Goal: Information Seeking & Learning: Learn about a topic

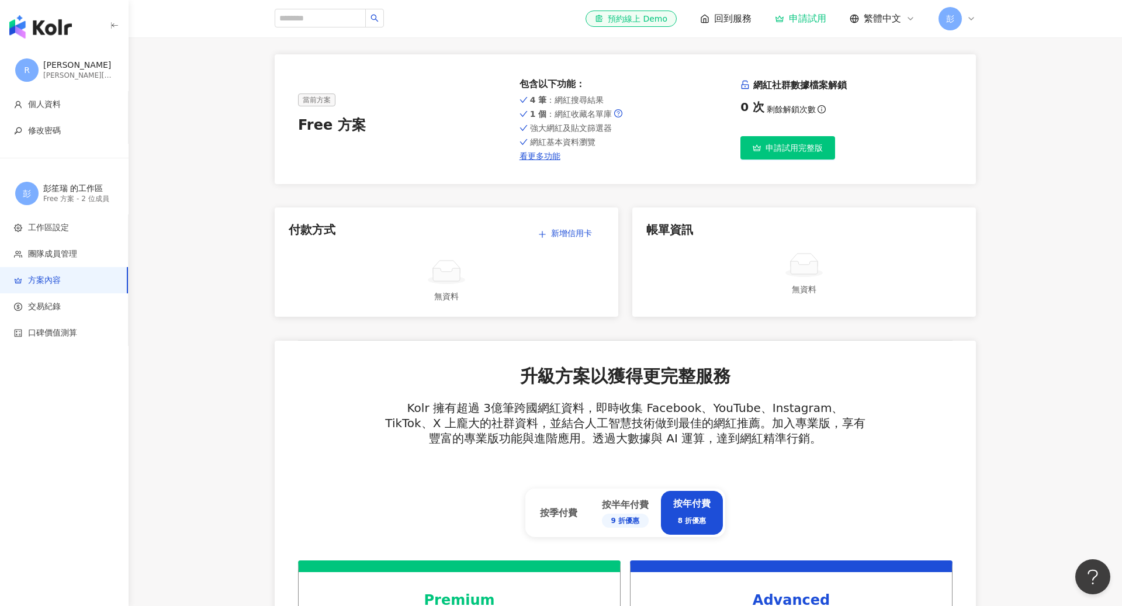
click at [967, 15] on icon at bounding box center [970, 18] width 9 height 9
click at [53, 17] on img "button" at bounding box center [40, 26] width 63 height 23
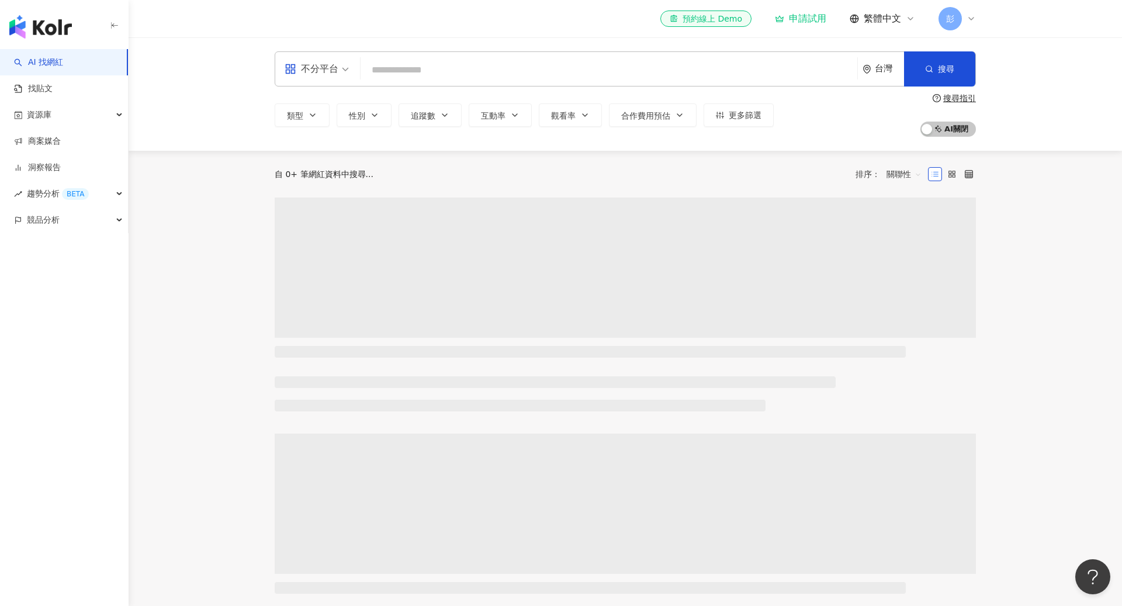
click at [966, 12] on div "彭" at bounding box center [956, 18] width 37 height 23
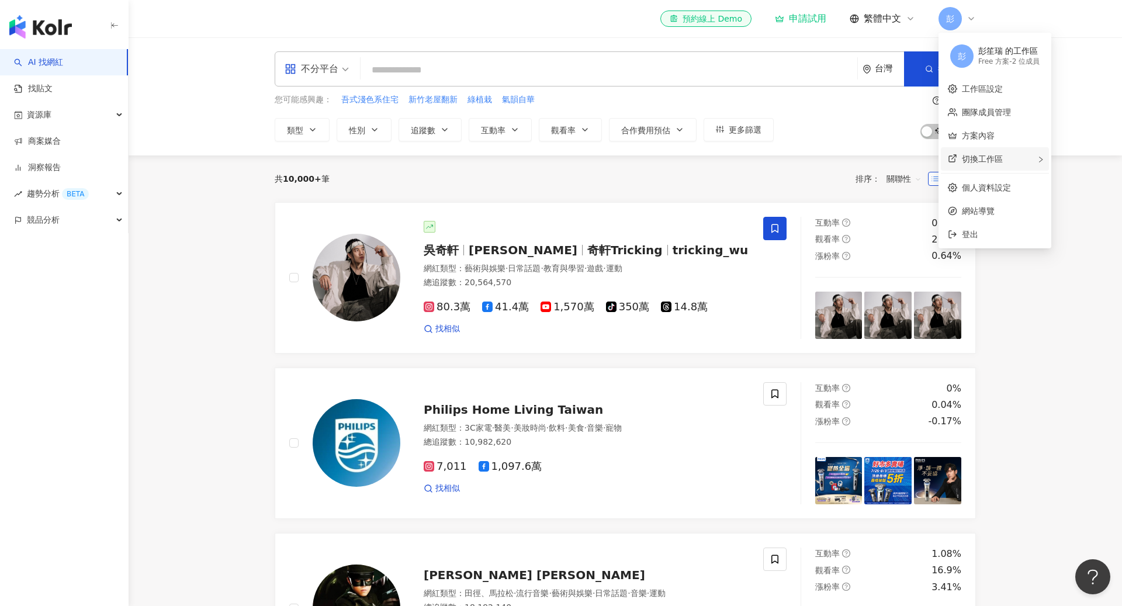
click at [987, 156] on span "切換工作區" at bounding box center [982, 158] width 41 height 9
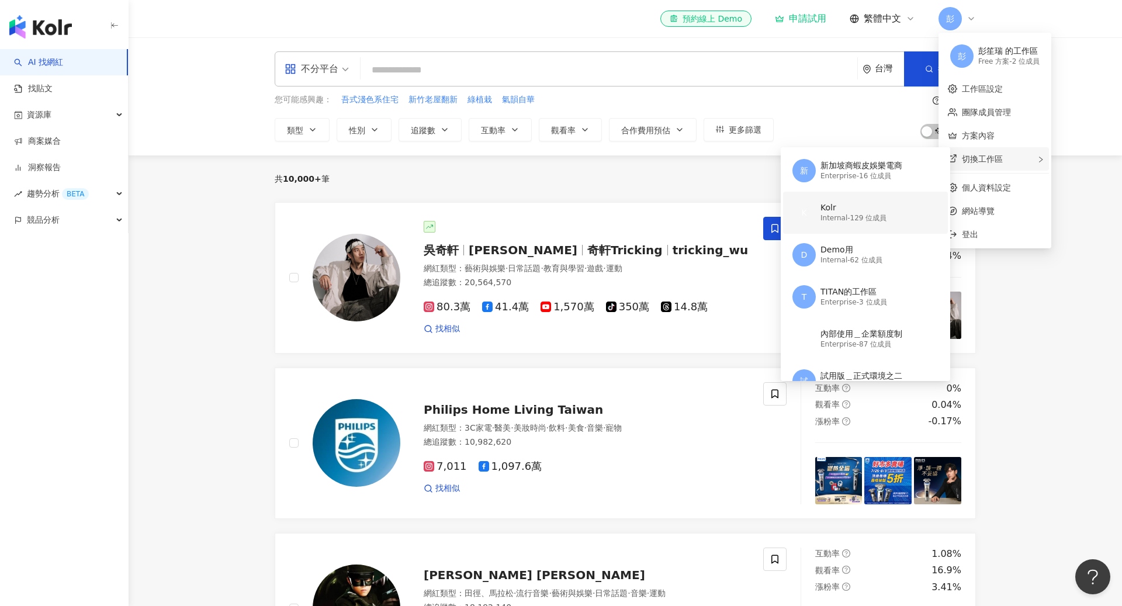
click at [856, 210] on div "Kolr" at bounding box center [853, 208] width 66 height 12
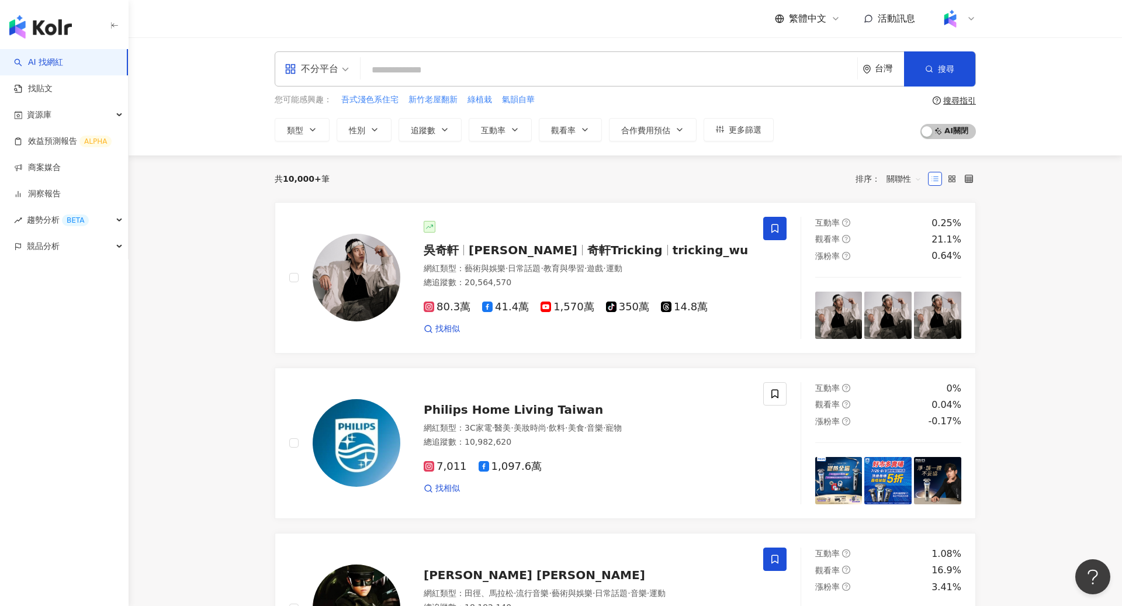
click at [429, 67] on input "search" at bounding box center [608, 70] width 487 height 22
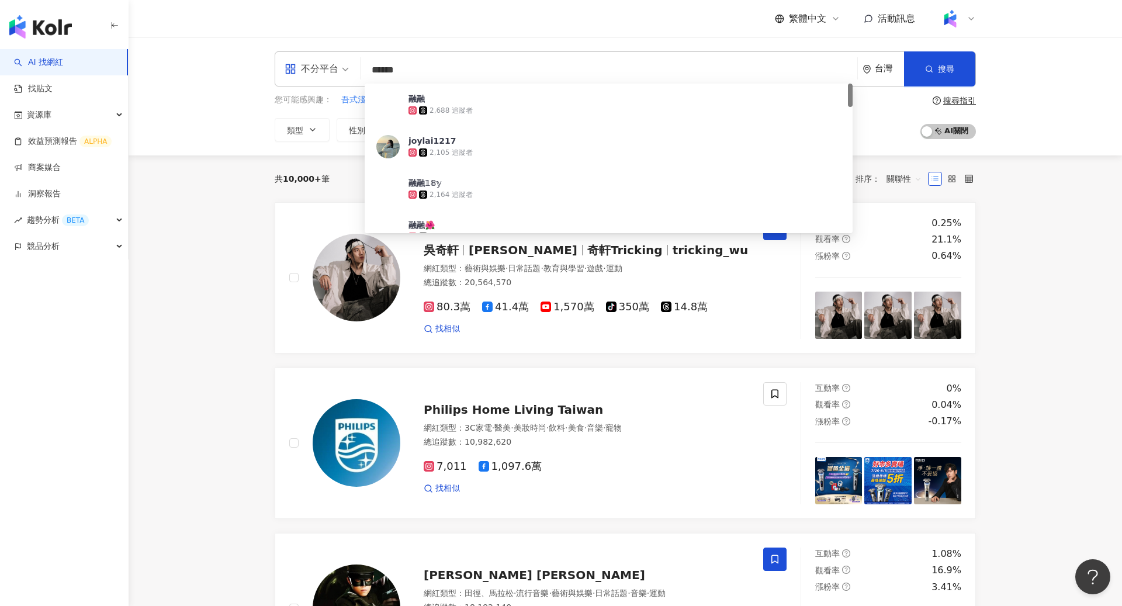
type input "*****"
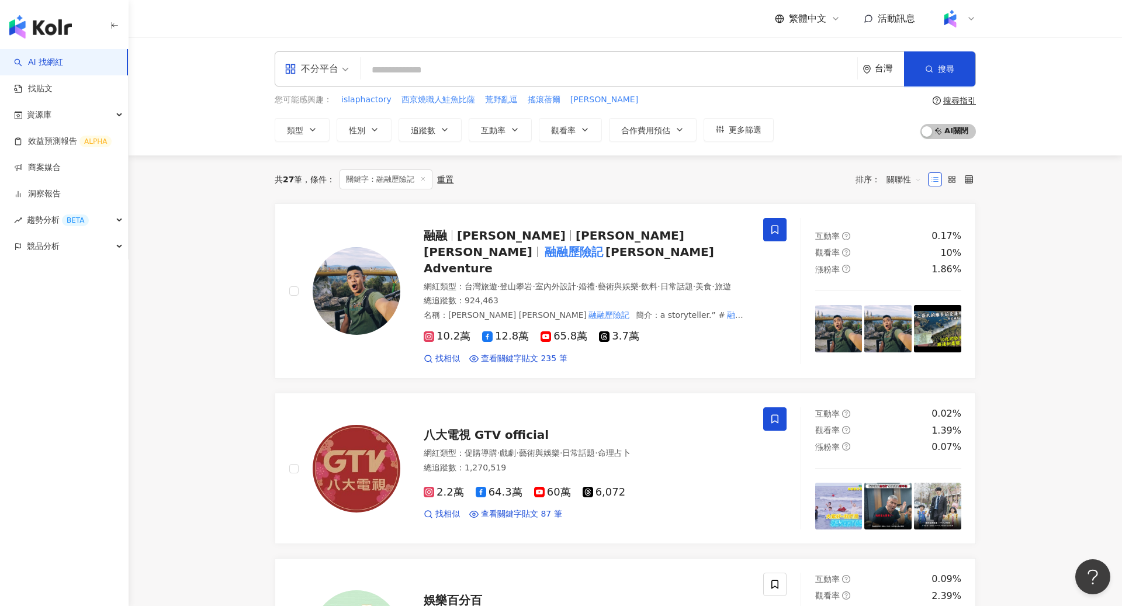
click at [605, 67] on input "search" at bounding box center [608, 70] width 487 height 22
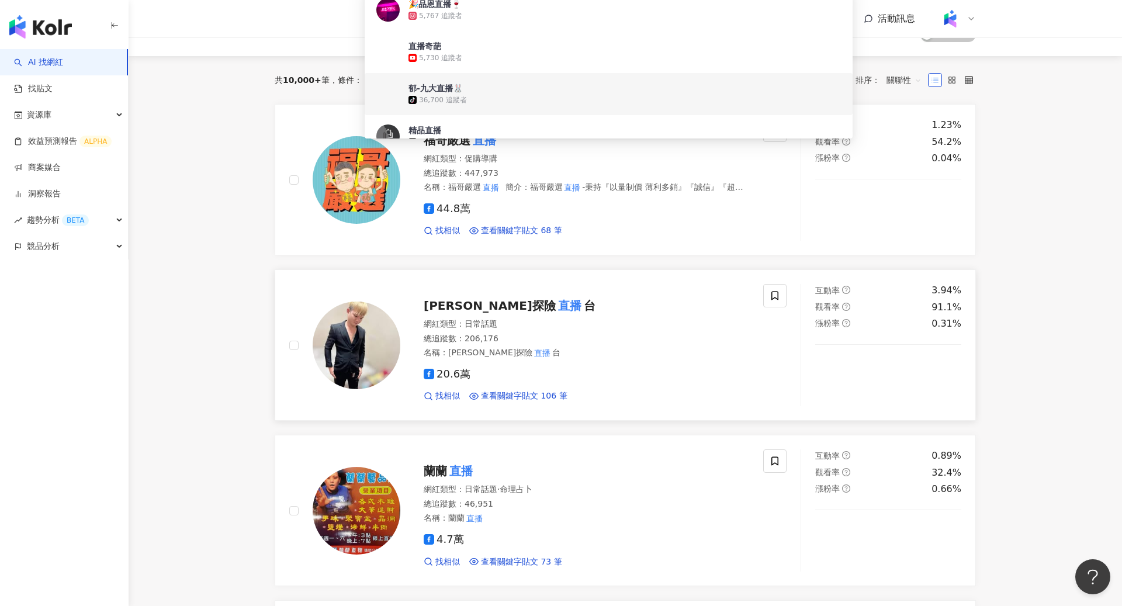
scroll to position [103, 0]
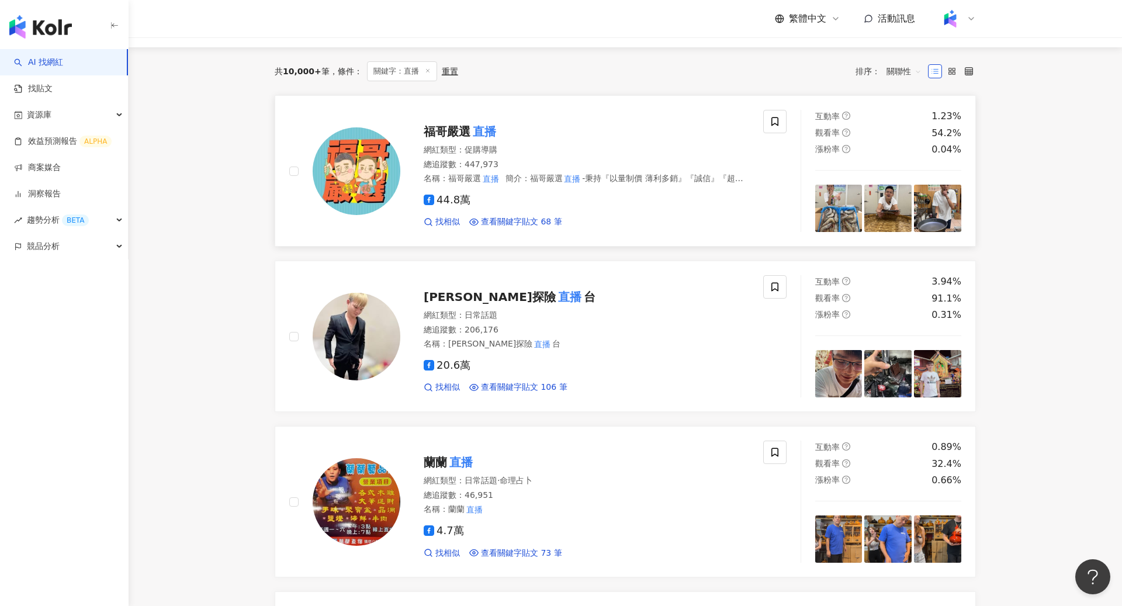
scroll to position [0, 0]
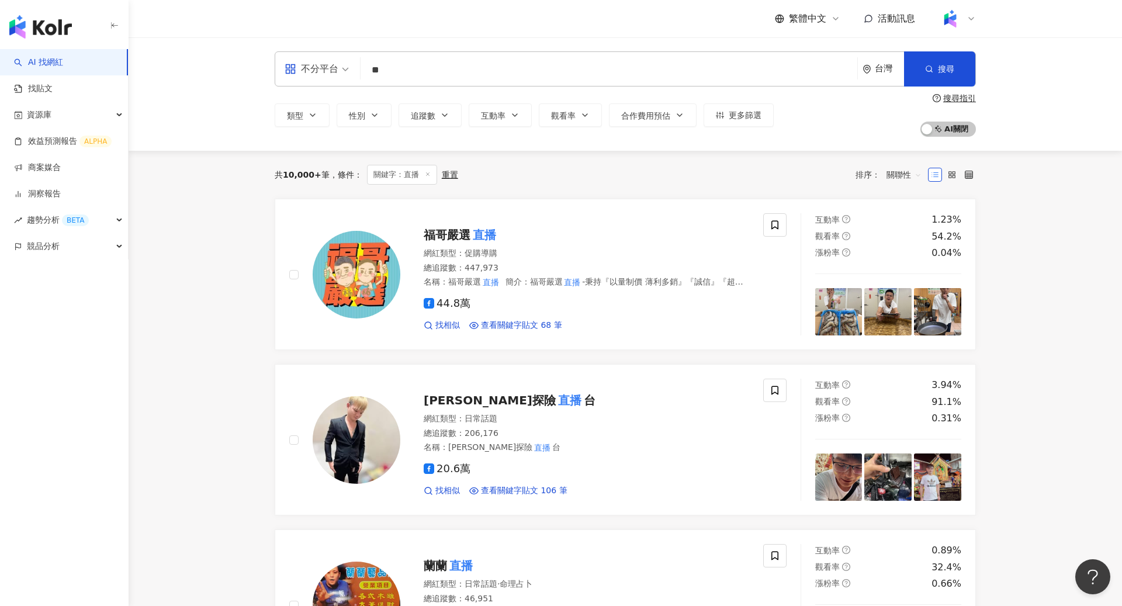
click at [428, 76] on input "**" at bounding box center [608, 70] width 487 height 22
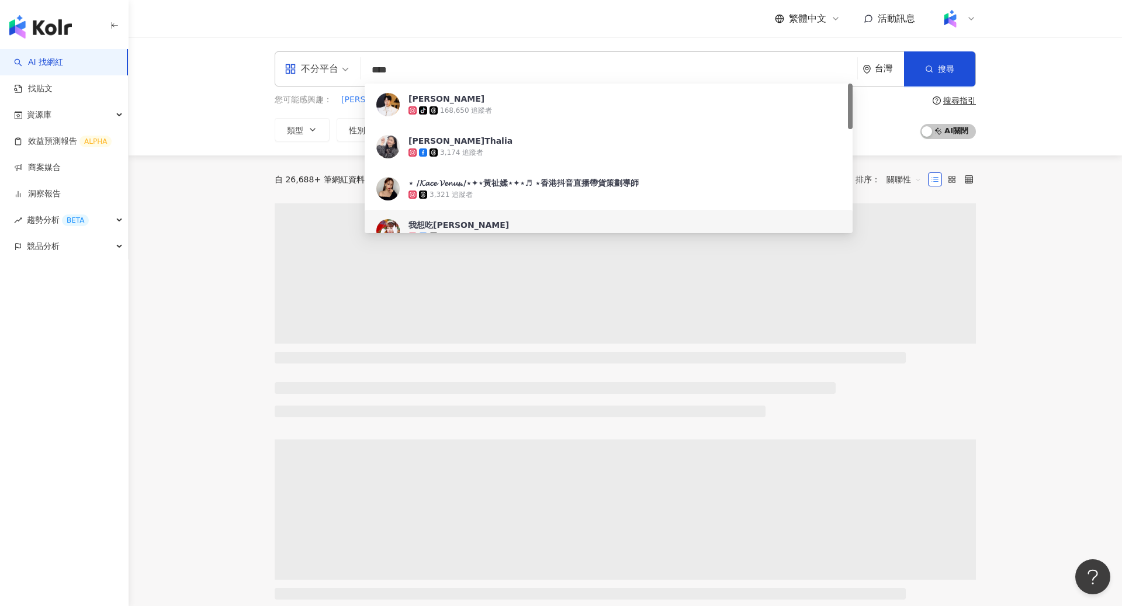
click at [1038, 158] on main "不分平台 **** 台灣 搜尋 c9e307ee-5704-484c-abee-57a0e75e95b0 0f9f02d1-c55d-494f-8d08-18…" at bounding box center [625, 604] width 993 height 1135
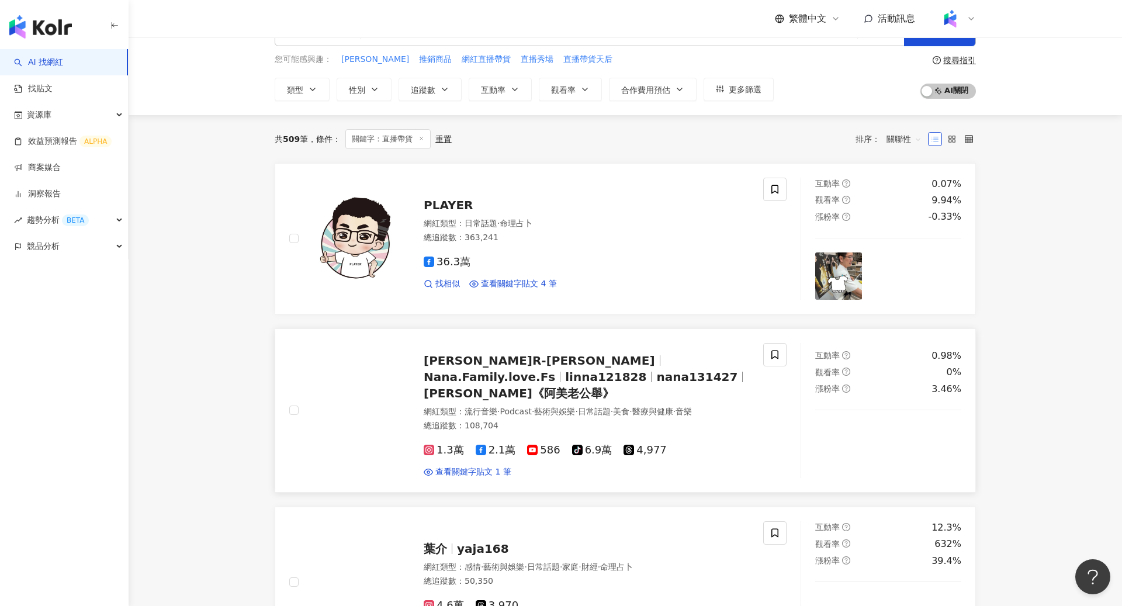
scroll to position [42, 0]
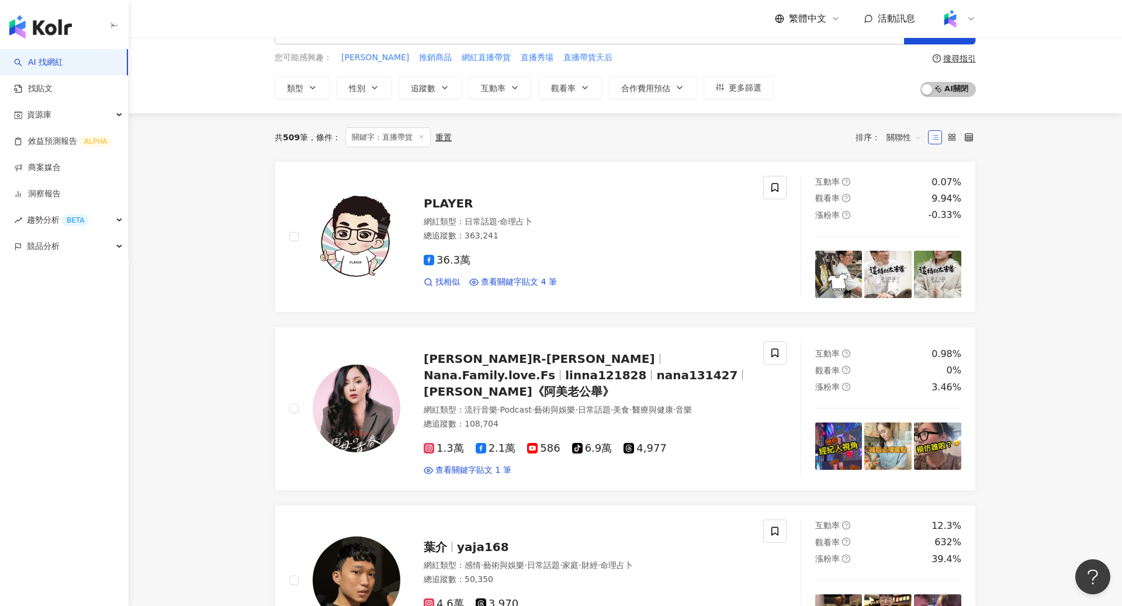
click at [893, 133] on span "關聯性" at bounding box center [903, 137] width 35 height 19
click at [914, 265] on div "關鍵字" at bounding box center [903, 260] width 29 height 13
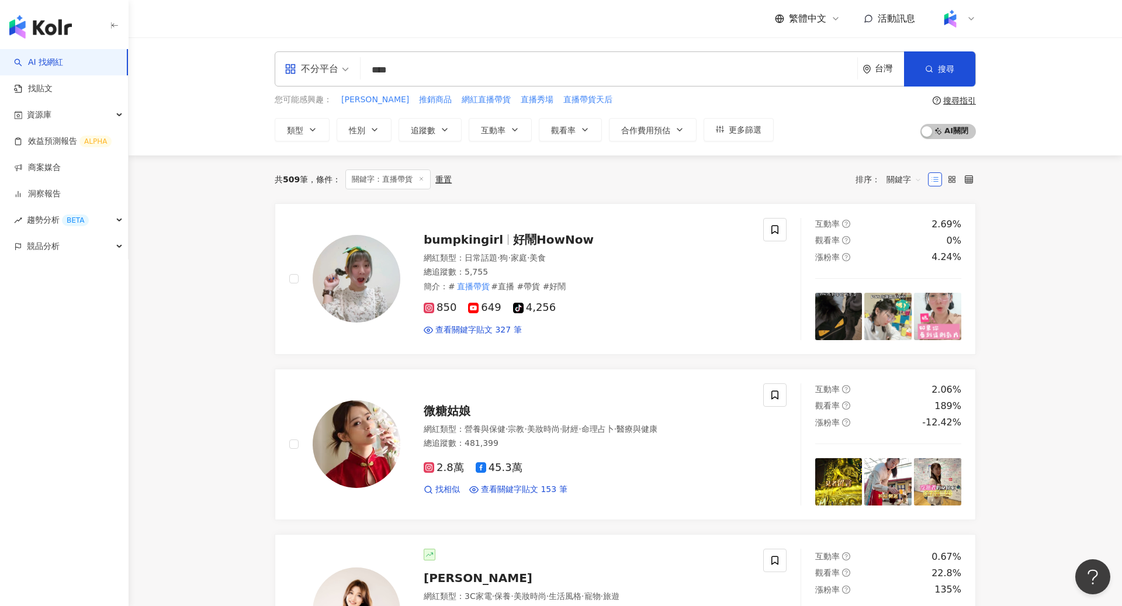
click at [444, 67] on input "****" at bounding box center [608, 70] width 487 height 22
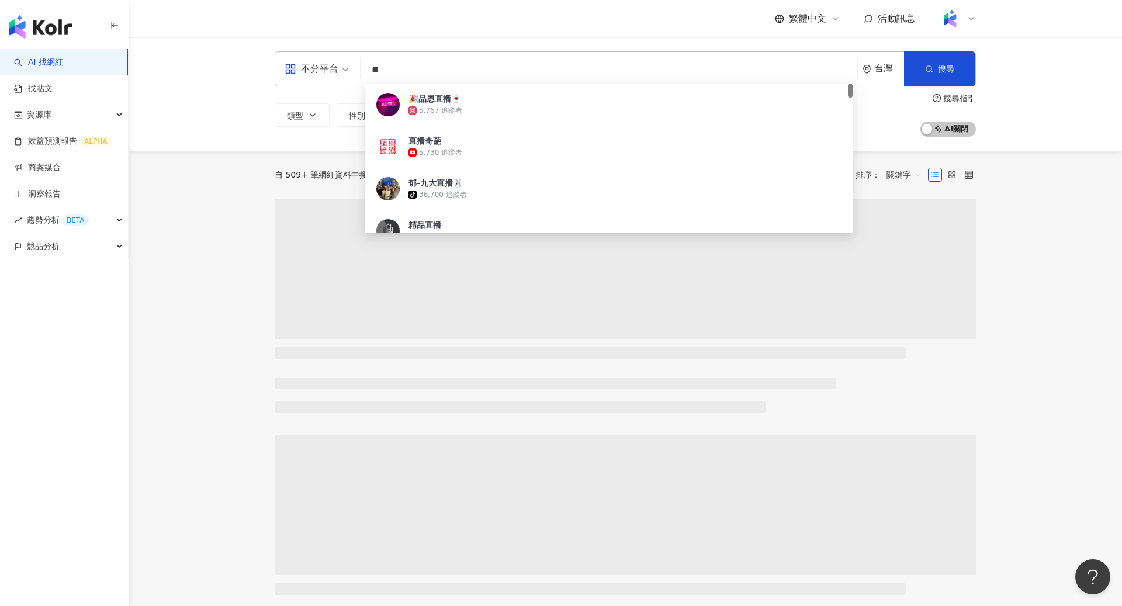
type input "**"
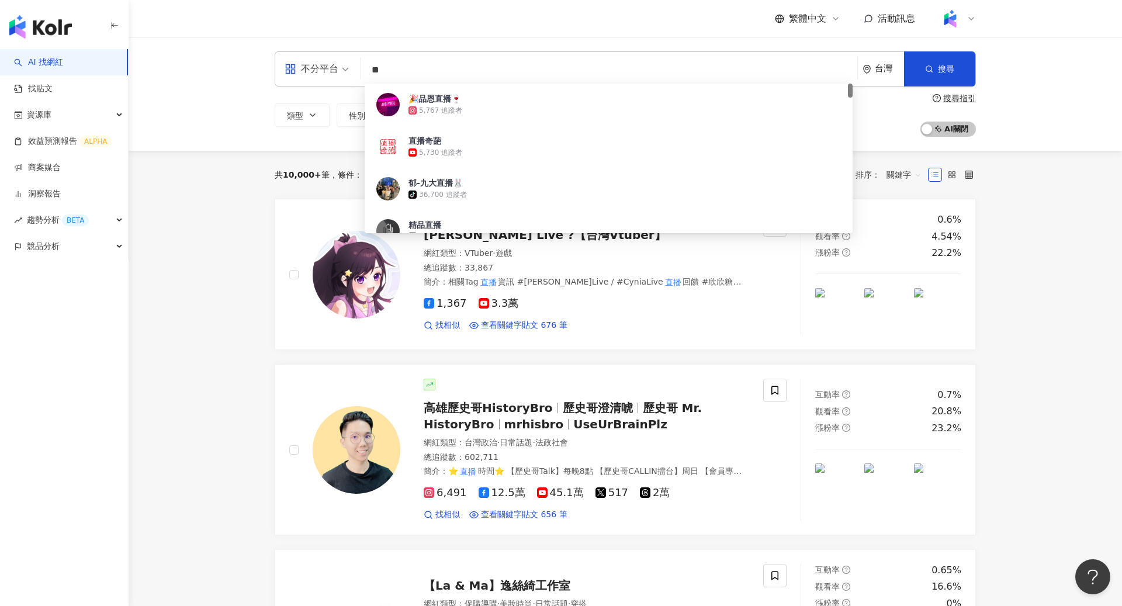
click at [1054, 101] on div "不分平台 直播 ** 台灣 搜尋 b035ed14-1fe8-4a65-8e61-3f9fcb50f055 🎉品恩直播🍷 5,767 追蹤者 直播奇葩 5,7…" at bounding box center [625, 93] width 993 height 113
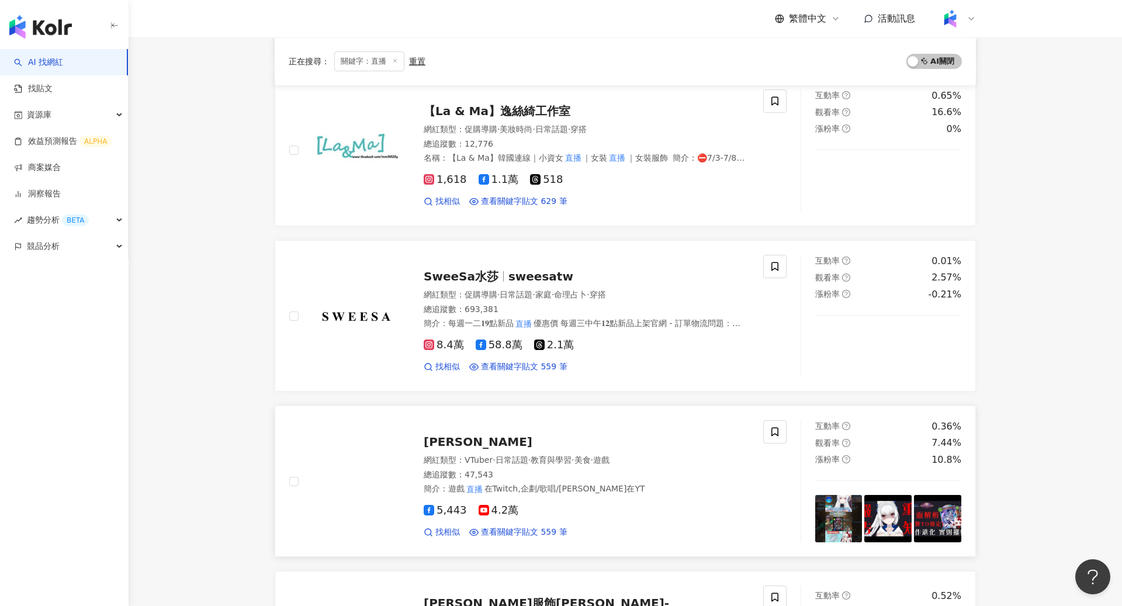
scroll to position [468, 0]
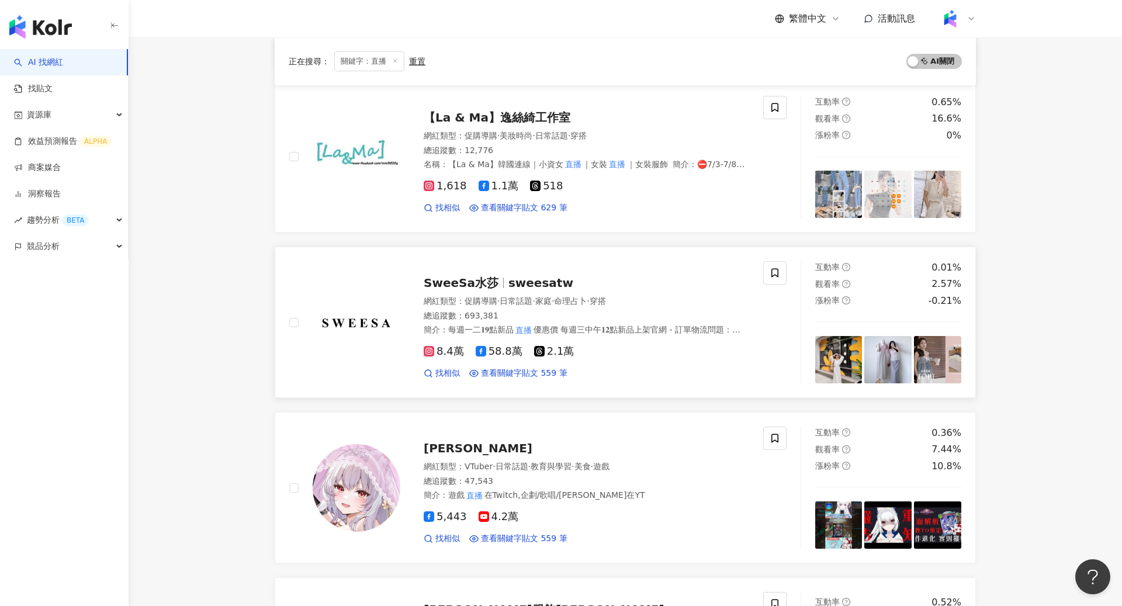
click at [665, 268] on div "SweeSa水莎 sweesatw 網紅類型 ： 促購導購 · 日常話題 · 家庭 · 命理占卜 · 穿搭 總追蹤數 ： 693,381 簡介 ： 每週一二𝟏…" at bounding box center [574, 322] width 349 height 114
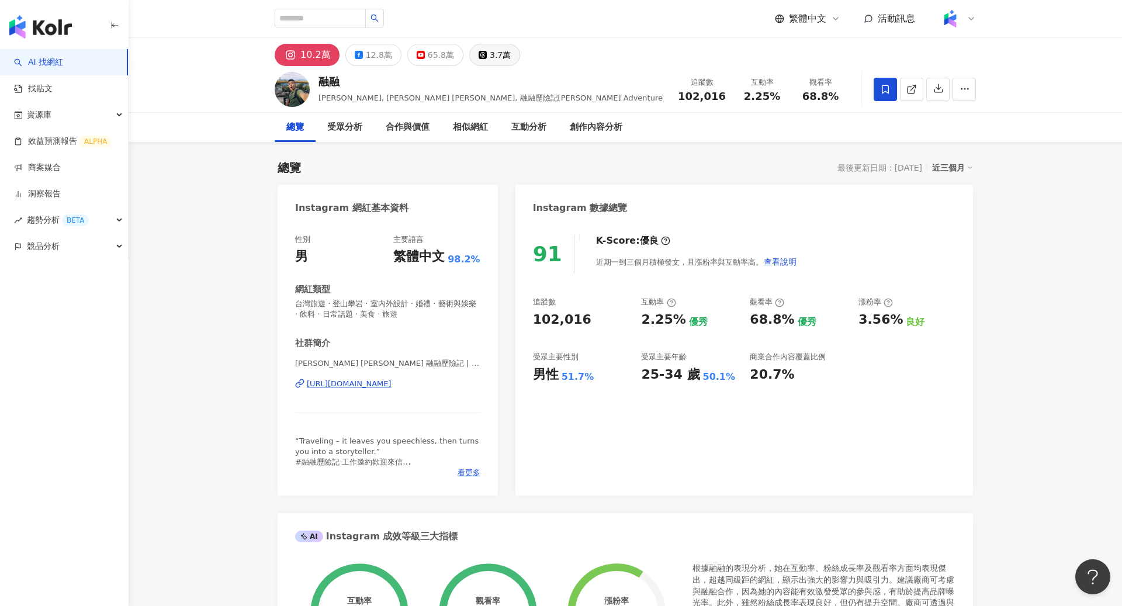
click at [476, 64] on button "3.7萬" at bounding box center [494, 55] width 51 height 22
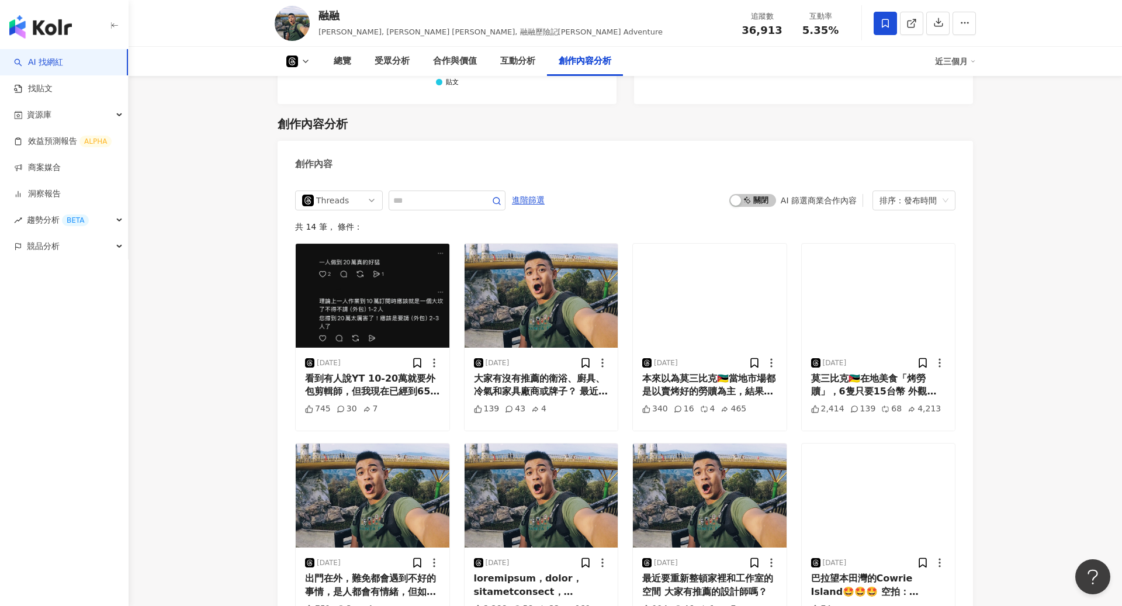
scroll to position [2177, 0]
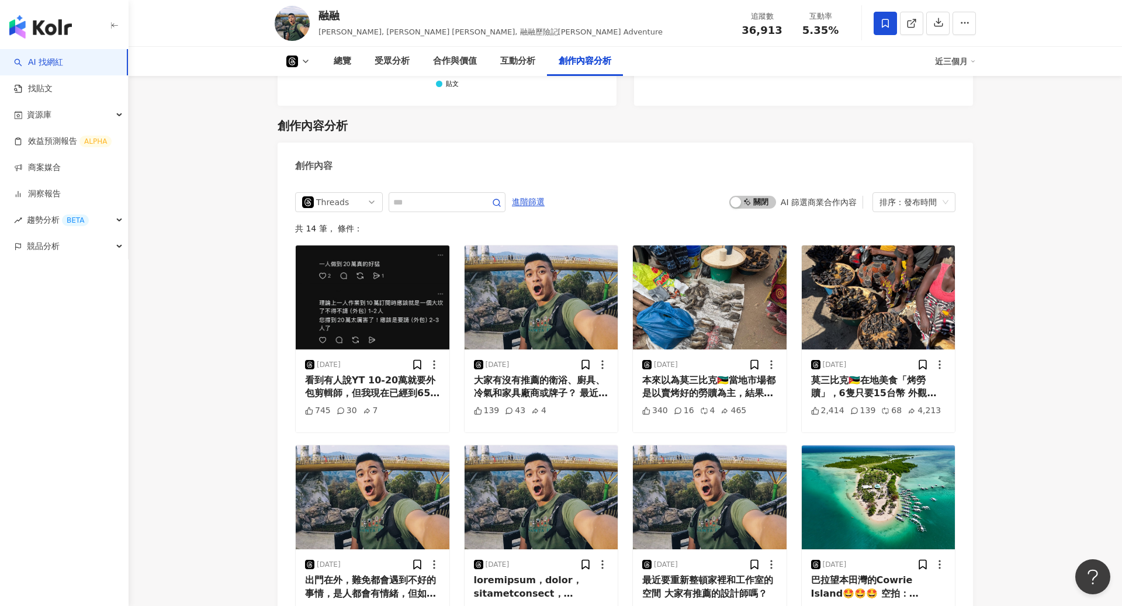
click at [53, 26] on img "button" at bounding box center [40, 26] width 63 height 23
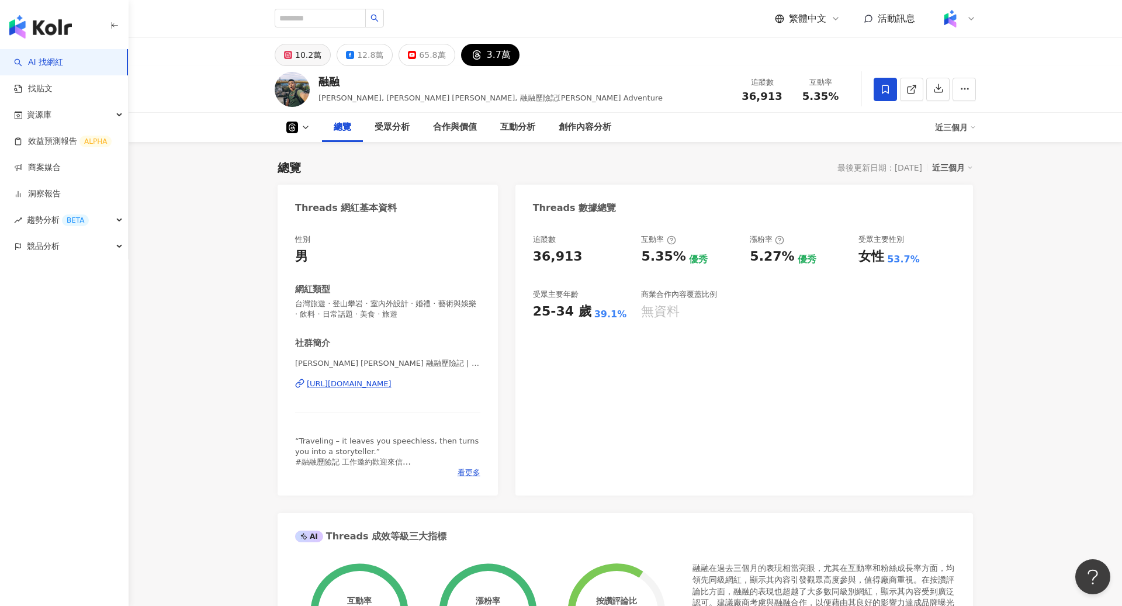
click at [311, 64] on button "10.2萬" at bounding box center [303, 55] width 56 height 22
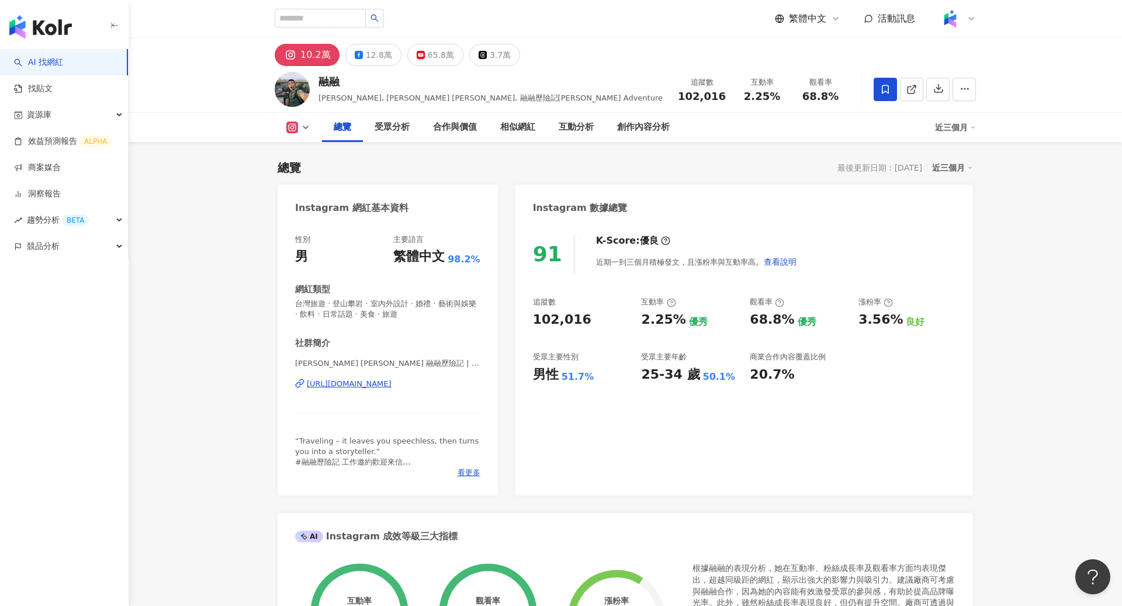
scroll to position [9, 0]
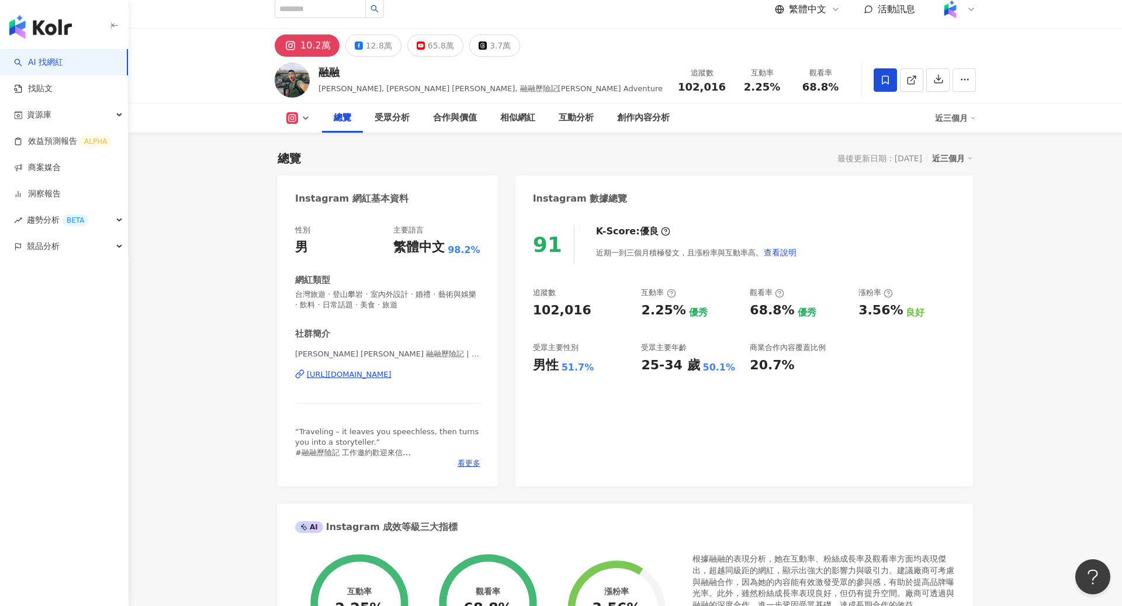
click at [43, 27] on img "button" at bounding box center [40, 26] width 63 height 23
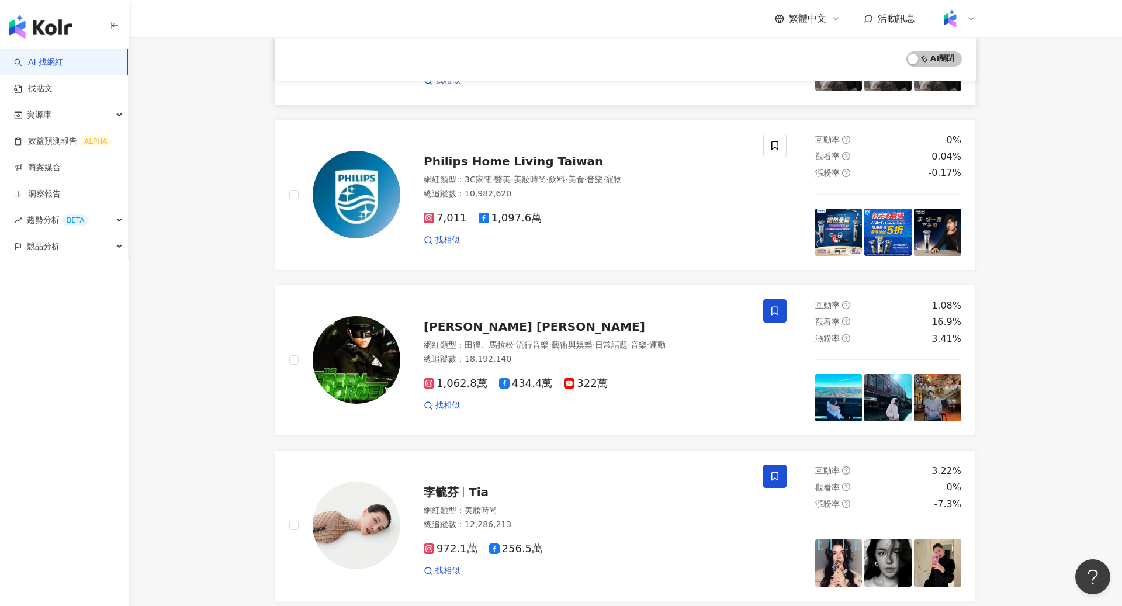
scroll to position [767, 0]
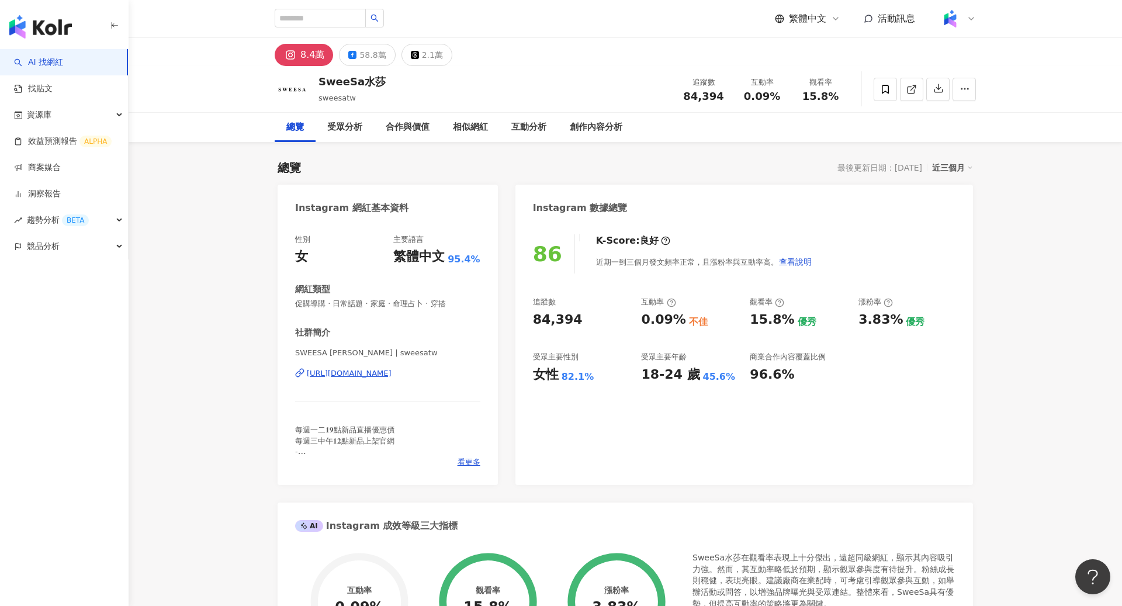
click at [973, 16] on icon at bounding box center [970, 18] width 9 height 9
click at [975, 163] on span "切換工作區" at bounding box center [982, 158] width 41 height 9
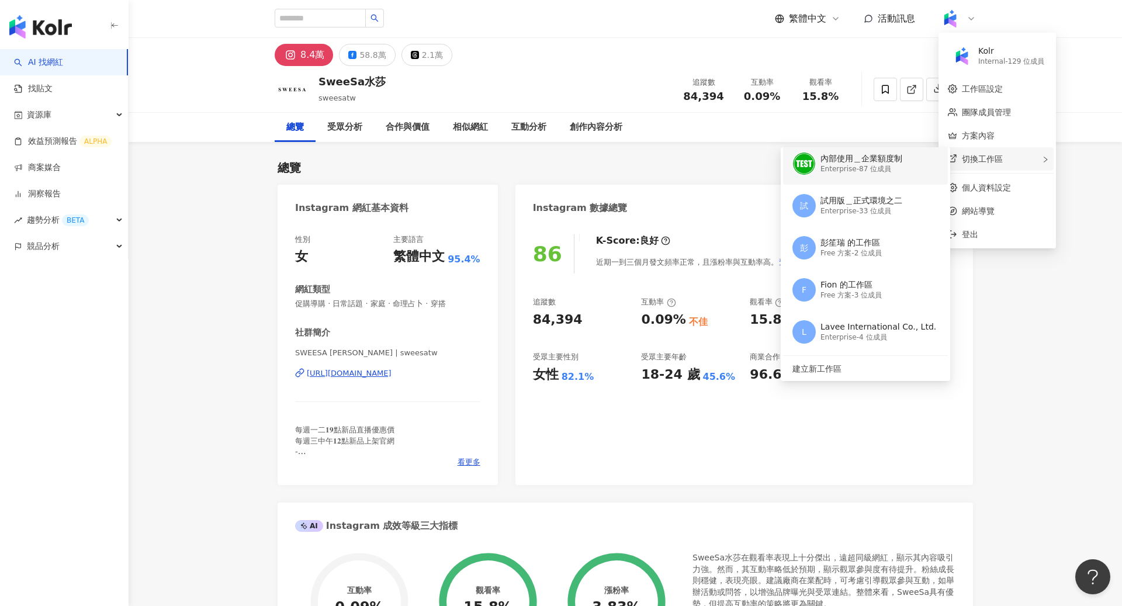
scroll to position [134, 0]
click at [890, 203] on div "試用版＿正式環境之二" at bounding box center [861, 201] width 82 height 12
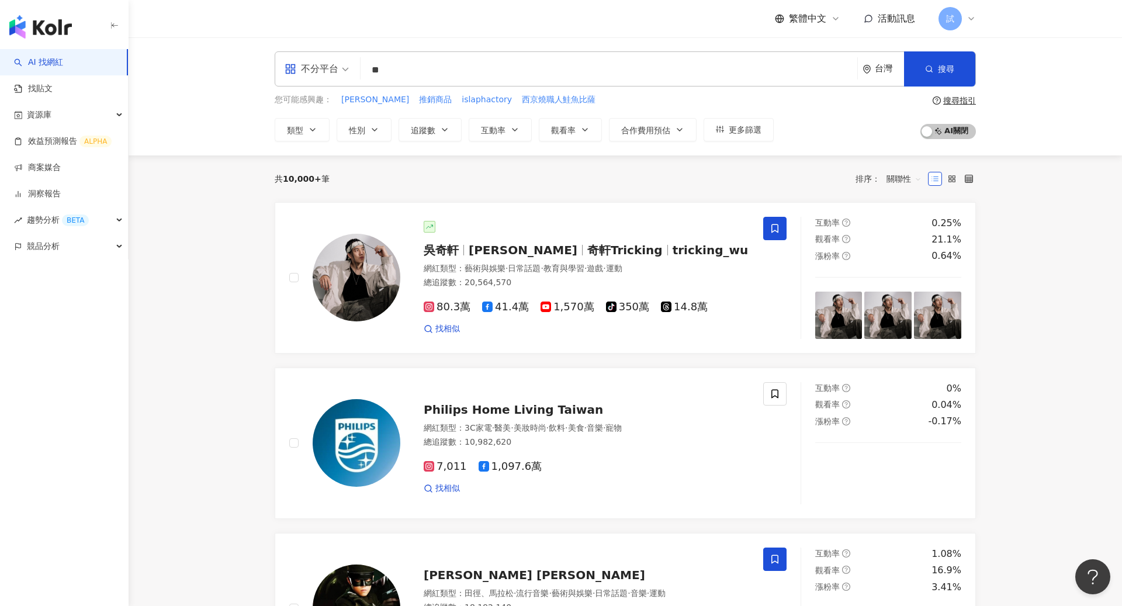
type input "*"
type input "**"
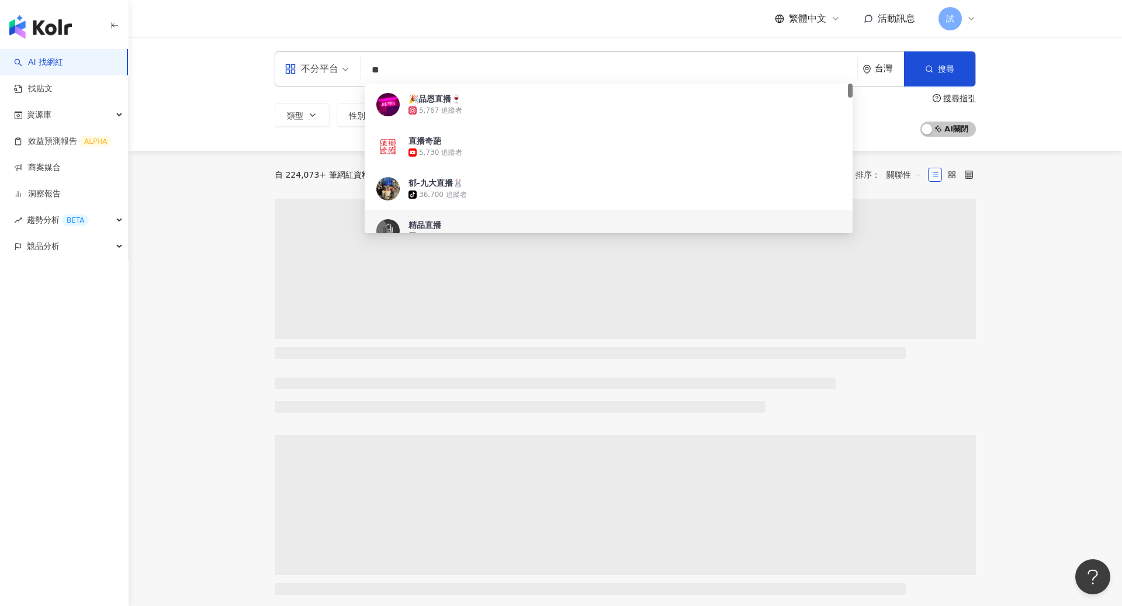
click at [1055, 116] on div "不分平台 ** 台灣 搜尋 8a3598be-3bdd-4f28-8d85-ba74d084c79b 9ac918bb-0348-4f73-971c-9fc8…" at bounding box center [625, 93] width 993 height 113
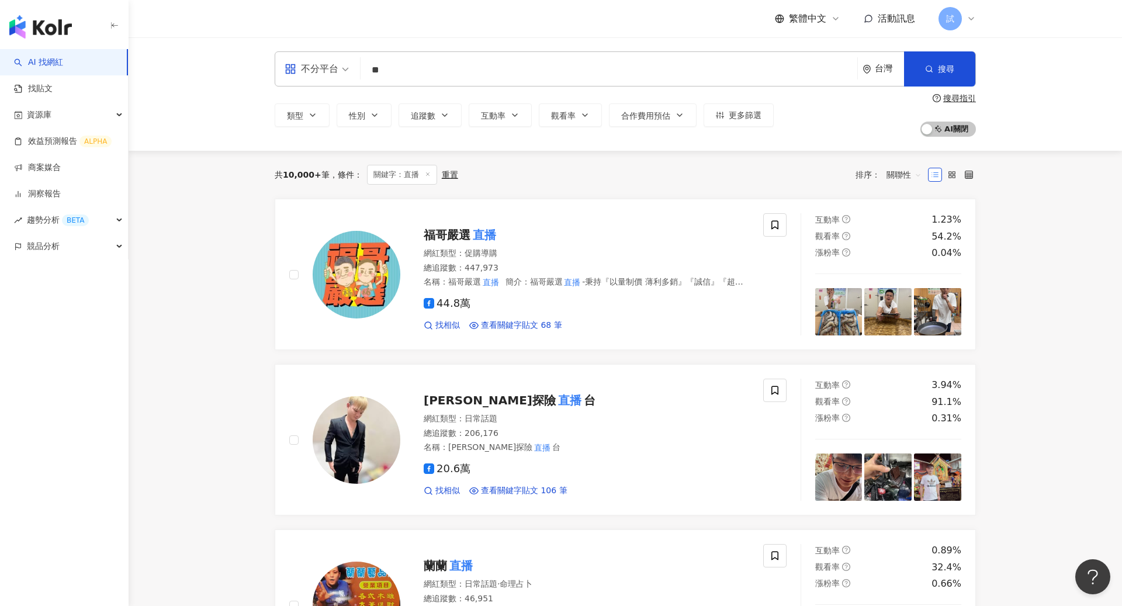
click at [888, 183] on span "關聯性" at bounding box center [903, 174] width 35 height 19
click at [897, 297] on div "關鍵字" at bounding box center [903, 298] width 29 height 13
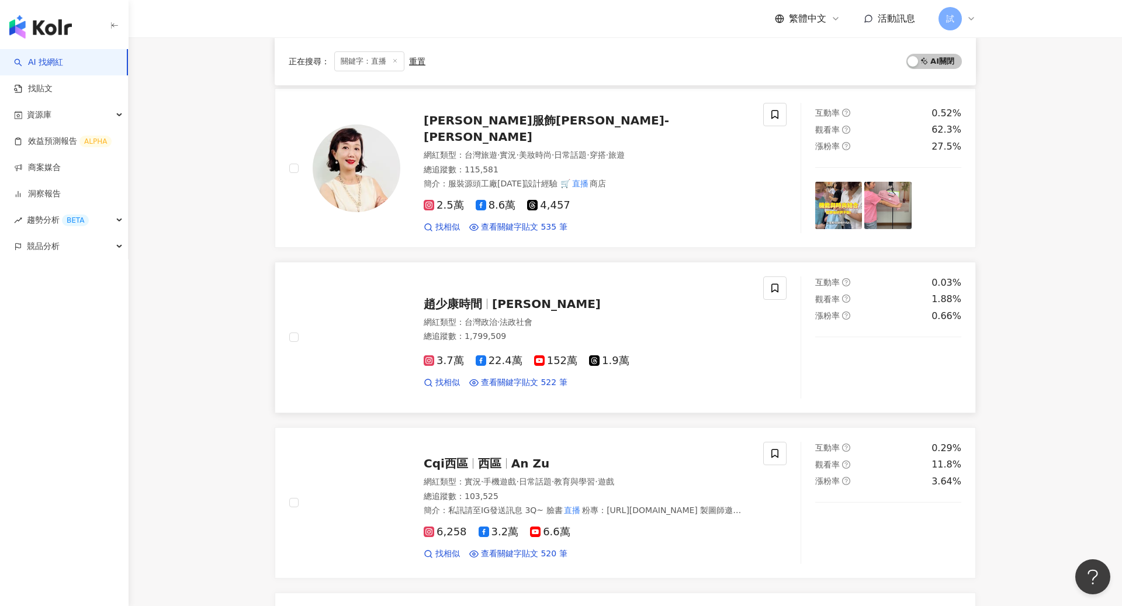
scroll to position [809, 0]
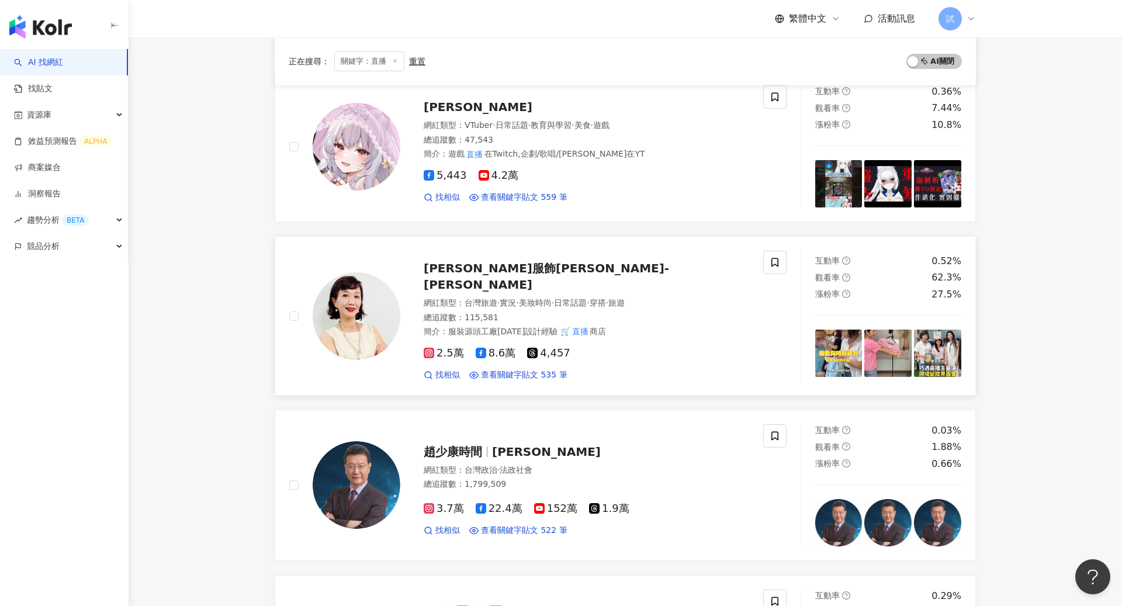
click at [709, 297] on div "網紅類型 ： 台灣旅遊 · 實況 · 美妝時尚 · 日常話題 · 穿搭 · 旅遊" at bounding box center [586, 303] width 325 height 12
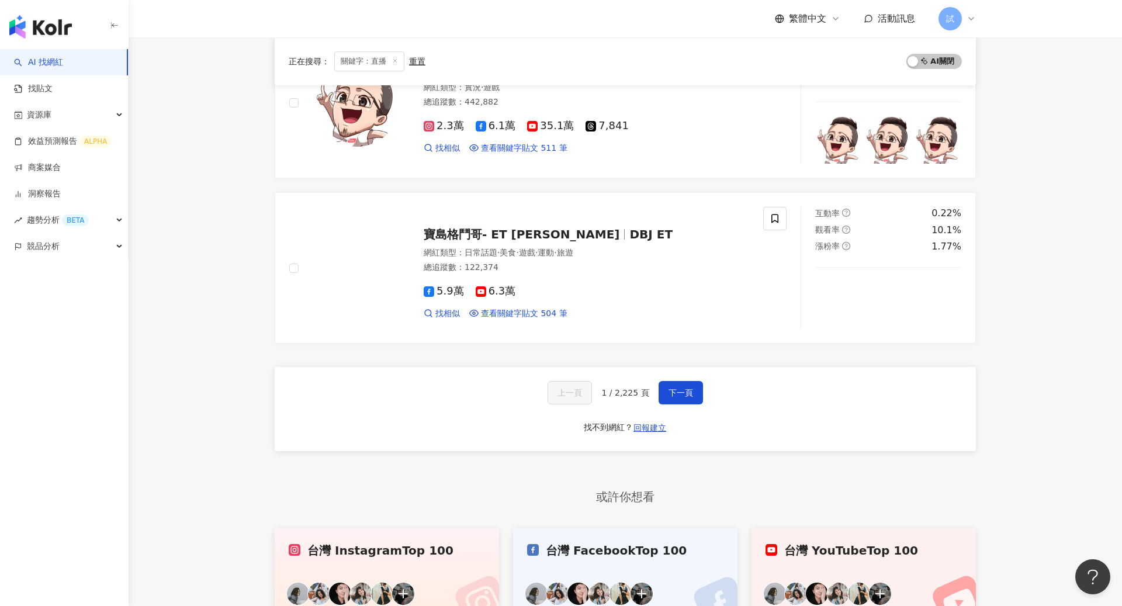
scroll to position [1854, 0]
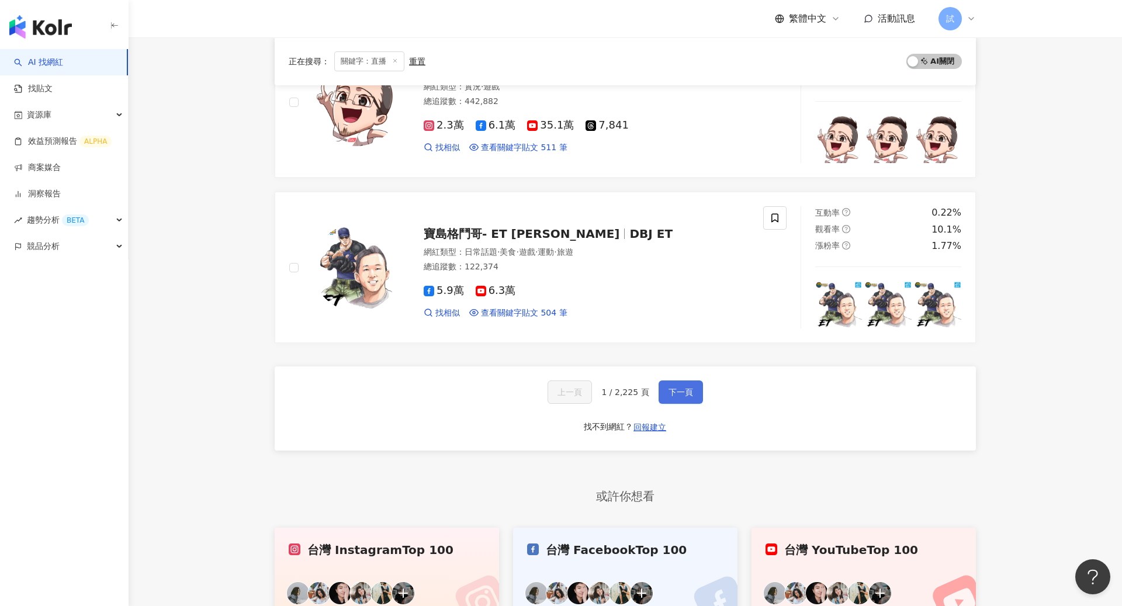
click at [689, 380] on button "下一頁" at bounding box center [680, 391] width 44 height 23
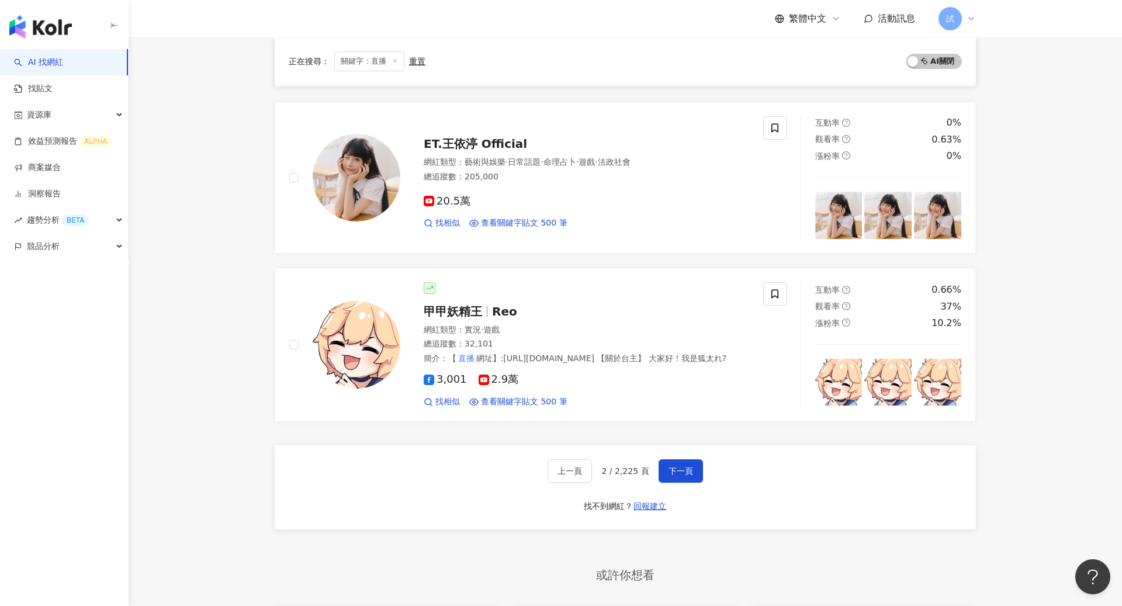
scroll to position [1441, 0]
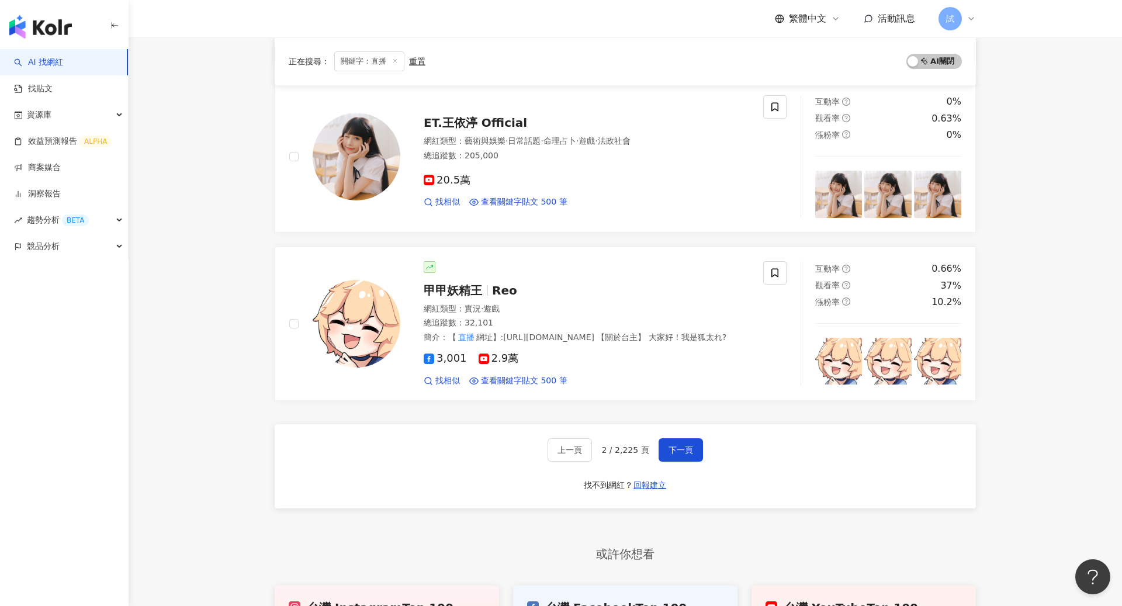
click at [689, 462] on div "上一頁 2 / 2,225 頁 下一頁 找不到網紅？ 回報建立" at bounding box center [625, 466] width 701 height 84
click at [690, 447] on span "下一頁" at bounding box center [680, 449] width 25 height 9
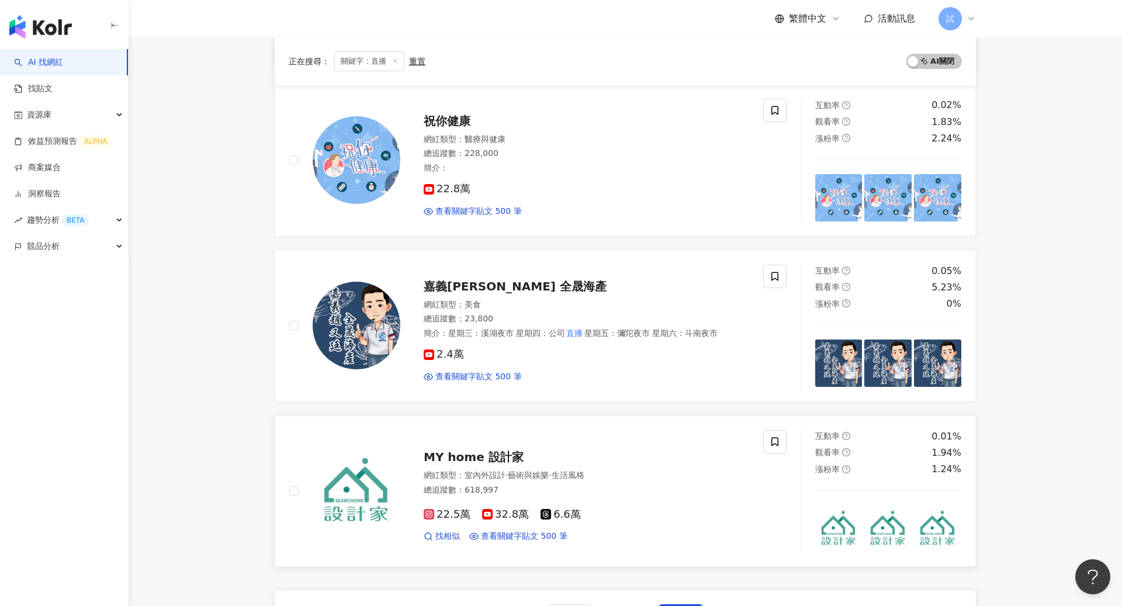
scroll to position [1796, 0]
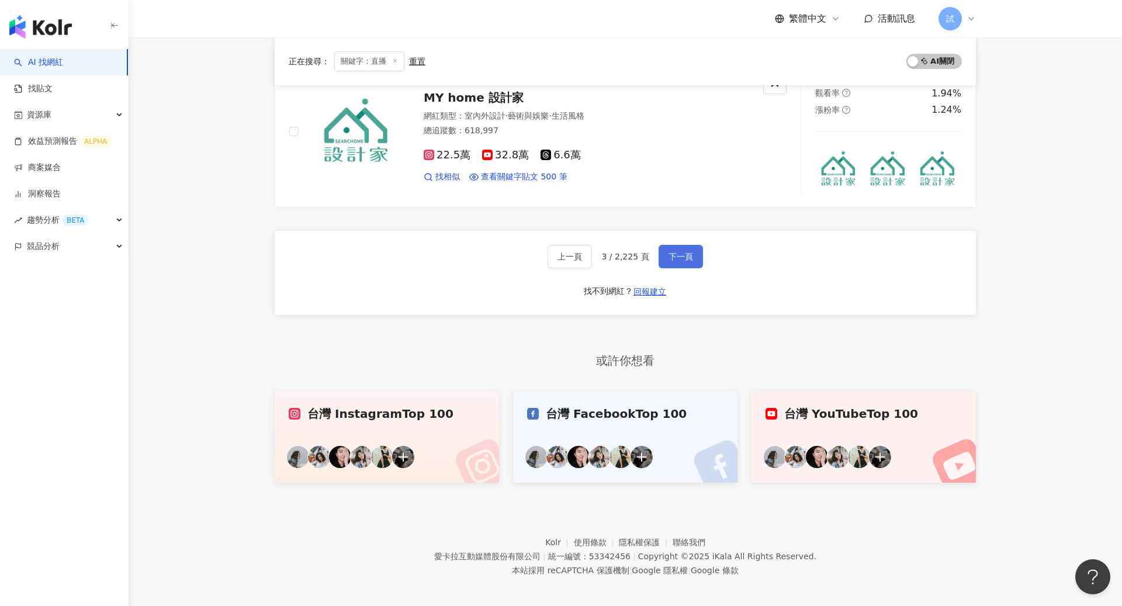
click at [687, 259] on button "下一頁" at bounding box center [680, 256] width 44 height 23
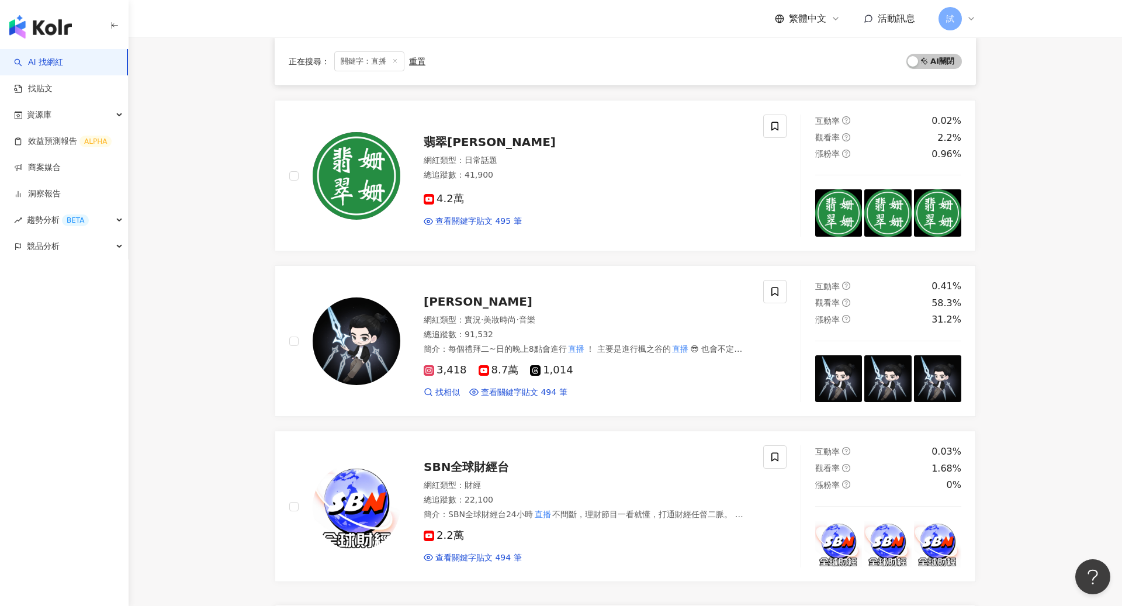
scroll to position [1800, 0]
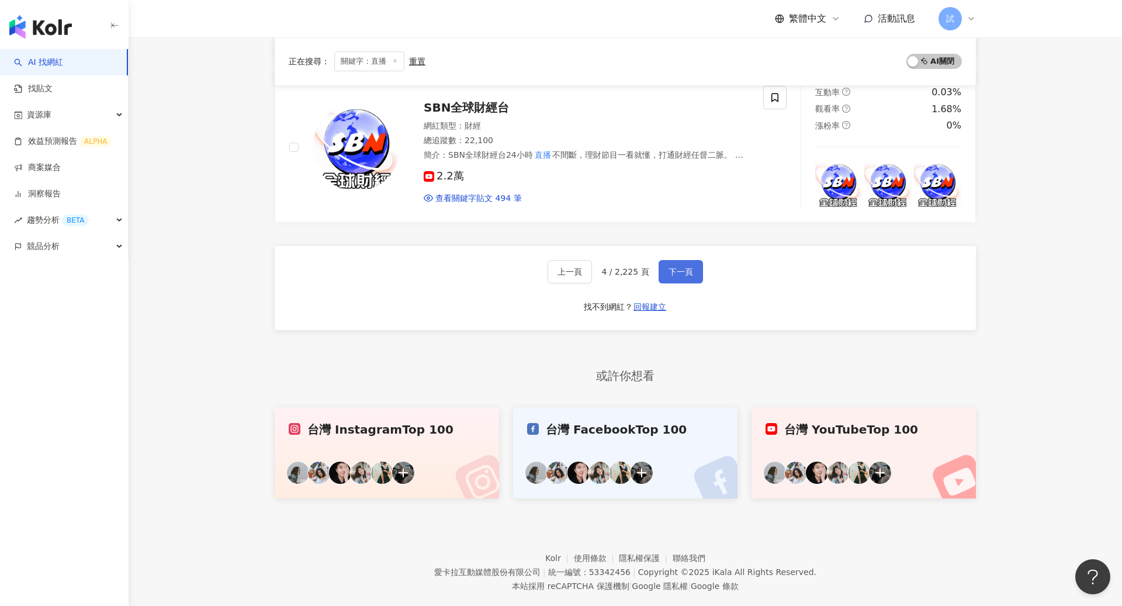
click at [678, 267] on span "下一頁" at bounding box center [680, 271] width 25 height 9
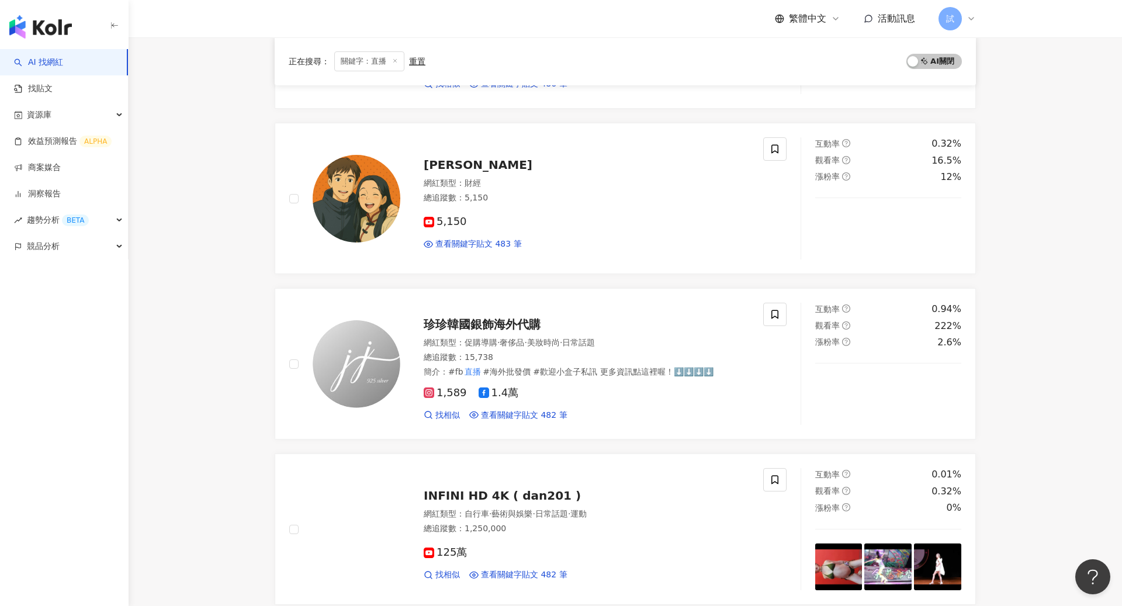
scroll to position [1512, 0]
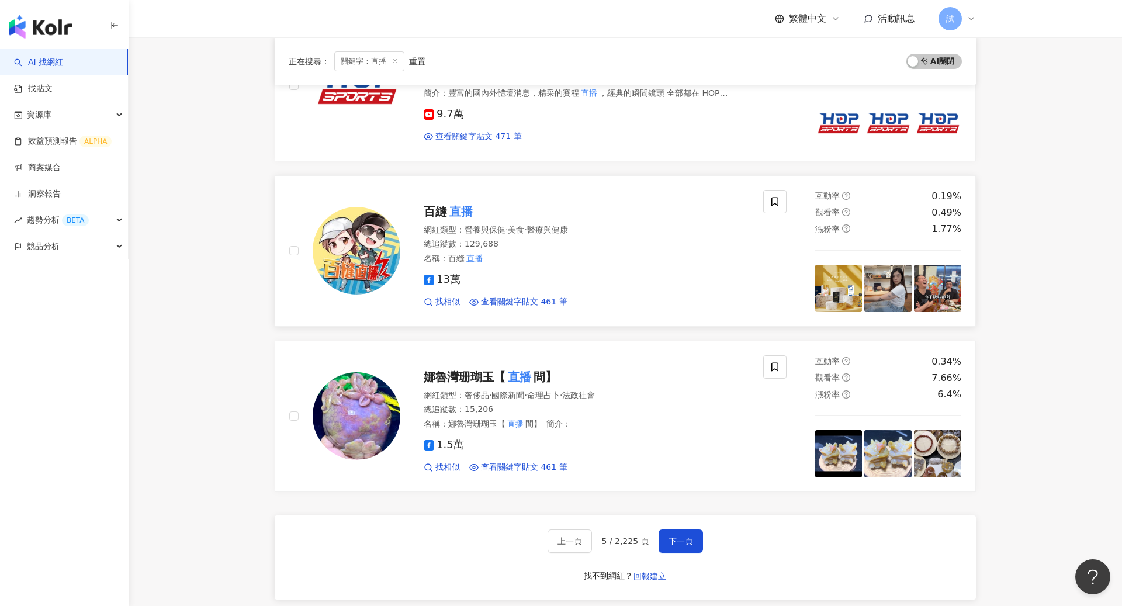
click at [610, 232] on div "網紅類型 ： 營養與保健 · 美食 · 醫療與健康 總追蹤數 ： 129,688 名稱 ： 百縫 直播" at bounding box center [586, 244] width 325 height 40
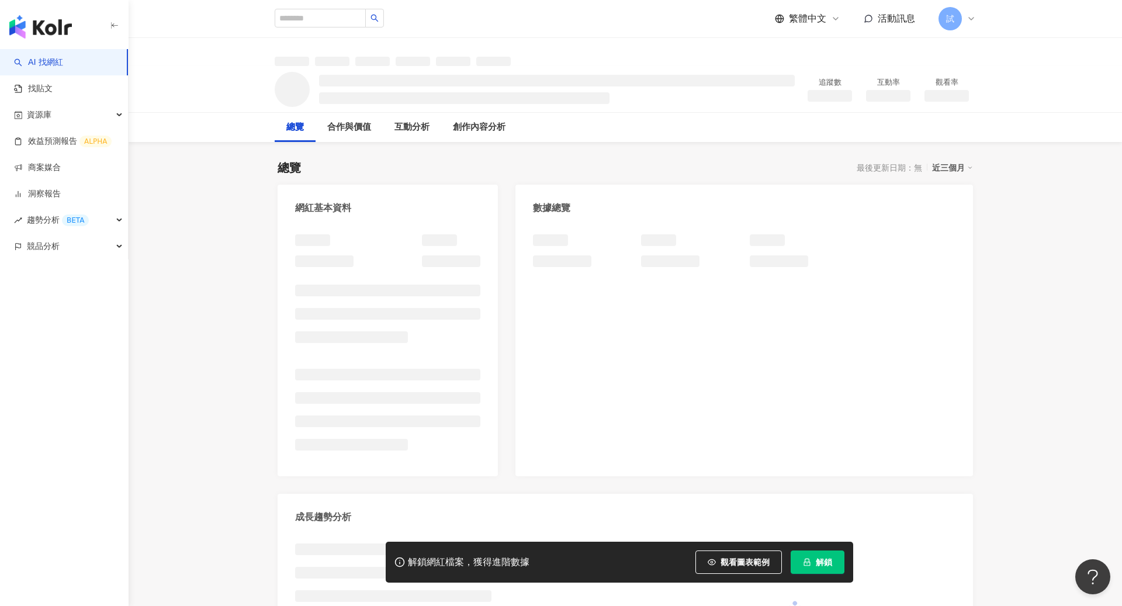
scroll to position [78, 0]
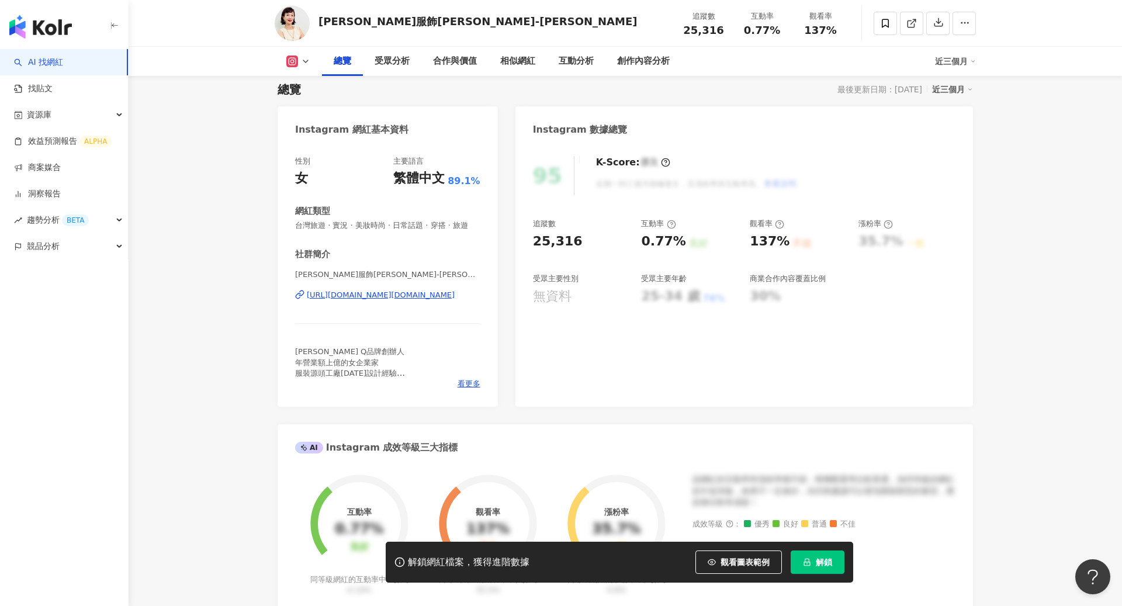
scroll to position [201, 0]
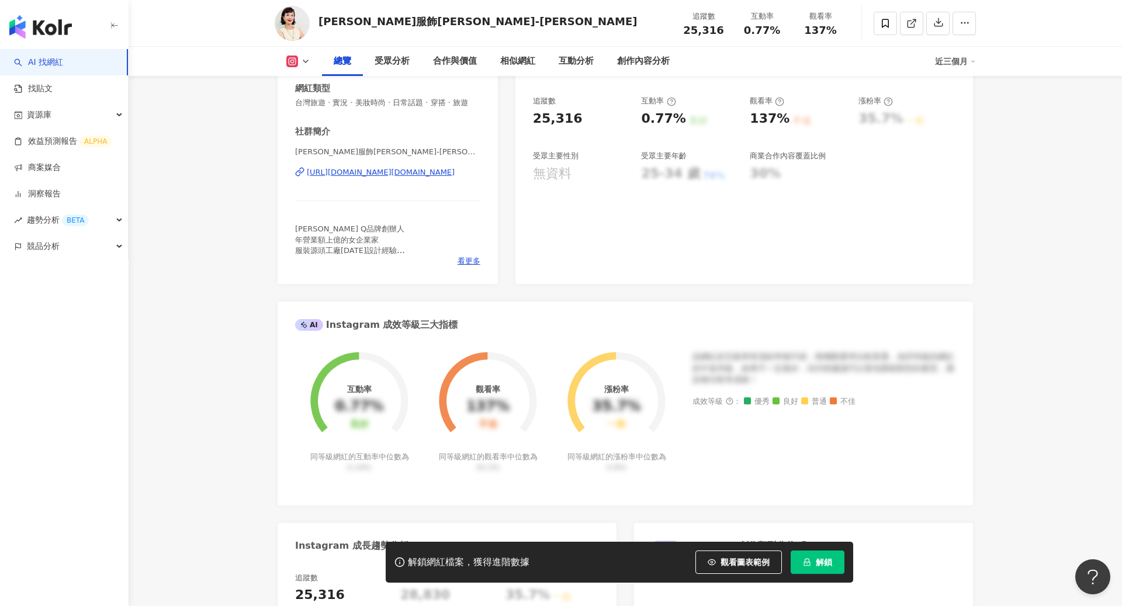
click at [823, 555] on button "解鎖" at bounding box center [817, 561] width 54 height 23
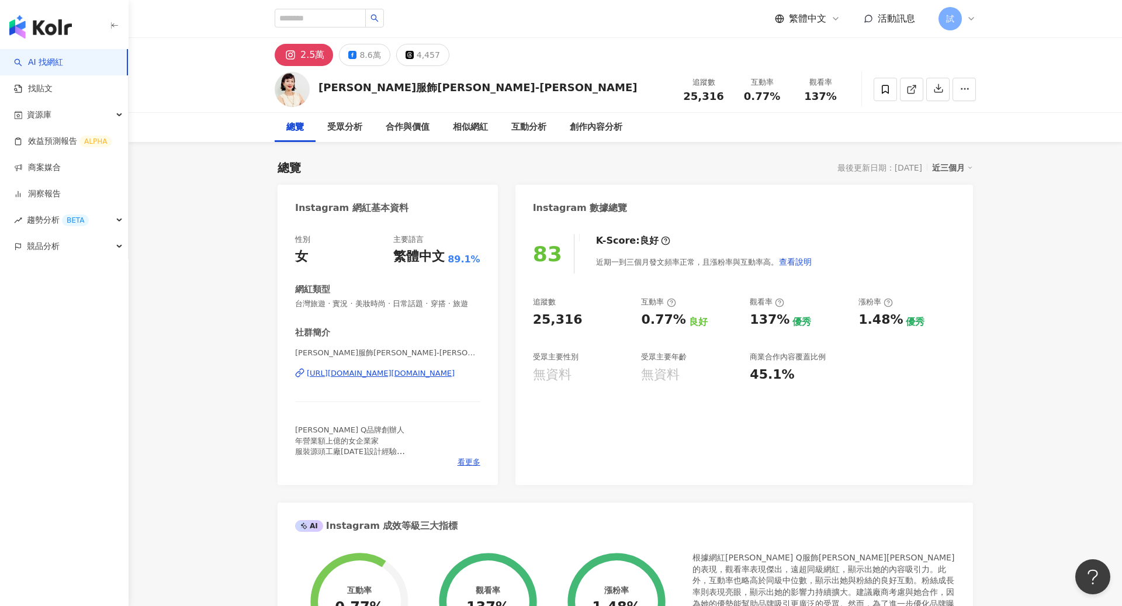
click at [964, 175] on div "近三個月" at bounding box center [952, 167] width 41 height 15
click at [974, 209] on link "近六個月" at bounding box center [957, 215] width 33 height 13
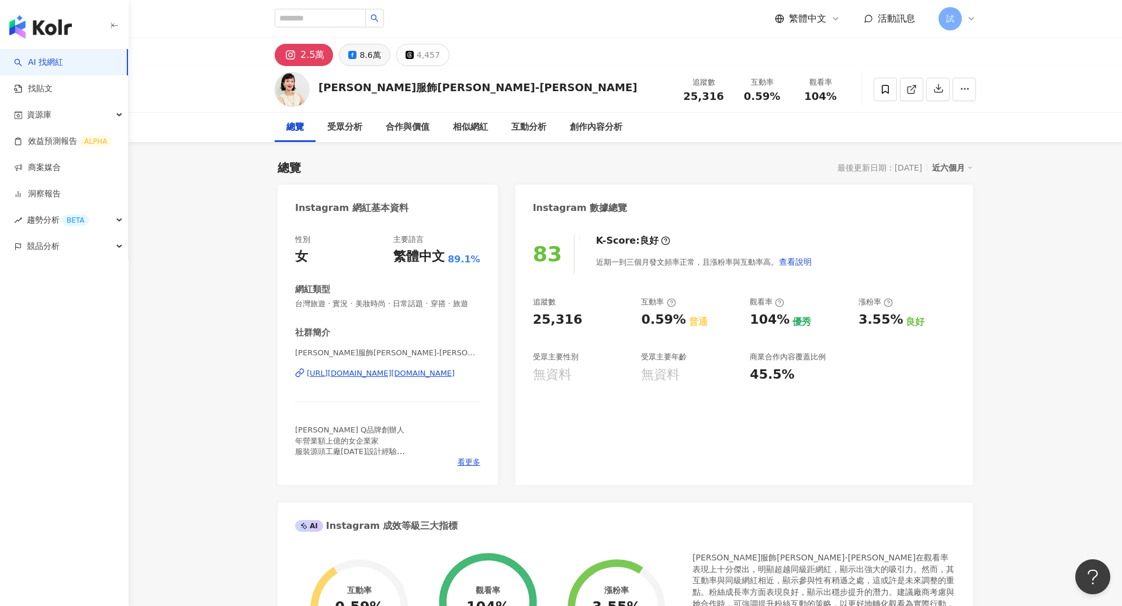
click at [368, 58] on div "8.6萬" at bounding box center [369, 55] width 21 height 16
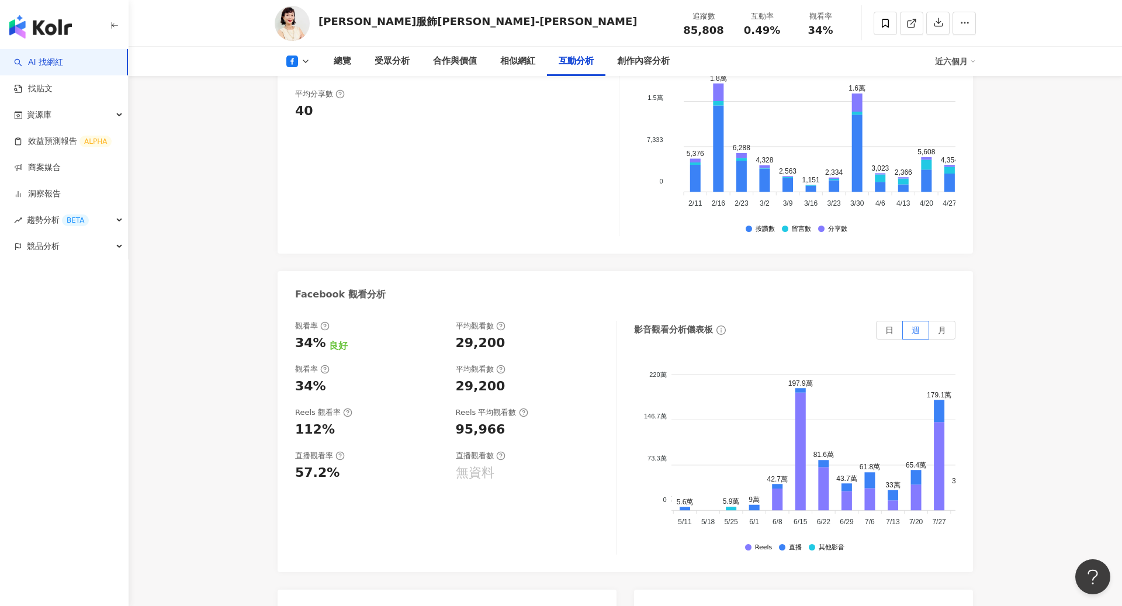
scroll to position [0, 340]
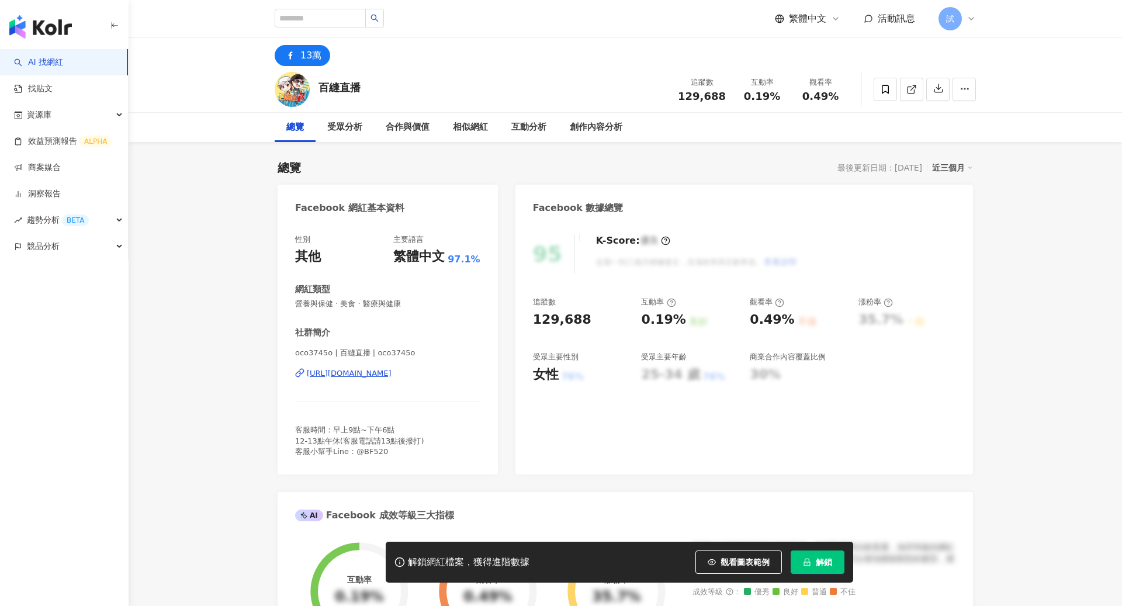
click at [817, 553] on button "解鎖" at bounding box center [817, 561] width 54 height 23
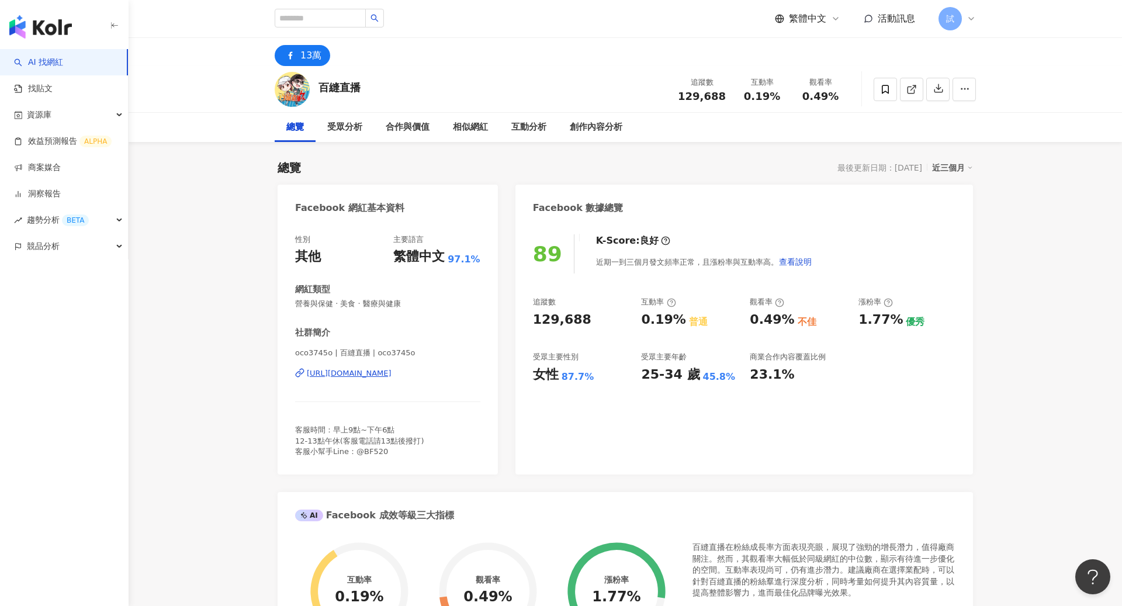
click at [960, 168] on div "近三個月" at bounding box center [952, 167] width 41 height 15
click at [966, 217] on link "近六個月" at bounding box center [957, 215] width 33 height 13
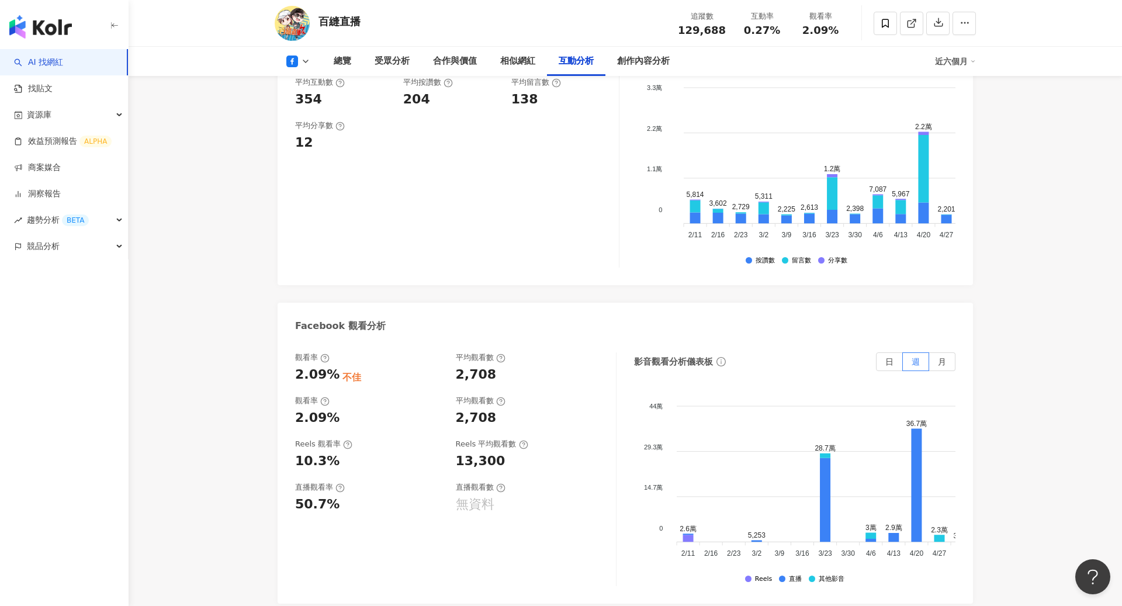
scroll to position [2011, 0]
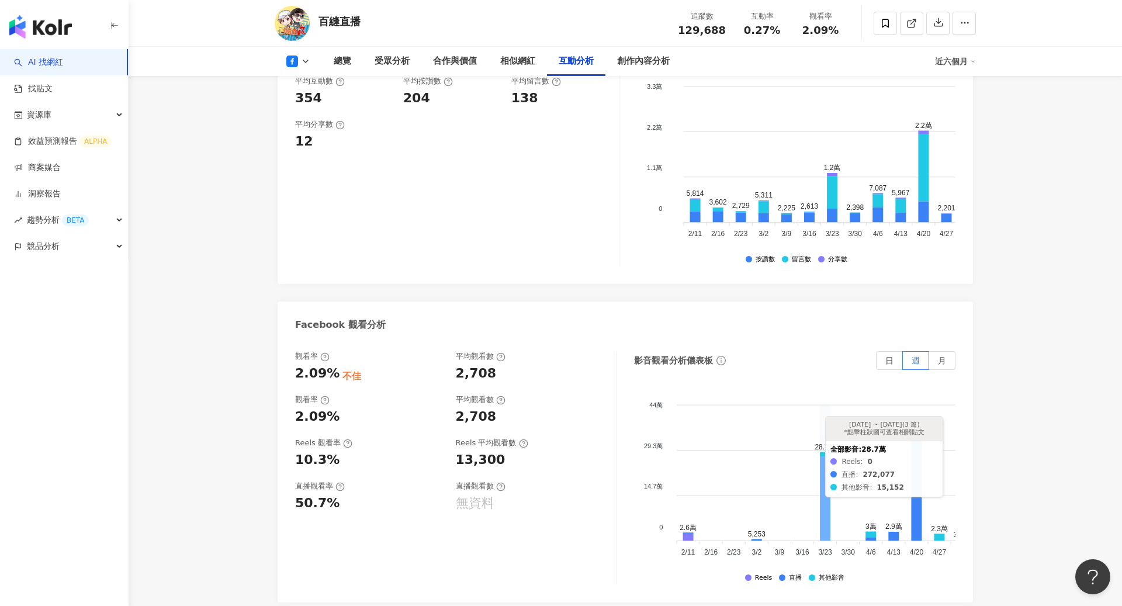
click at [822, 498] on icon at bounding box center [825, 499] width 11 height 84
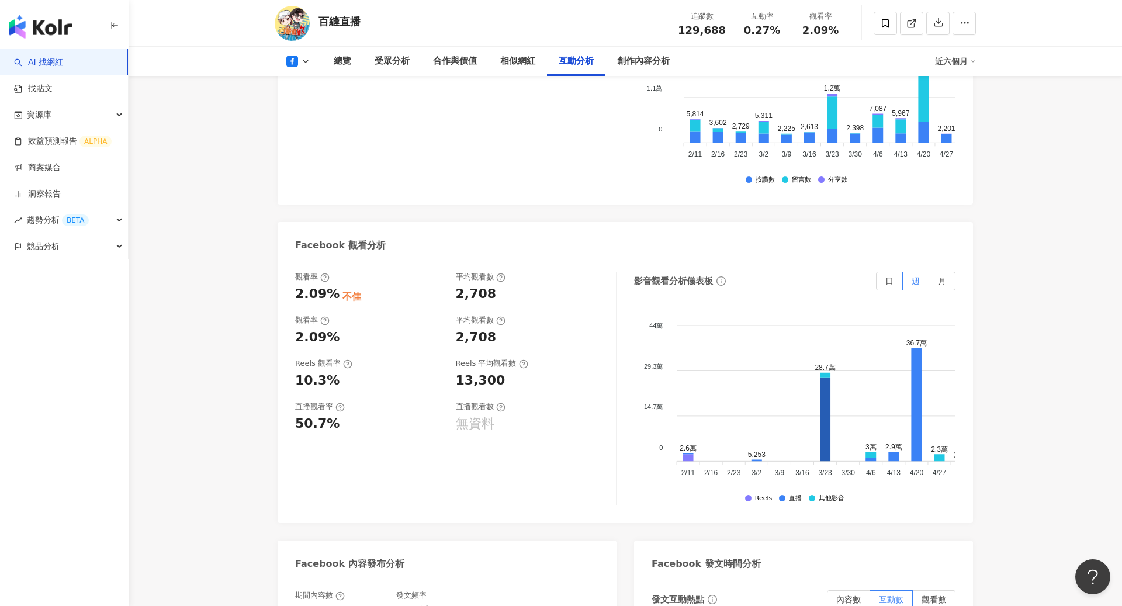
scroll to position [2092, 0]
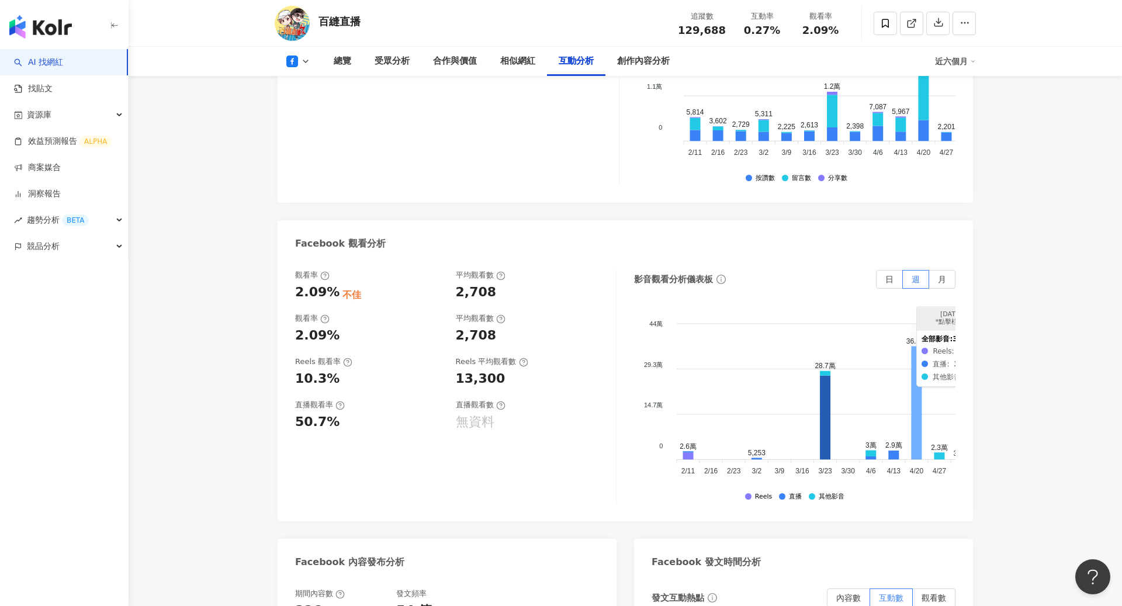
click at [915, 368] on icon at bounding box center [916, 402] width 11 height 113
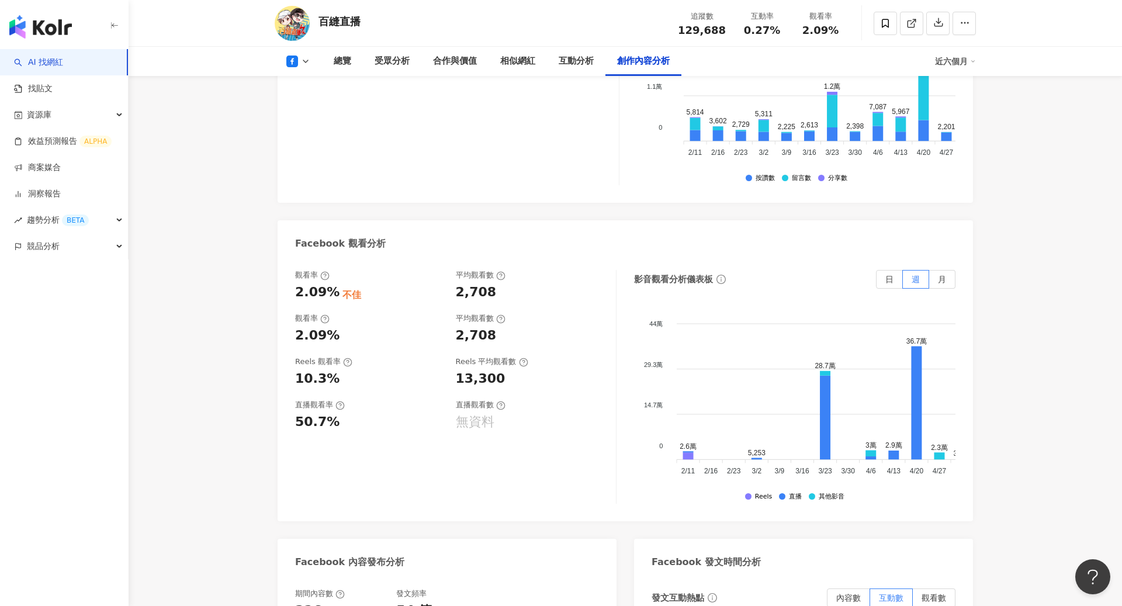
scroll to position [3066, 0]
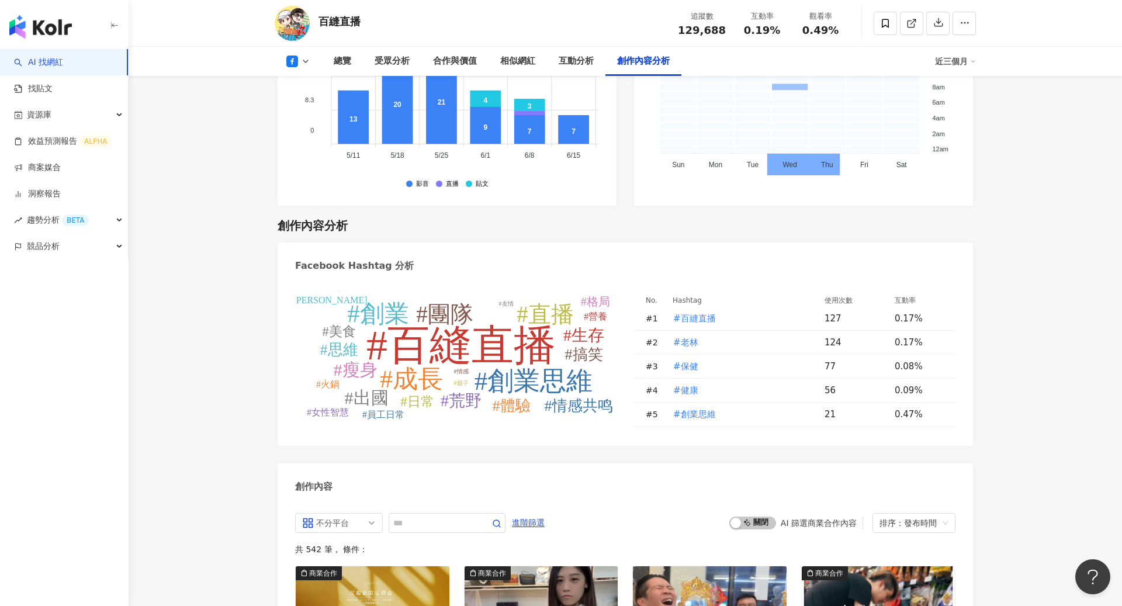
scroll to position [3000, 0]
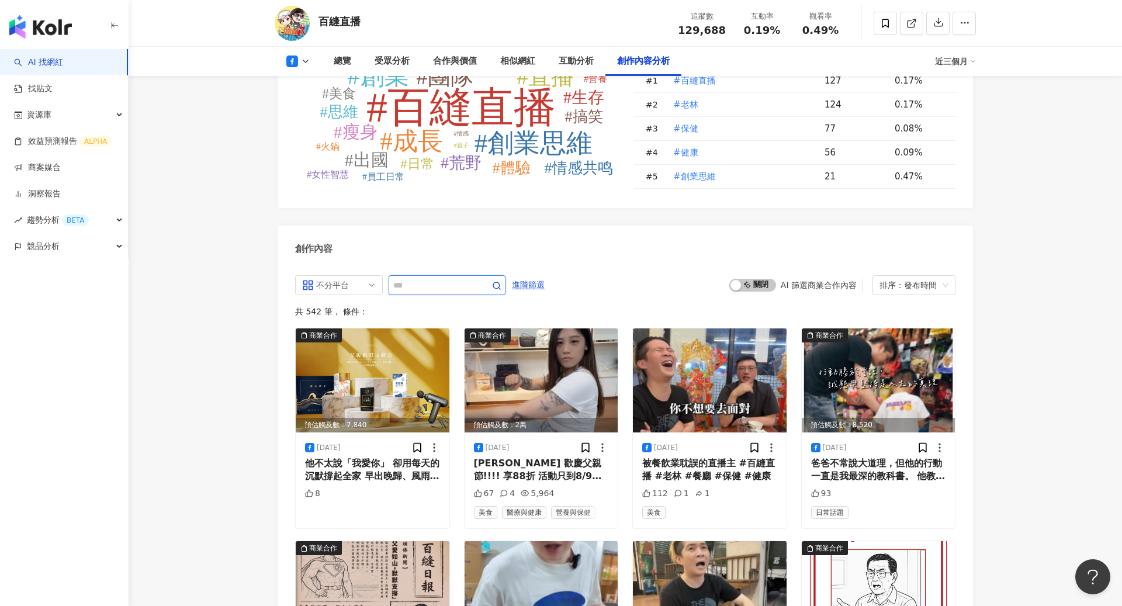
click at [450, 278] on input "text" at bounding box center [434, 285] width 82 height 14
type input "**"
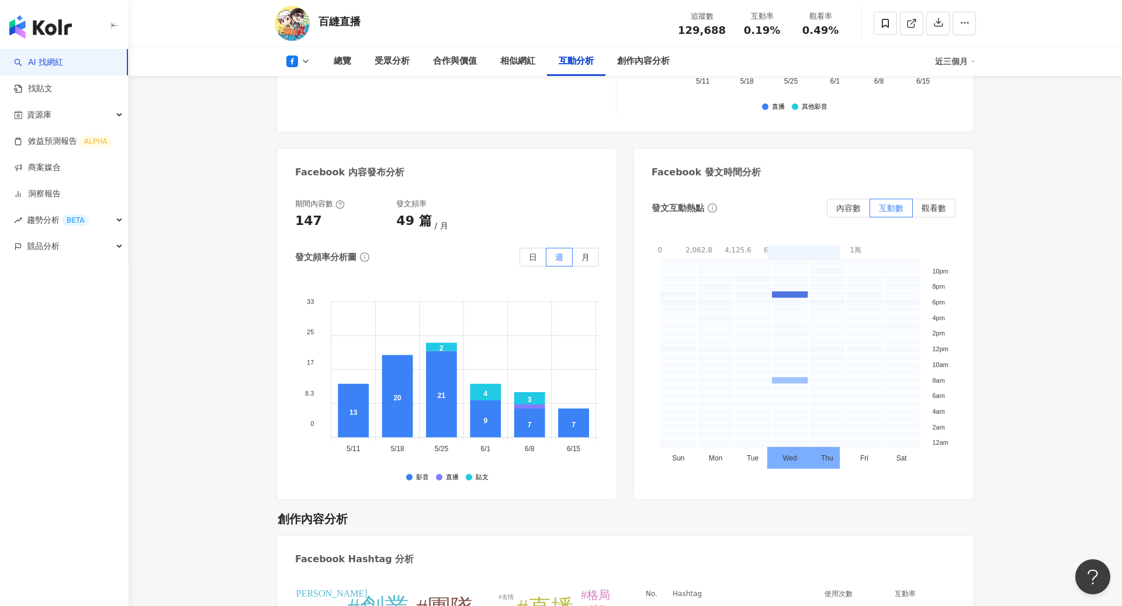
scroll to position [2450, 0]
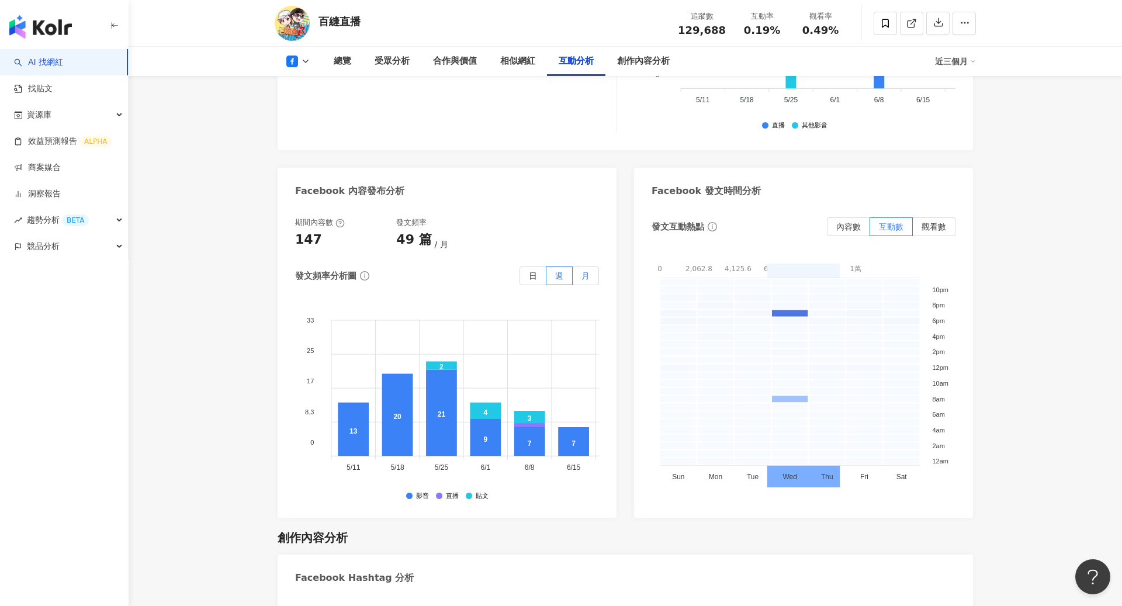
click at [585, 266] on label "月" at bounding box center [585, 275] width 26 height 19
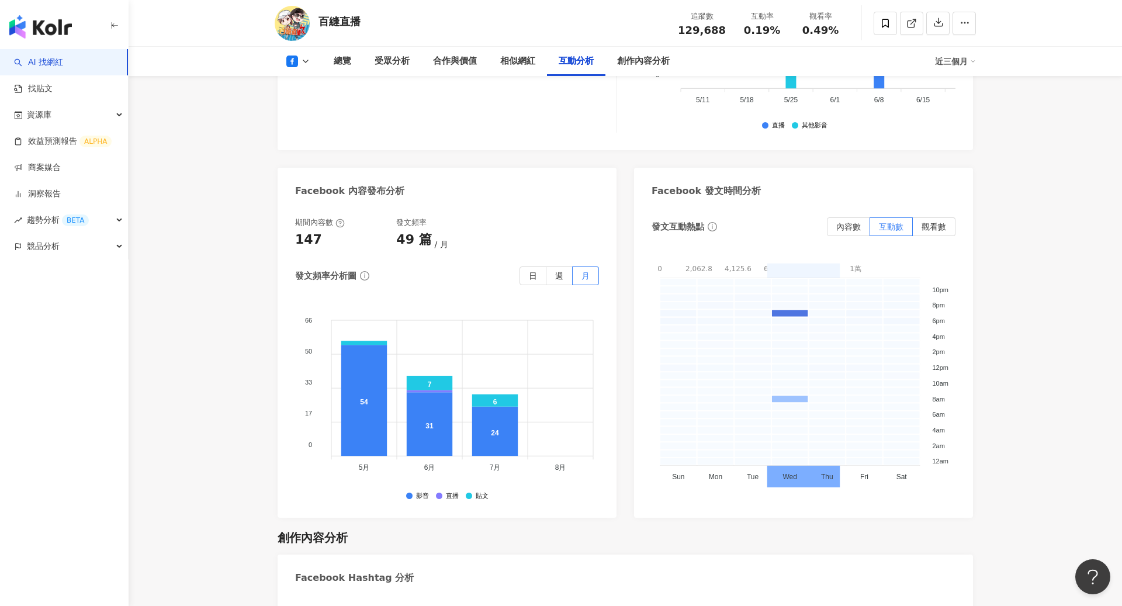
click at [955, 59] on div "近三個月" at bounding box center [955, 61] width 41 height 19
click at [963, 107] on link "近六個月" at bounding box center [960, 110] width 33 height 13
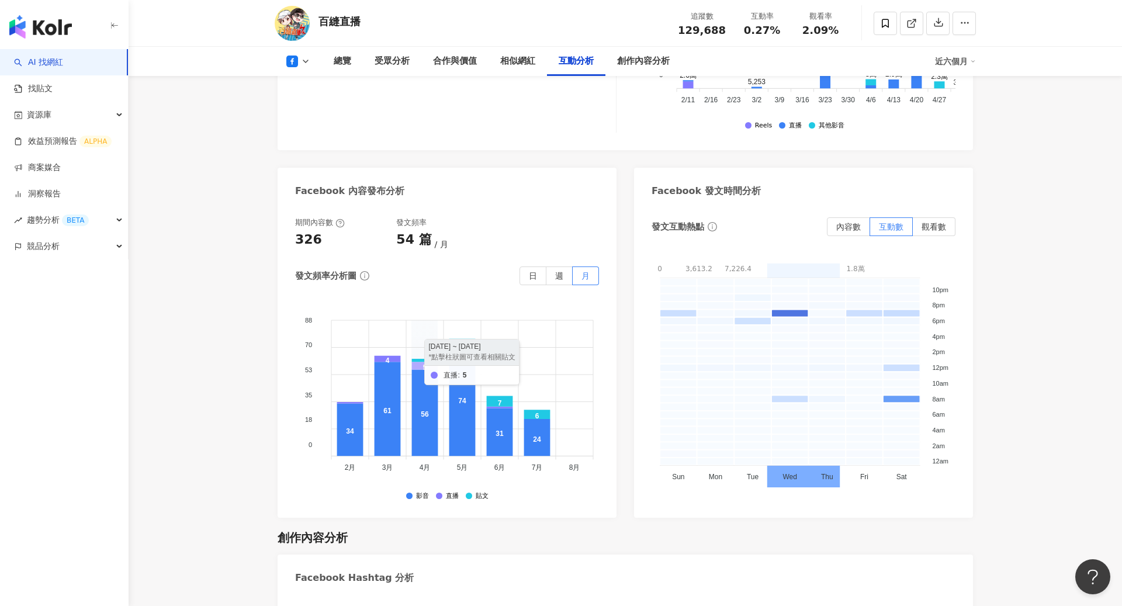
click at [423, 362] on icon at bounding box center [425, 366] width 26 height 8
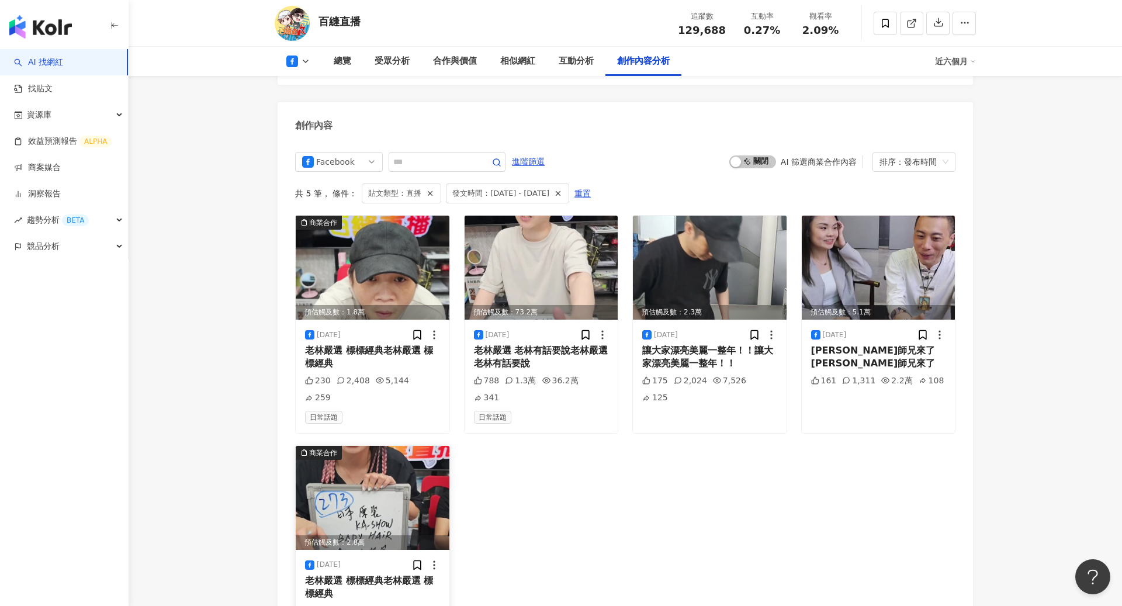
click at [370, 574] on div "老林嚴選 標標經典老林嚴選 標標經典" at bounding box center [372, 587] width 135 height 26
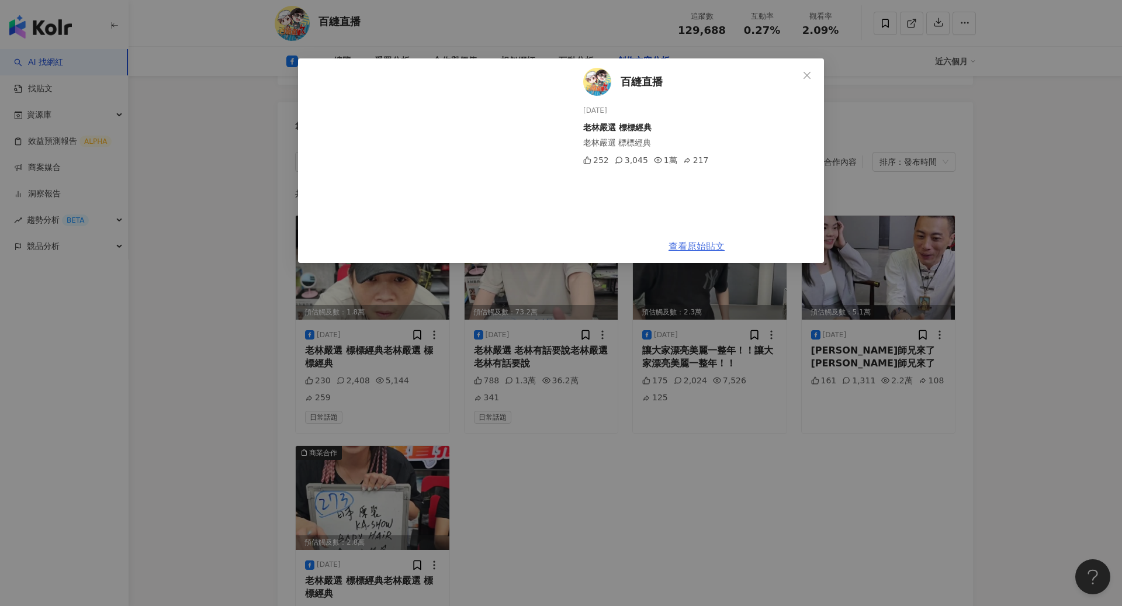
click at [690, 242] on link "查看原始貼文" at bounding box center [696, 246] width 56 height 11
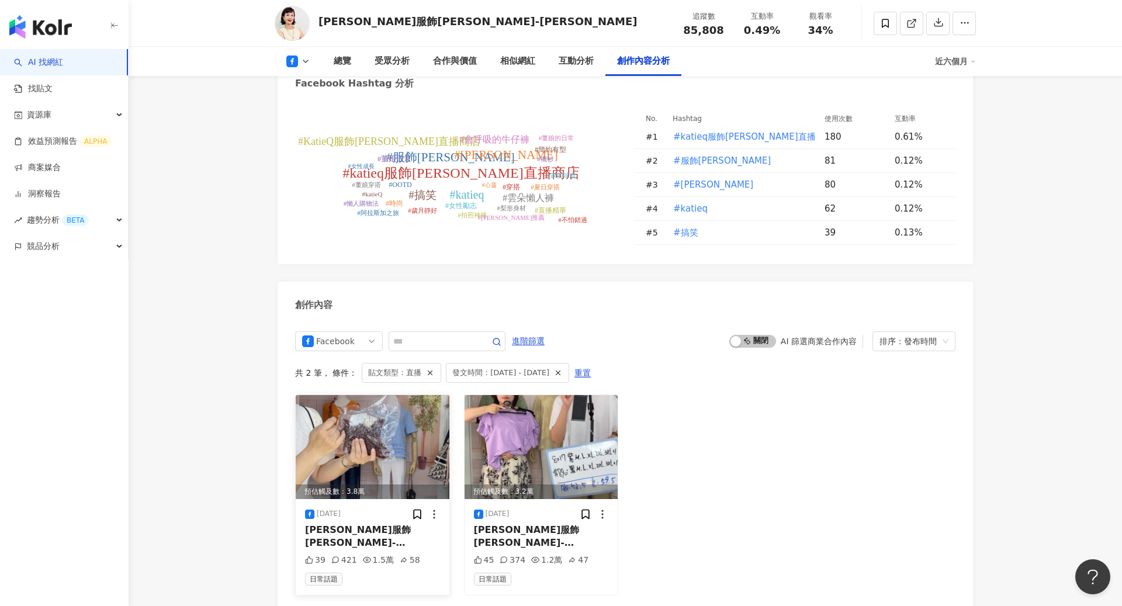
scroll to position [0, 340]
click at [353, 532] on div "[PERSON_NAME]服飾[PERSON_NAME]-[PERSON_NAME]的影片" at bounding box center [372, 536] width 135 height 26
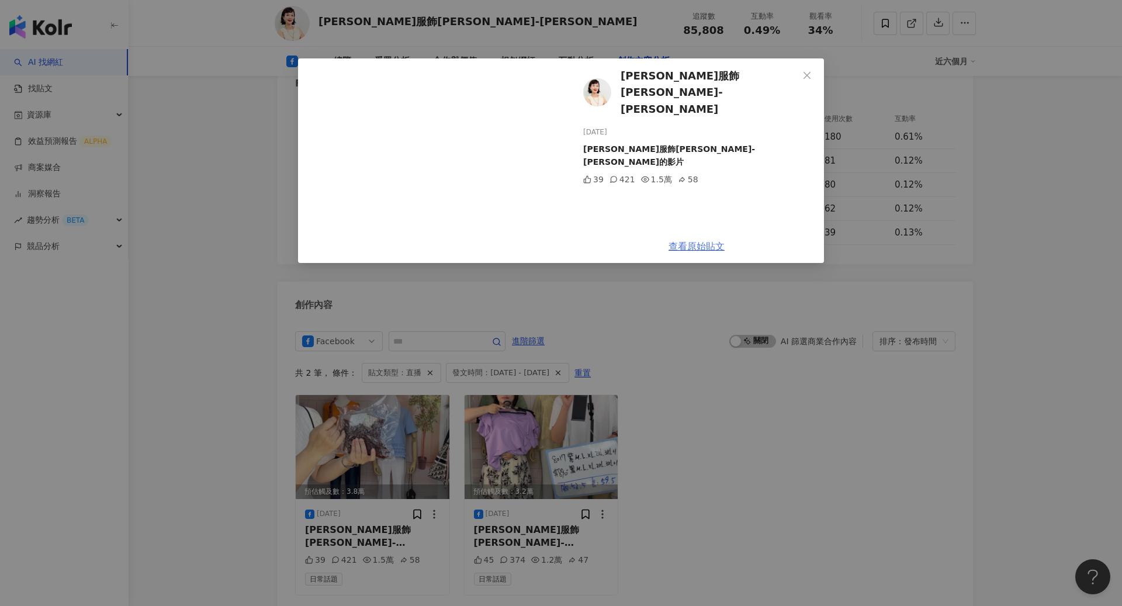
click at [705, 244] on link "查看原始貼文" at bounding box center [696, 246] width 56 height 11
click at [813, 80] on button "Close" at bounding box center [806, 75] width 23 height 23
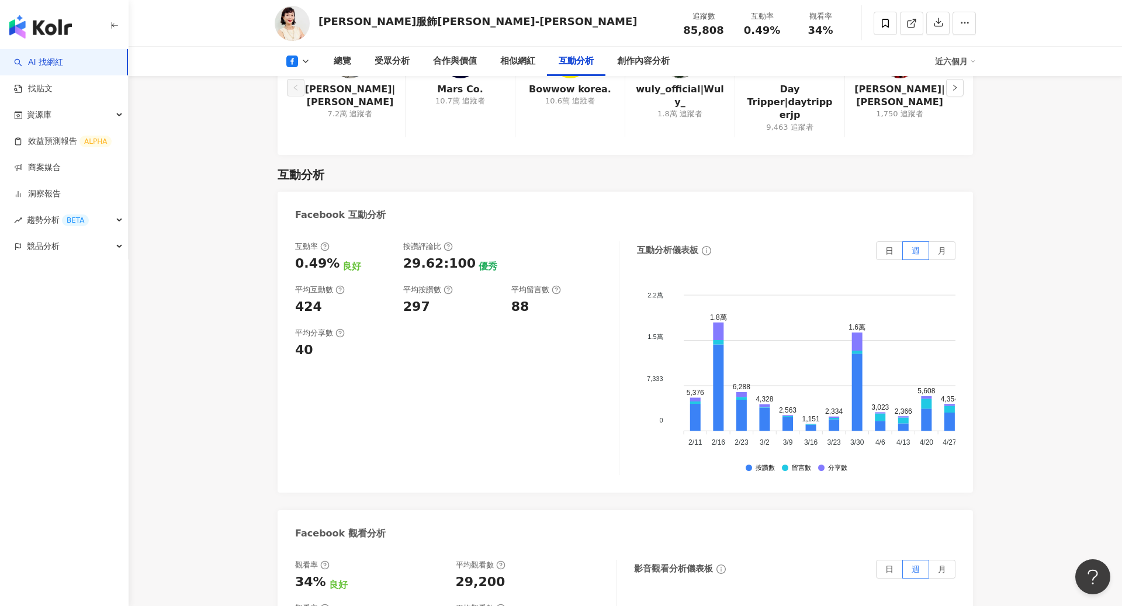
scroll to position [1887, 0]
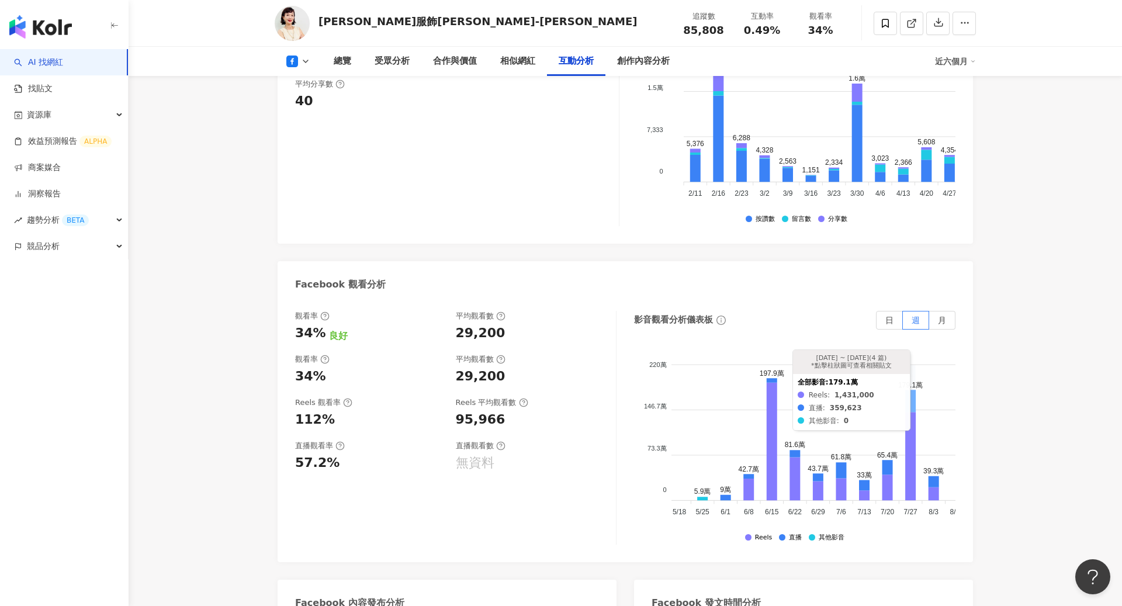
click at [911, 400] on icon at bounding box center [910, 401] width 11 height 22
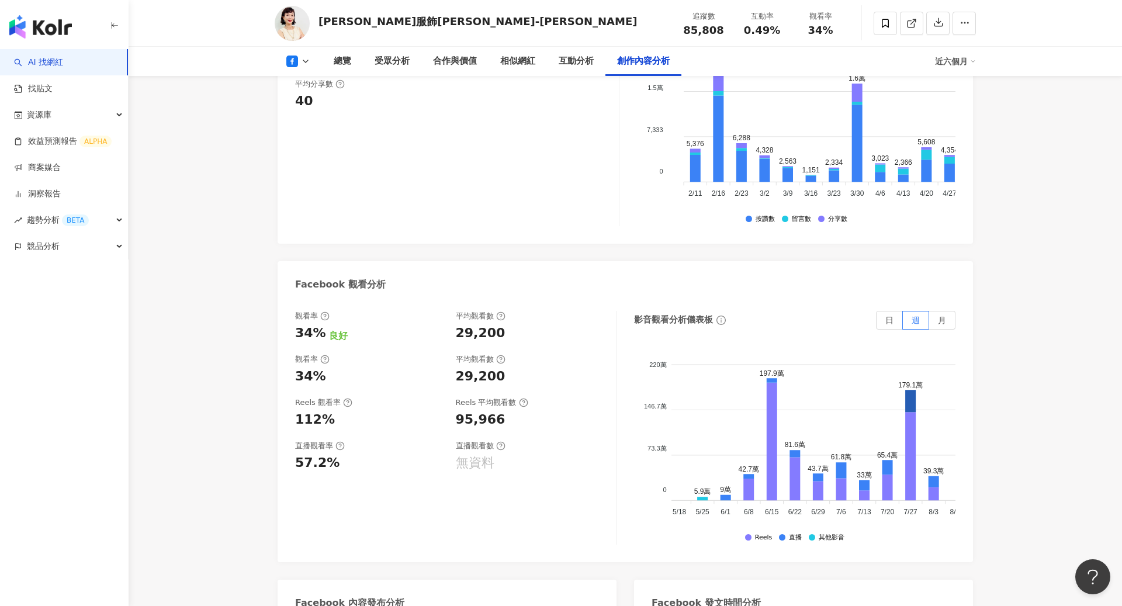
scroll to position [2914, 0]
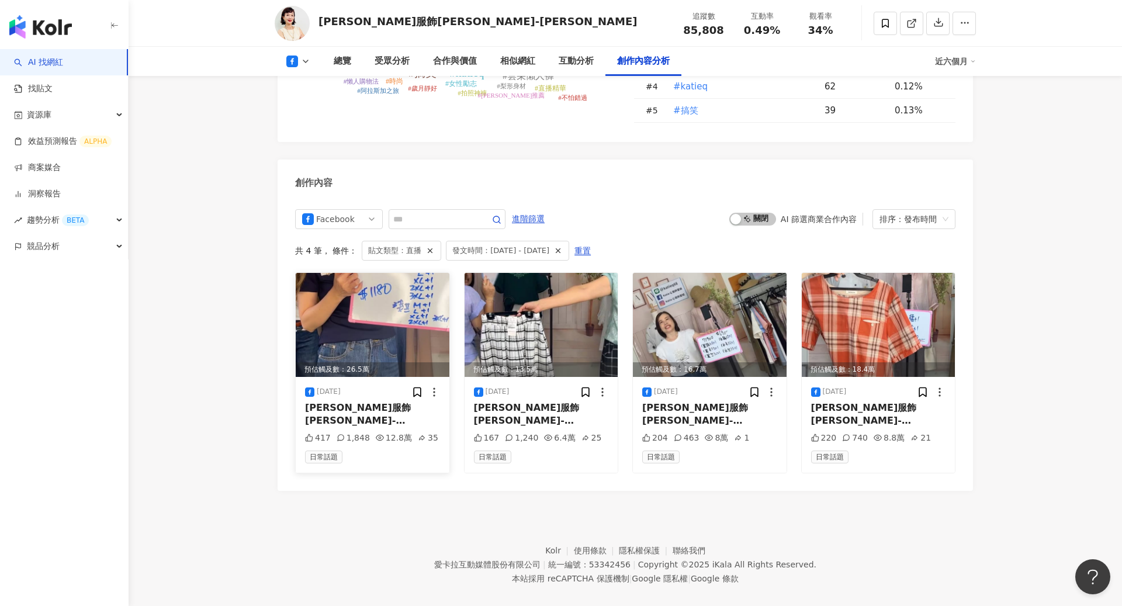
click at [377, 407] on div "Katie Q服飾董娘-吳宜惠的影片" at bounding box center [372, 414] width 135 height 26
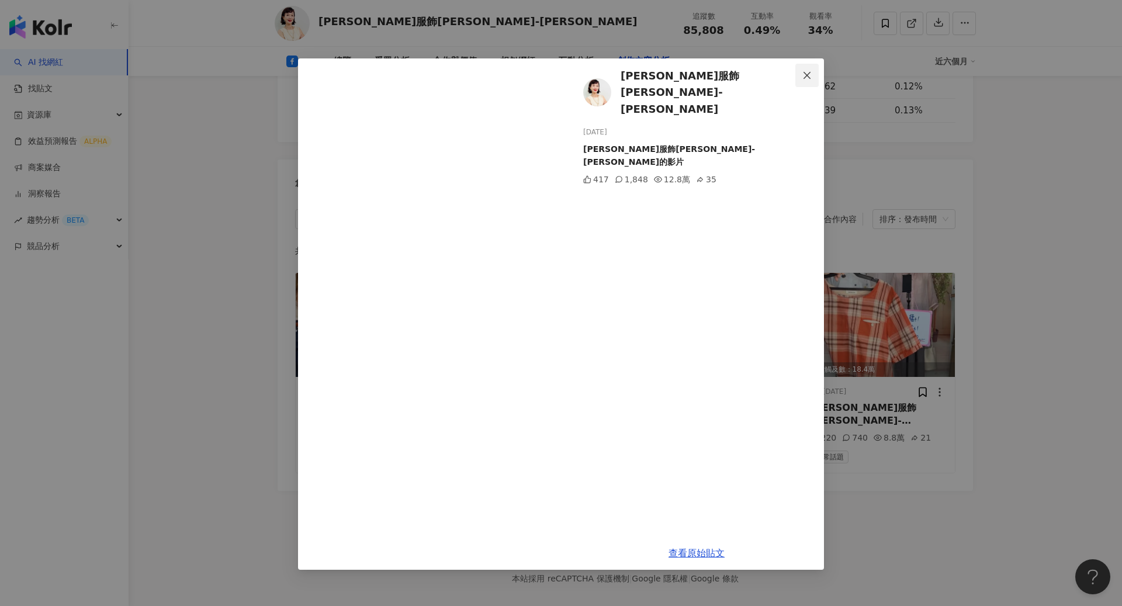
click at [809, 68] on button "Close" at bounding box center [806, 75] width 23 height 23
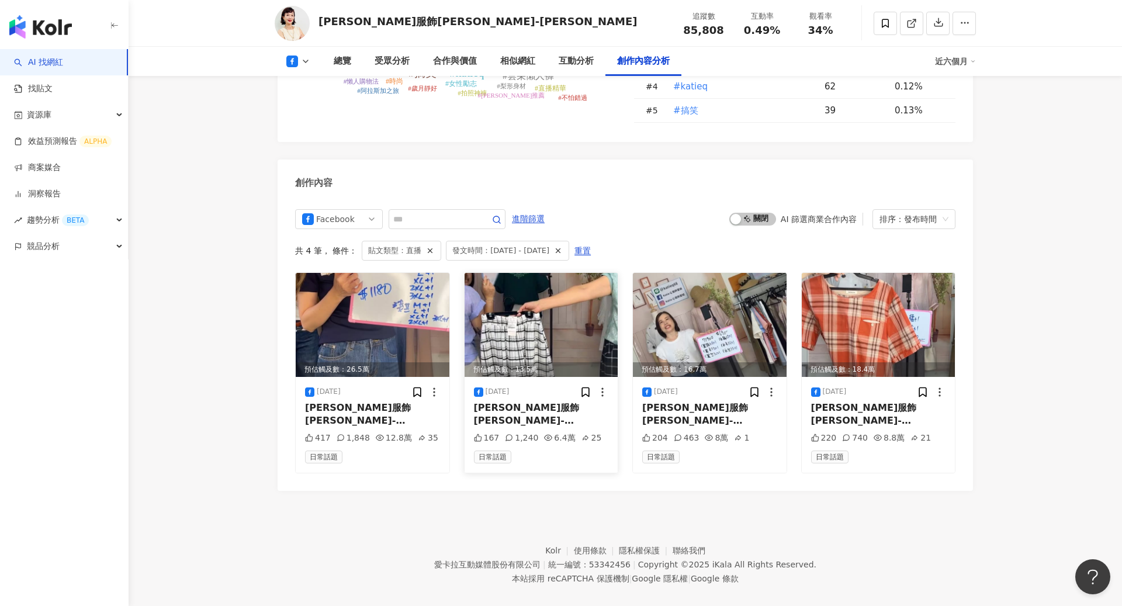
click at [518, 410] on div "Katie Q服飾董娘-吳宜惠的影片" at bounding box center [541, 414] width 135 height 26
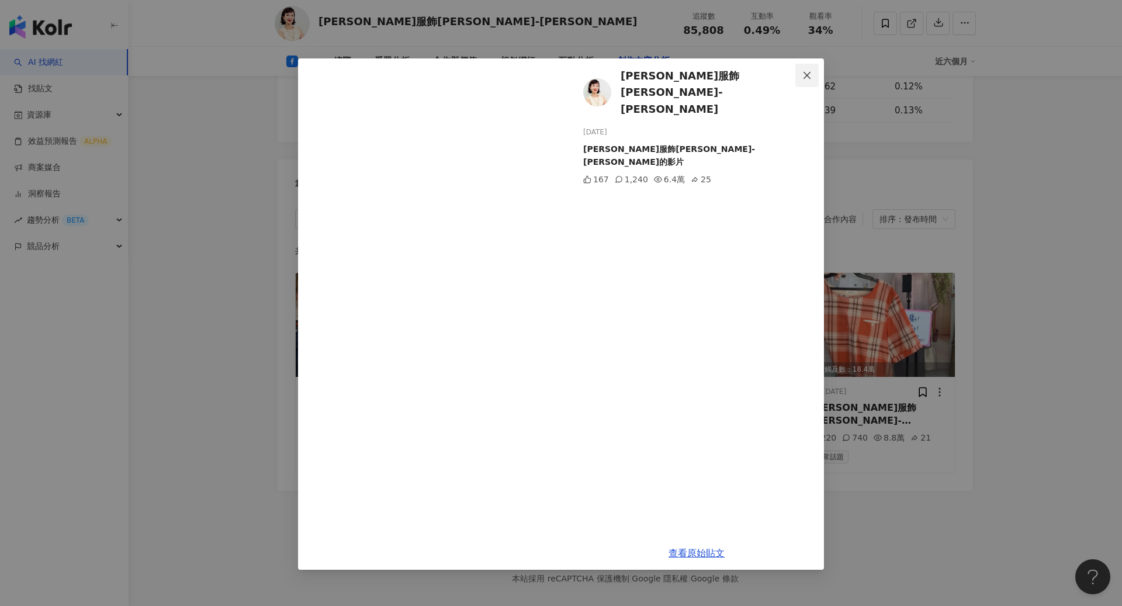
click at [807, 73] on icon "close" at bounding box center [806, 75] width 9 height 9
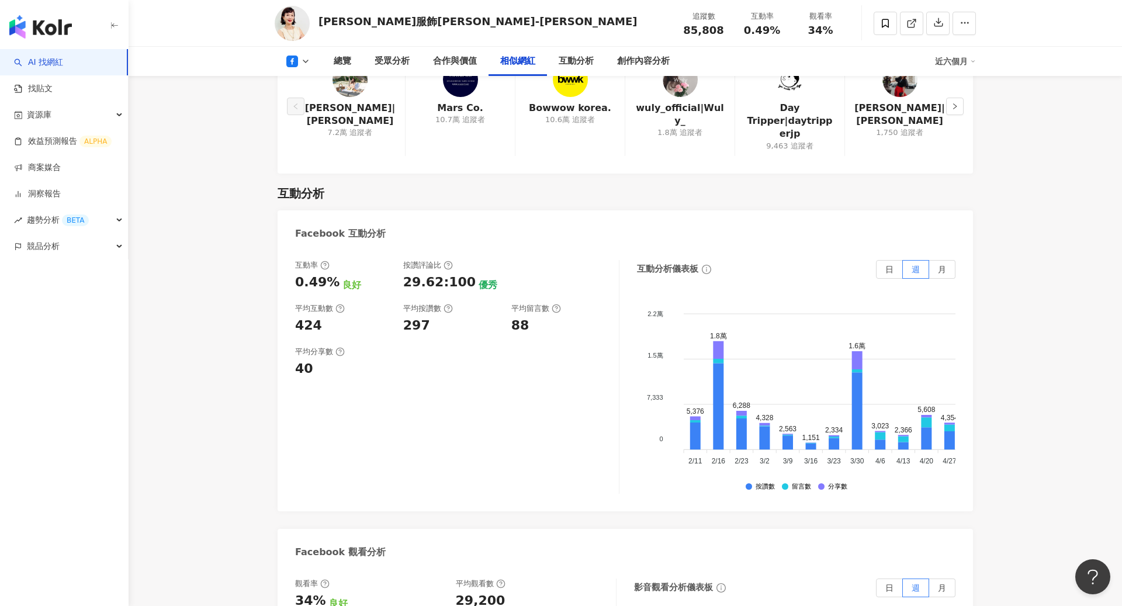
scroll to position [1598, 0]
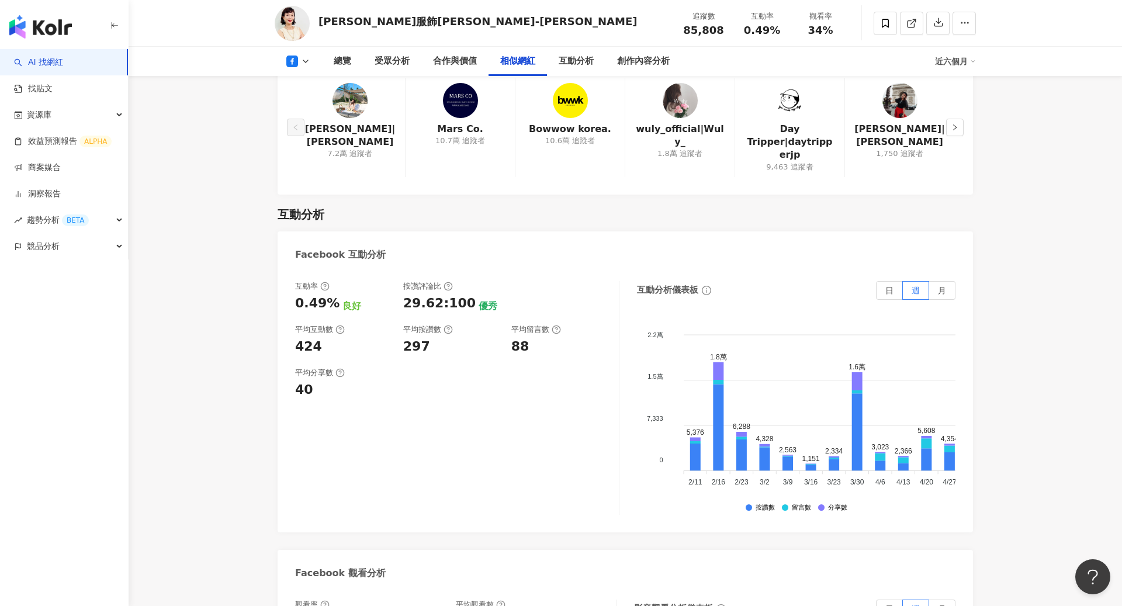
click at [867, 449] on foreignobject at bounding box center [992, 404] width 643 height 175
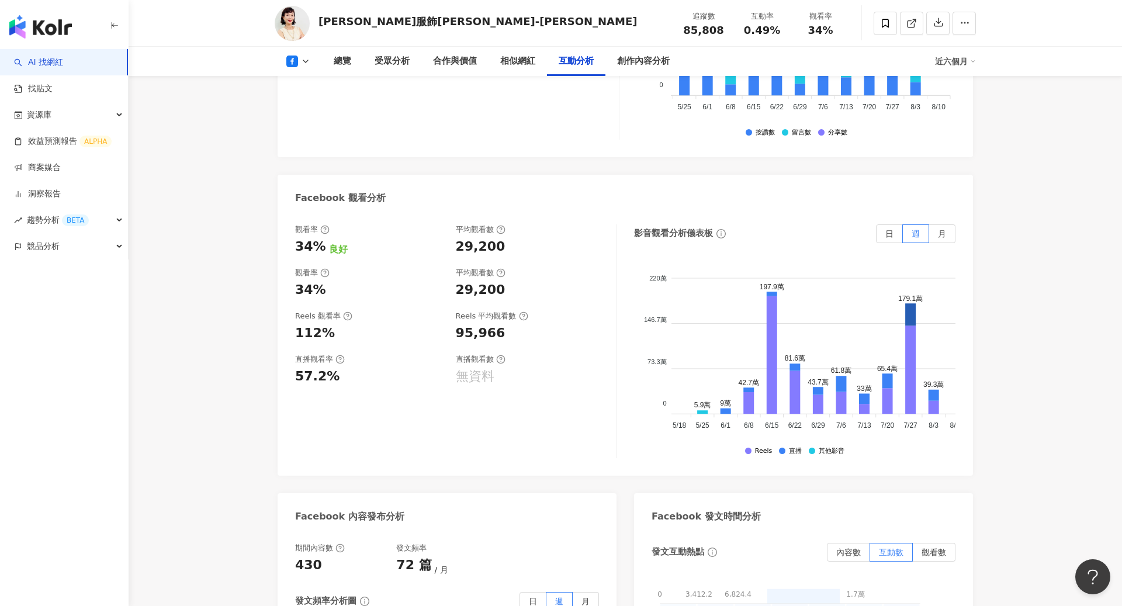
scroll to position [0, 358]
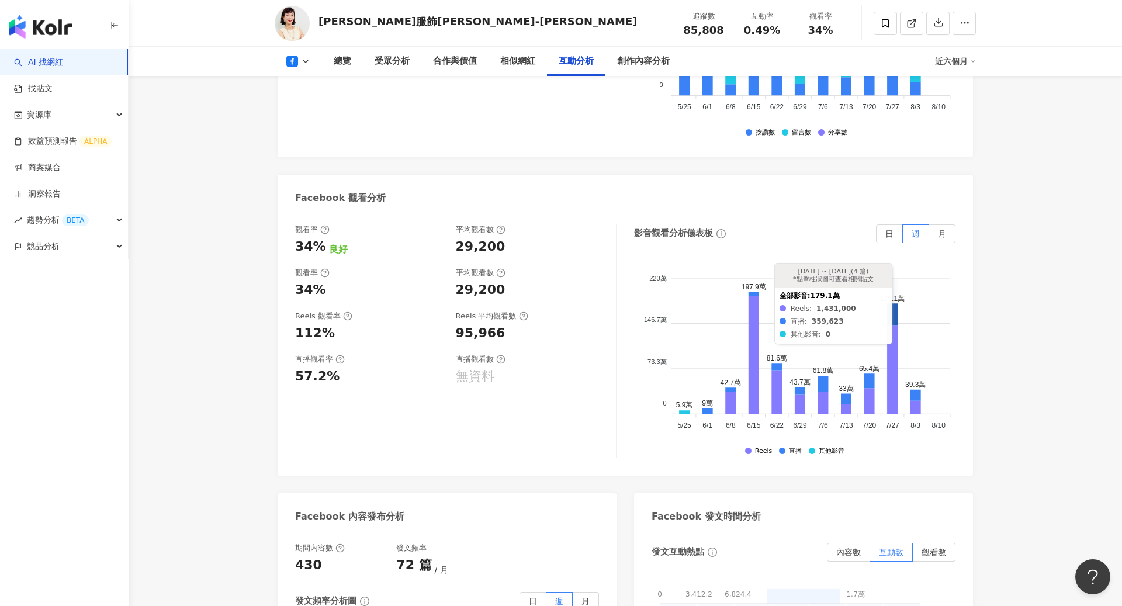
click at [894, 308] on icon at bounding box center [892, 314] width 11 height 22
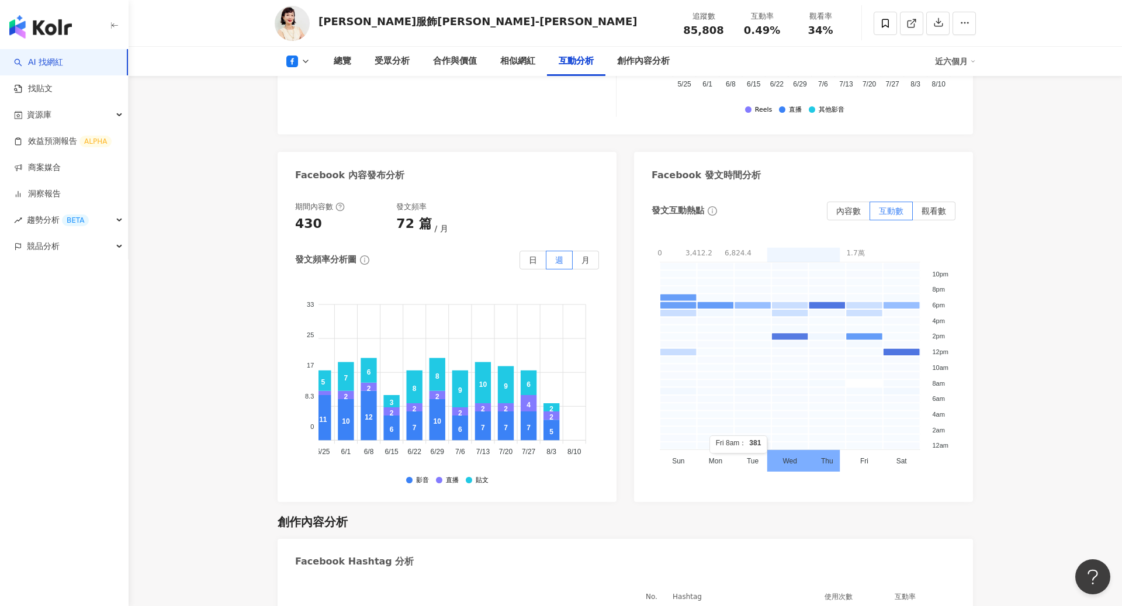
scroll to position [2299, 0]
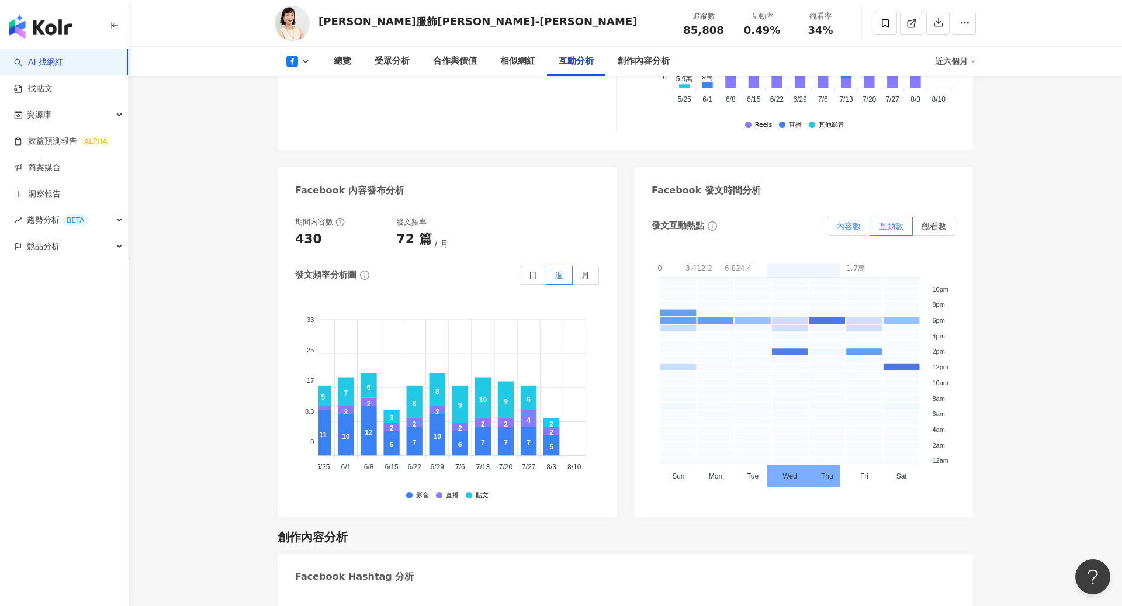
click at [855, 225] on span "內容數" at bounding box center [848, 225] width 25 height 9
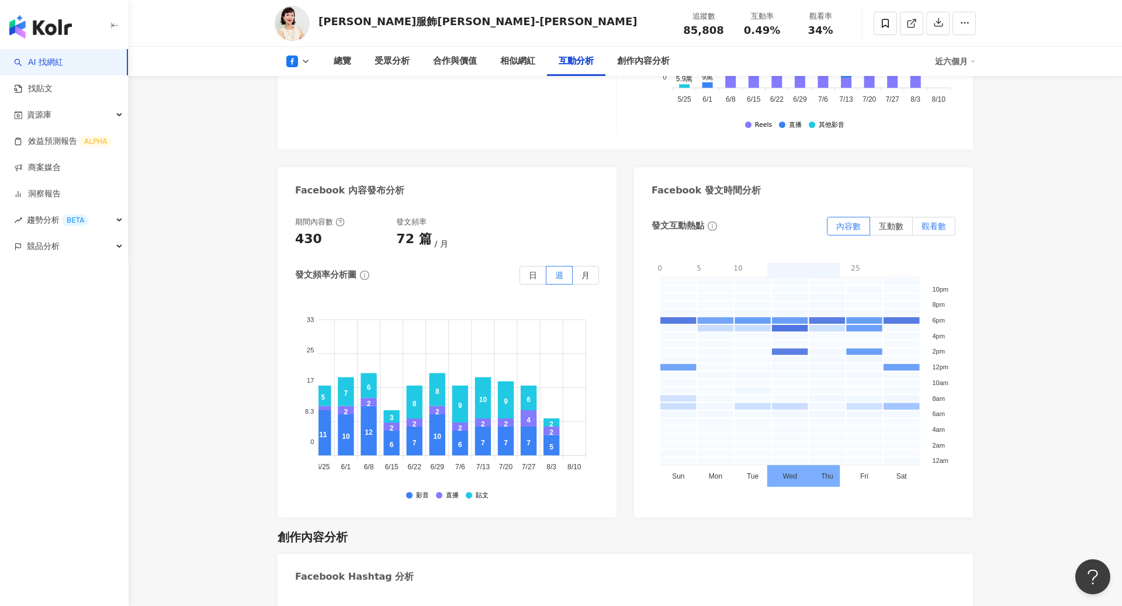
click at [930, 223] on span "觀看數" at bounding box center [933, 225] width 25 height 9
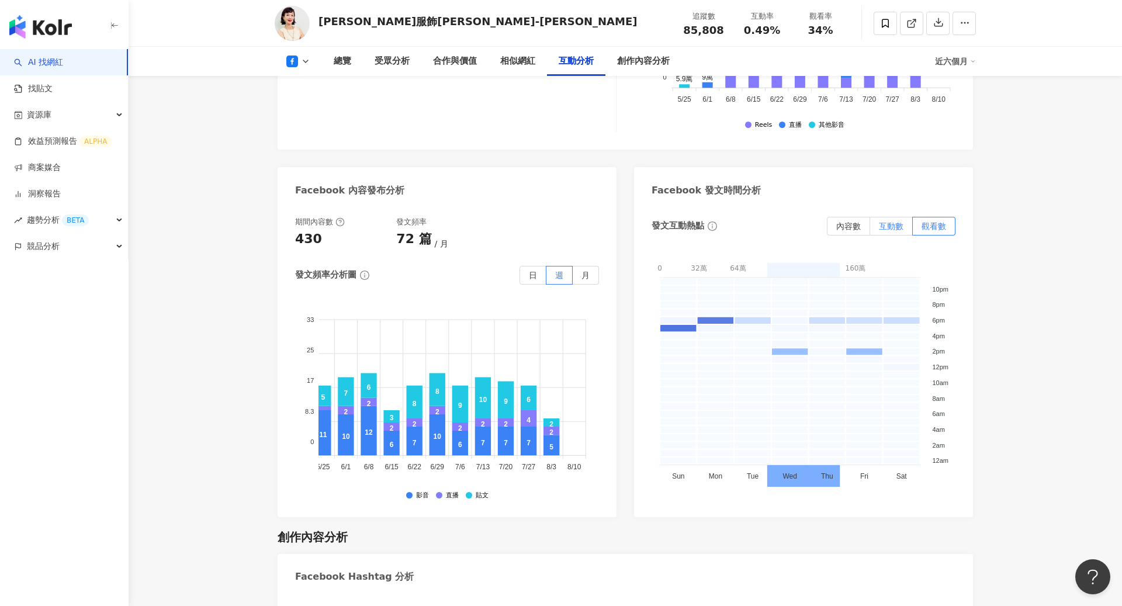
click at [875, 221] on label "互動數" at bounding box center [891, 226] width 43 height 19
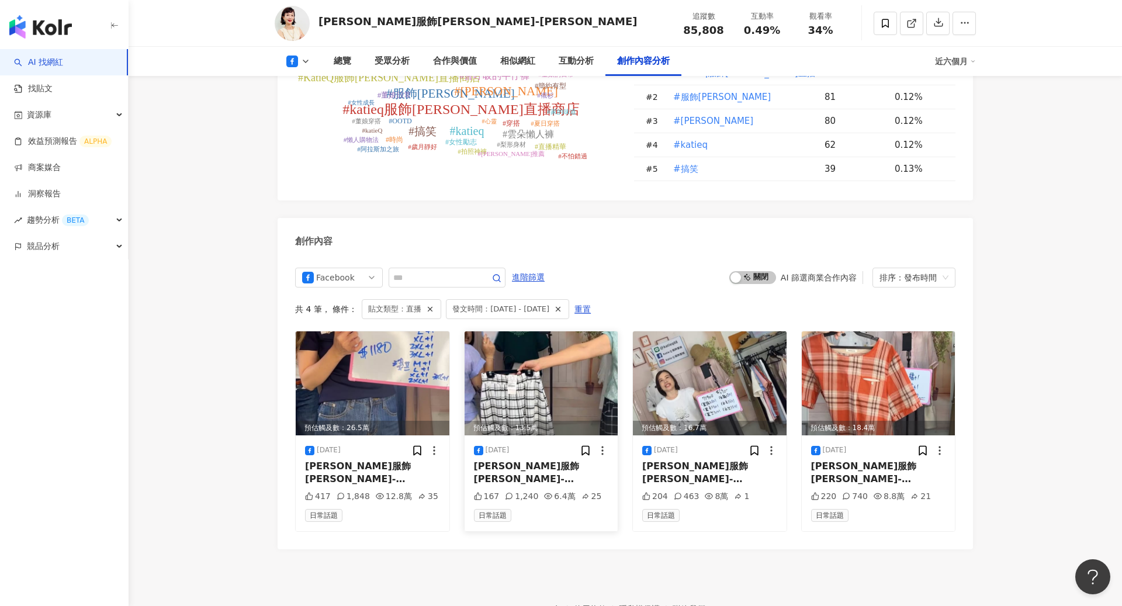
scroll to position [2854, 0]
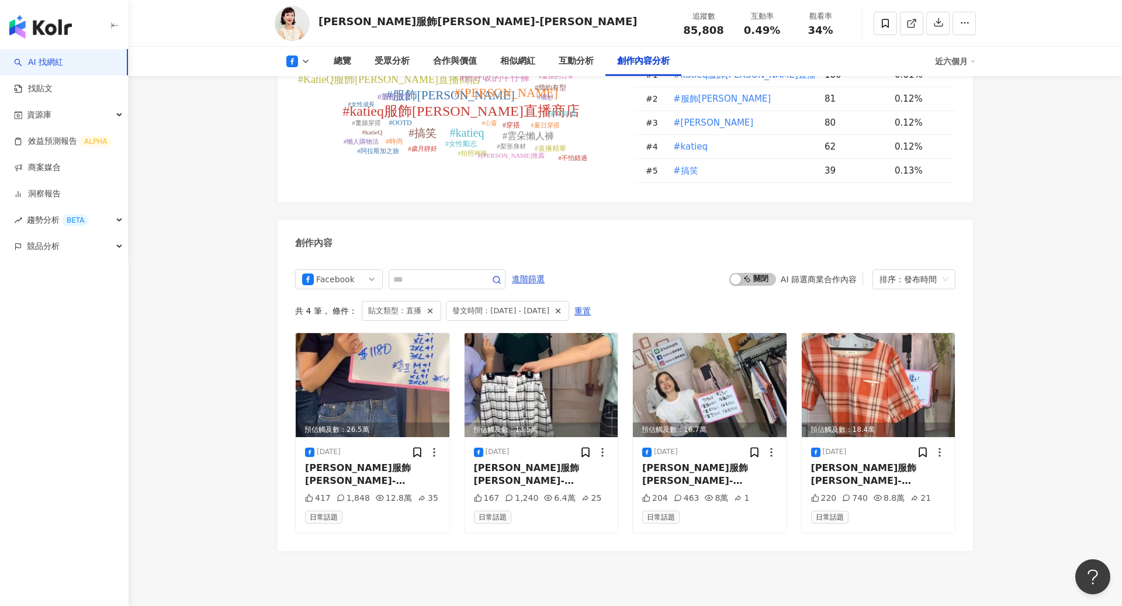
click at [33, 32] on img "button" at bounding box center [40, 26] width 63 height 23
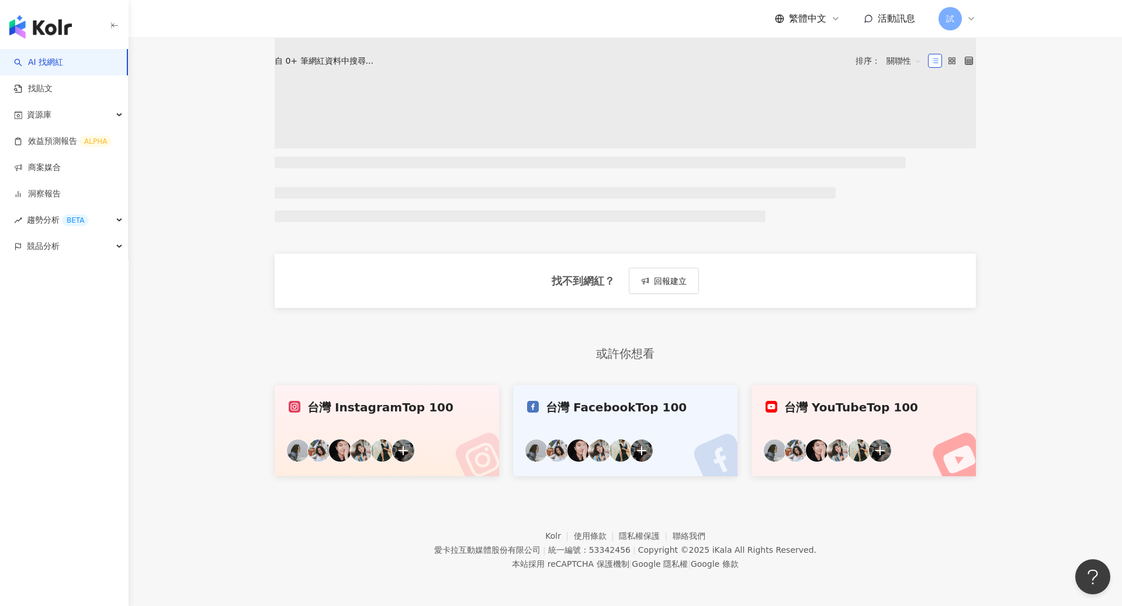
click at [46, 28] on img "button" at bounding box center [40, 26] width 63 height 23
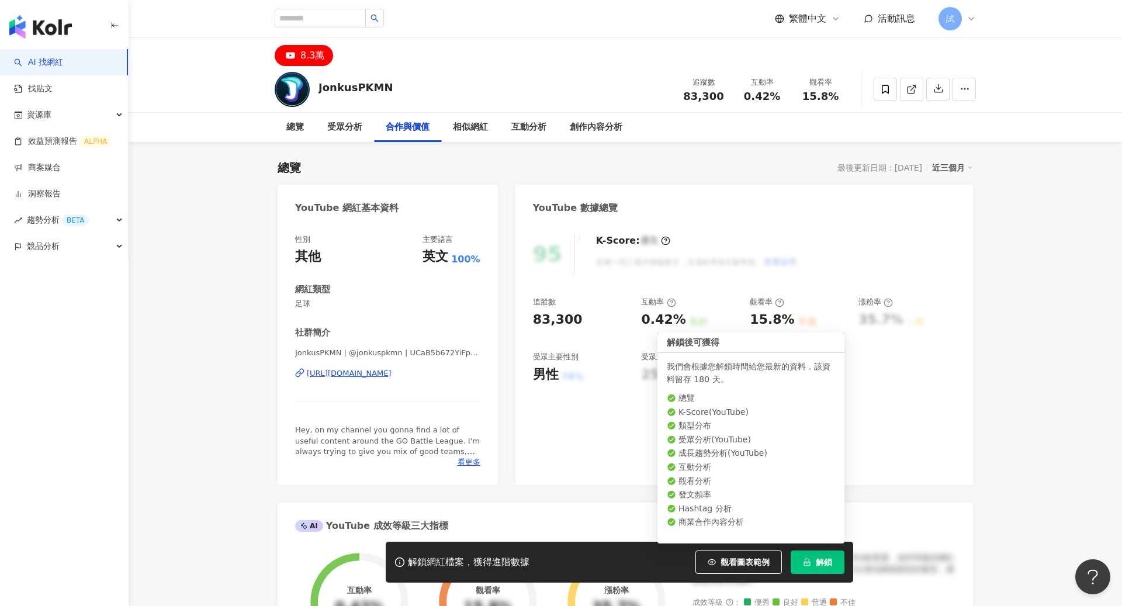
click at [826, 561] on span "解鎖" at bounding box center [824, 561] width 16 height 9
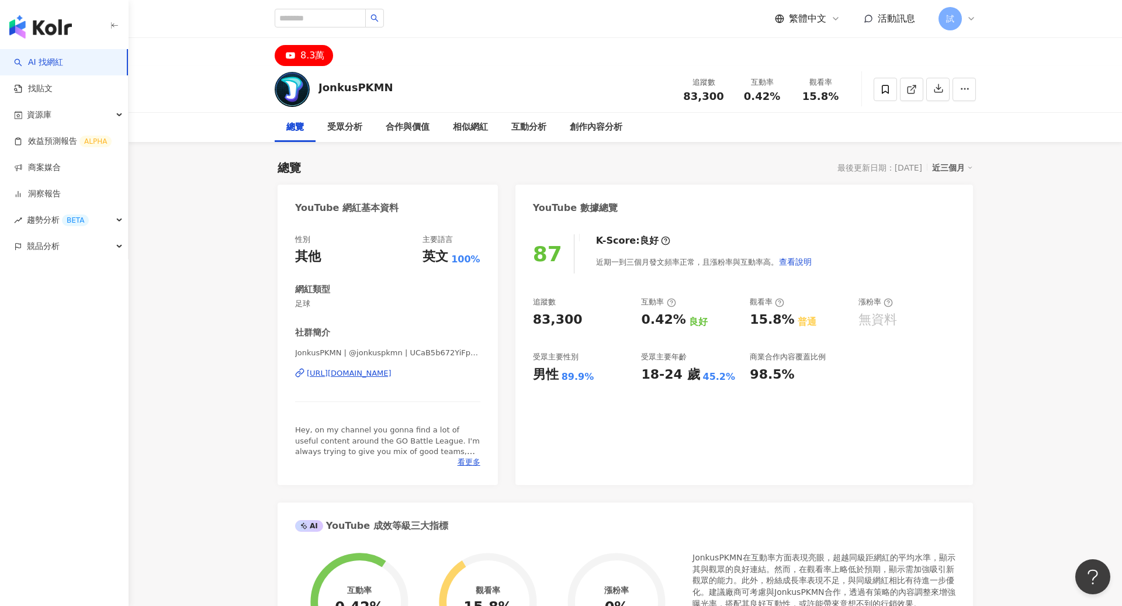
click at [57, 60] on link "AI 找網紅" at bounding box center [38, 63] width 49 height 12
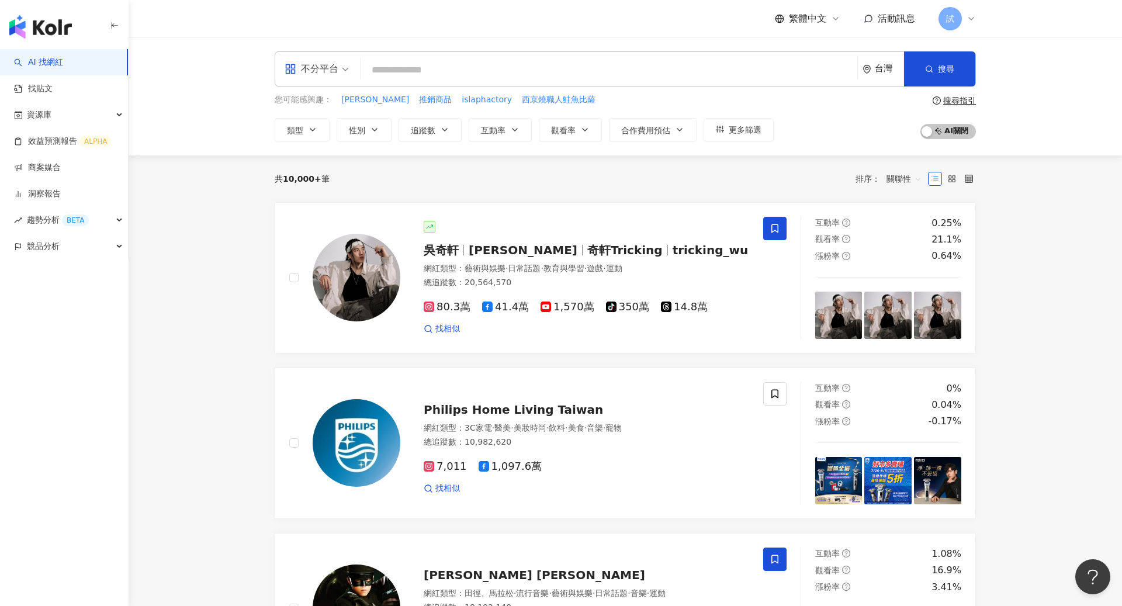
click at [863, 71] on icon "environment" at bounding box center [866, 69] width 9 height 9
click at [832, 140] on div "不限區域" at bounding box center [839, 132] width 114 height 21
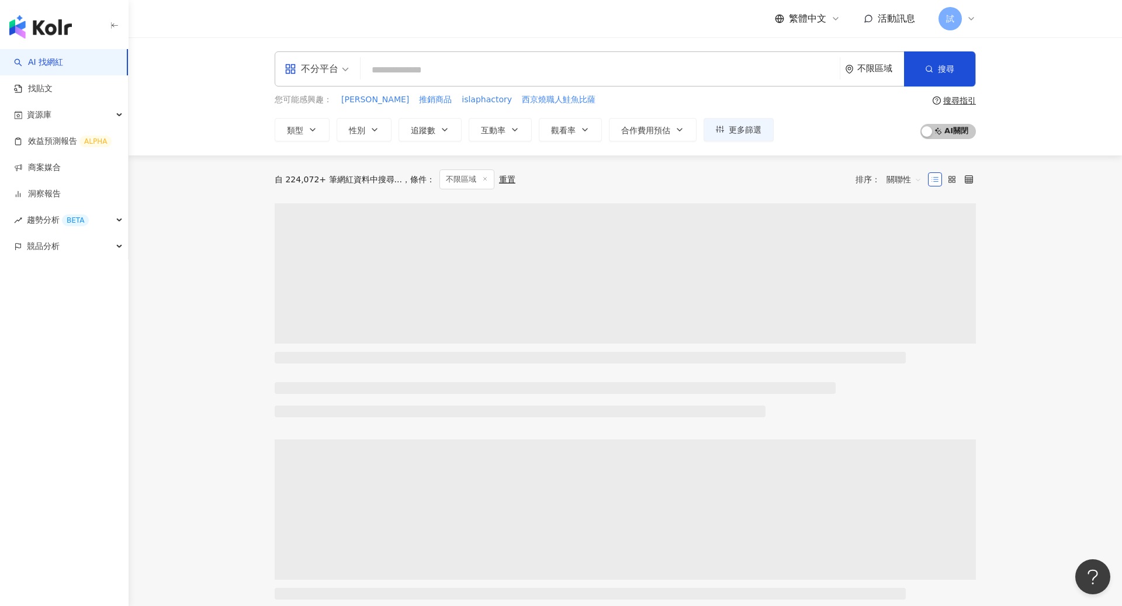
click at [503, 63] on input "search" at bounding box center [600, 70] width 470 height 22
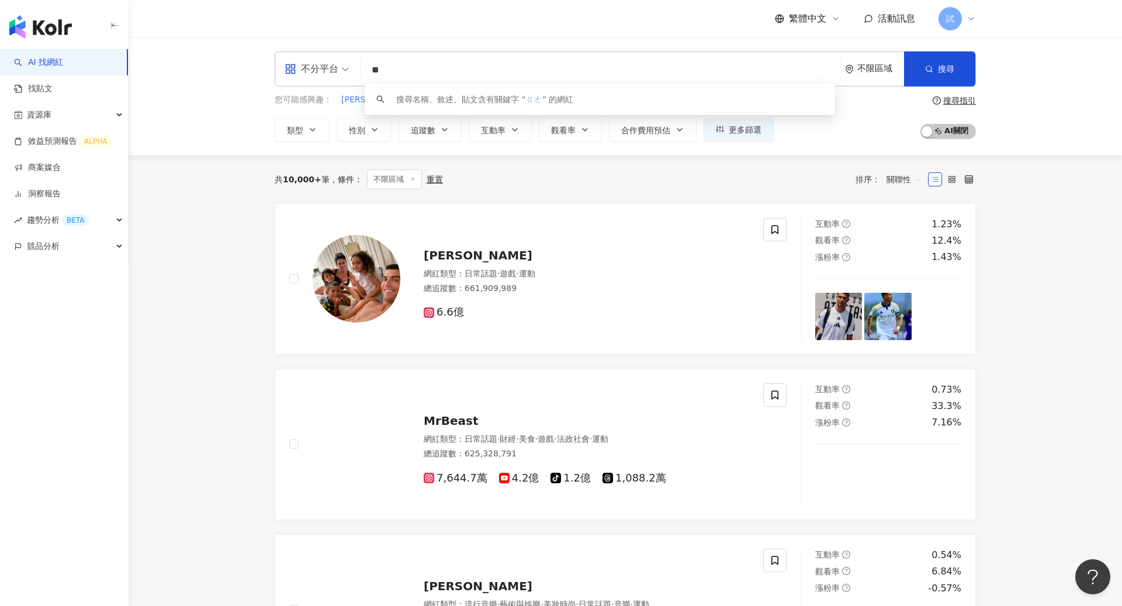
type input "*"
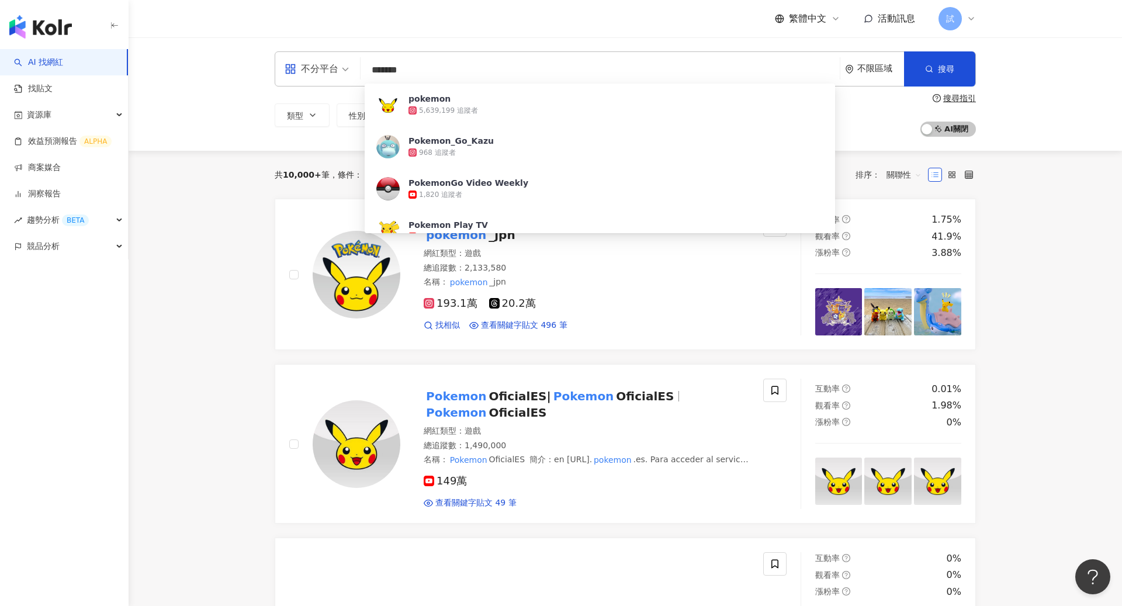
type input "*******"
click at [1080, 136] on div "不分平台 ******* 不限區域 搜尋 414f6512-e069-47c2-8c6e-e52b30d56fae pokemon 5,639,199 追蹤者…" at bounding box center [625, 93] width 993 height 113
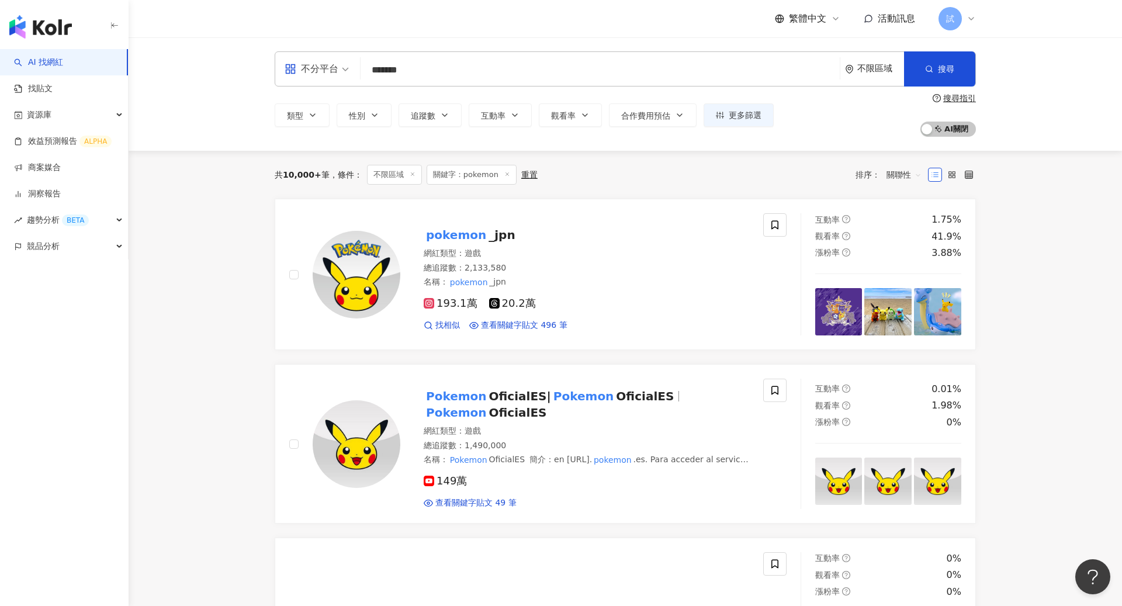
click at [868, 75] on div "不限區域" at bounding box center [874, 69] width 59 height 34
click at [849, 111] on span "不限區域" at bounding box center [839, 109] width 113 height 19
type input "*"
type input "**"
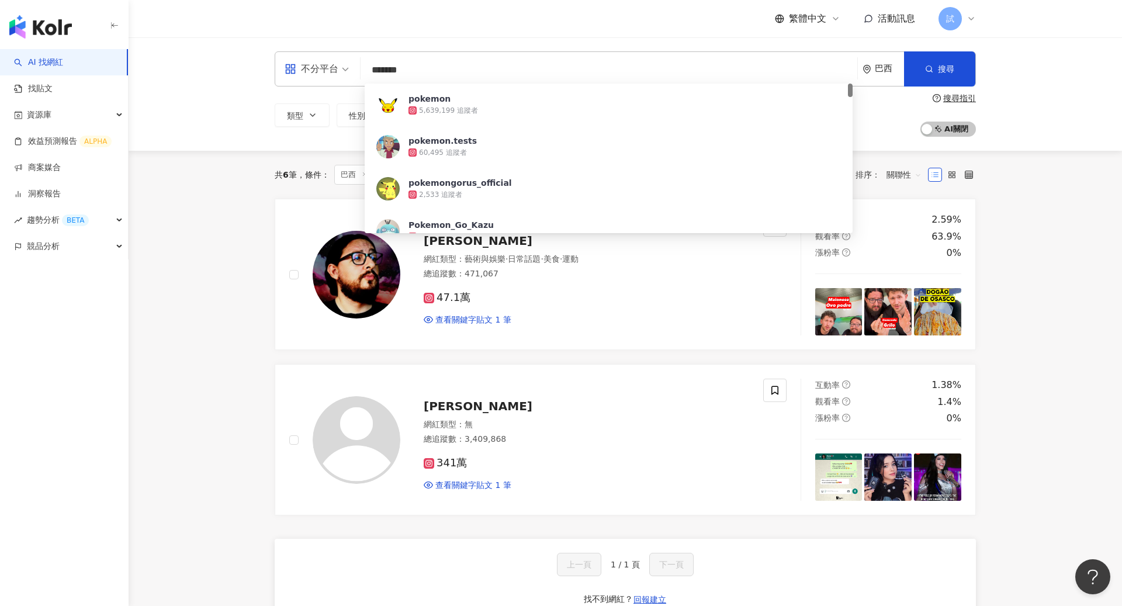
click at [1071, 131] on div "不分平台 ******* 巴西 搜尋 414f6512-e069-47c2-8c6e-e52b30d56fae pokemon 5,639,199 追蹤者 p…" at bounding box center [625, 93] width 993 height 113
drag, startPoint x: 455, startPoint y: 70, endPoint x: 134, endPoint y: 74, distance: 320.7
click at [134, 74] on div "不分平台 ******* 巴西 搜尋 414f6512-e069-47c2-8c6e-e52b30d56fae pokemon 5,639,199 追蹤者 p…" at bounding box center [625, 93] width 993 height 113
paste input "search"
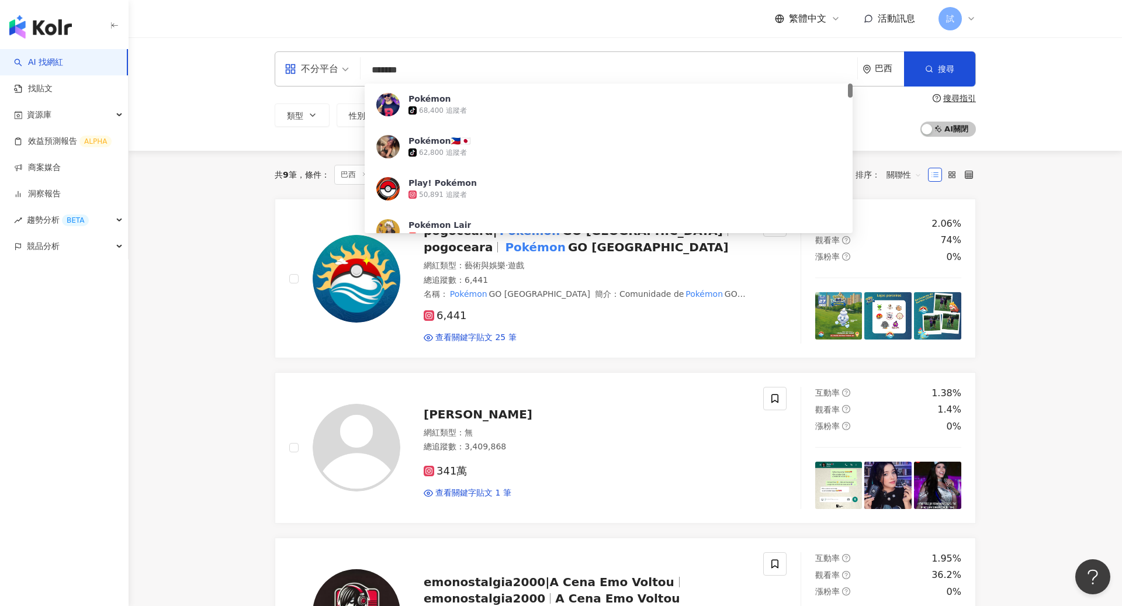
type input "*******"
click at [1052, 148] on div "不分平台 ******* 巴西 搜尋 5a1bfc21-f447-42c8-aa54-b3683bfc760f Pokémon tiktok-icon 68,…" at bounding box center [625, 93] width 993 height 113
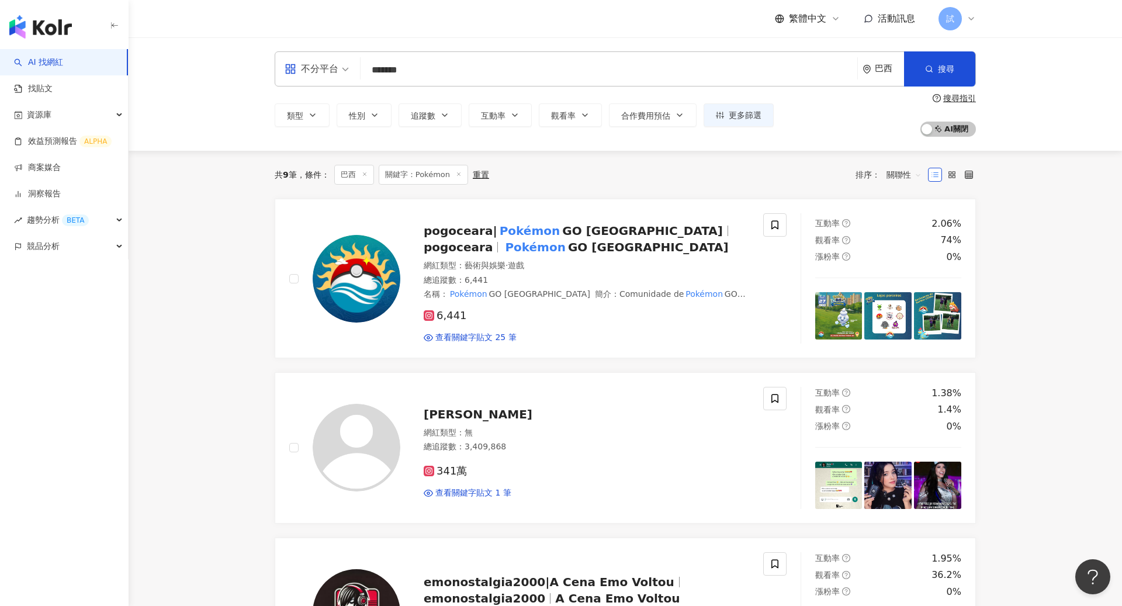
click at [880, 70] on div "巴西" at bounding box center [889, 69] width 29 height 10
click at [820, 100] on span "巴西" at bounding box center [839, 109] width 113 height 19
type input "***"
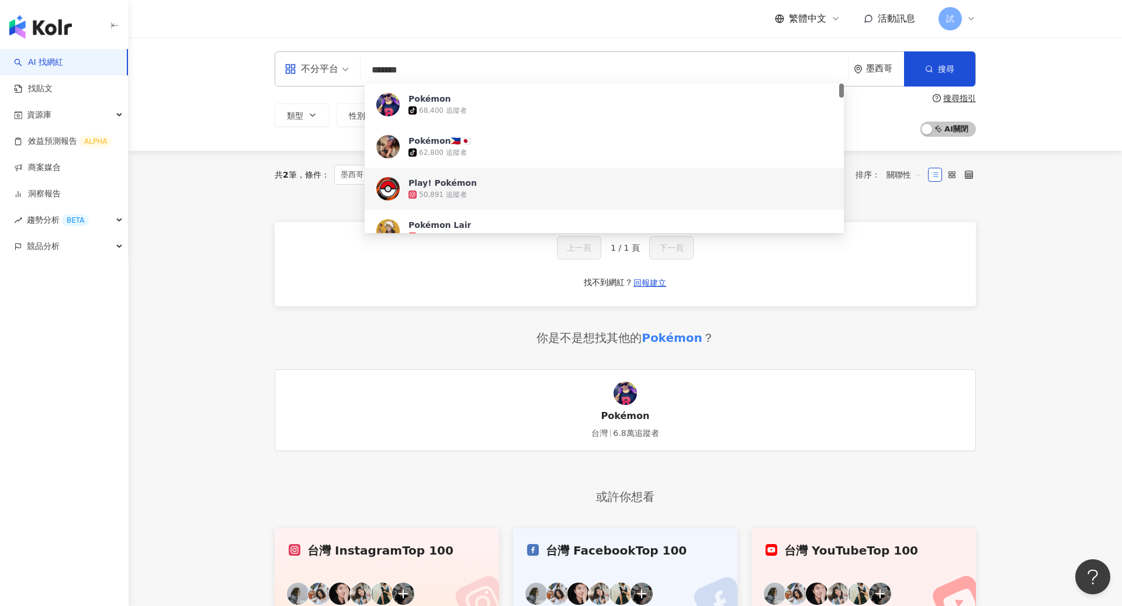
click at [1114, 165] on main "不分平台 ******* 墨西哥 搜尋 d97d1607-0472-4964-b8b1-a98e14239fc5 56379e21-4be0-4afa-9d6…" at bounding box center [625, 328] width 993 height 582
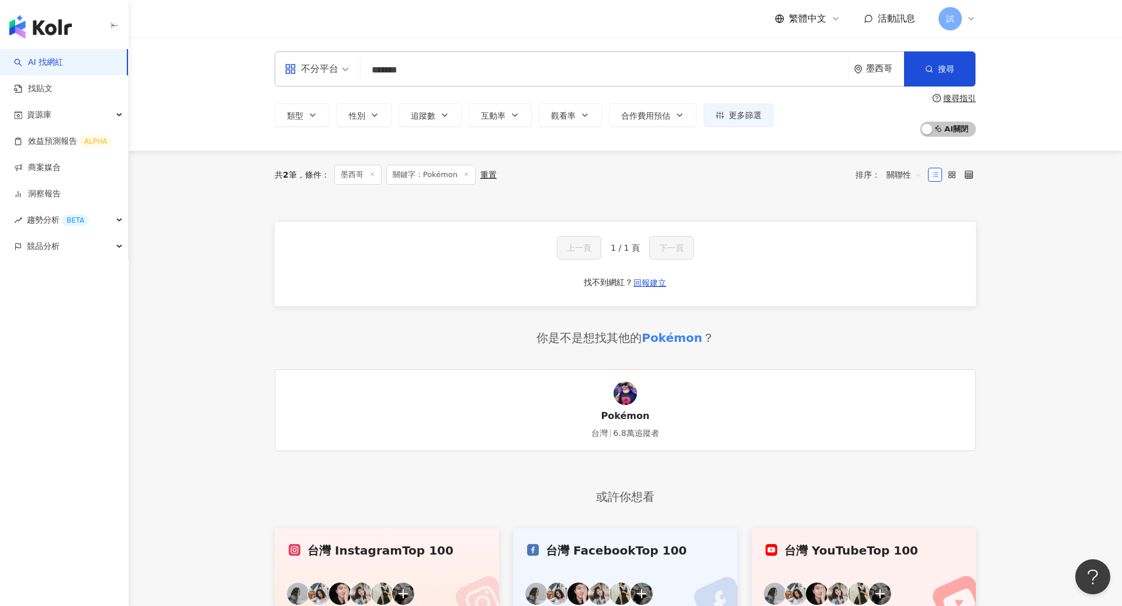
click at [877, 68] on div "墨西哥" at bounding box center [885, 69] width 38 height 10
click at [823, 127] on div "不限區域" at bounding box center [839, 132] width 114 height 21
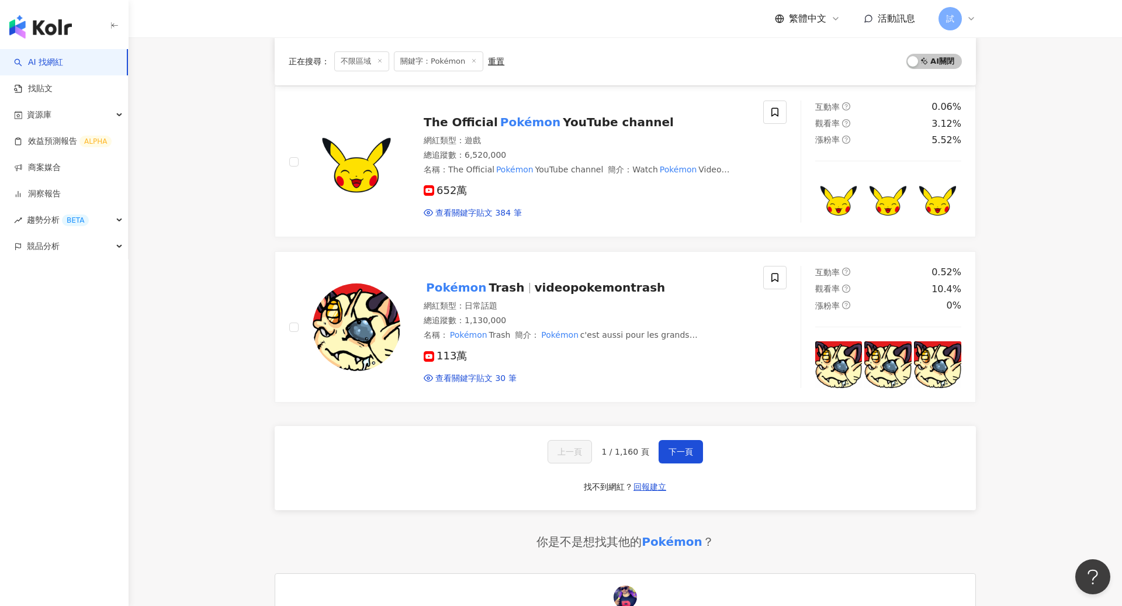
scroll to position [634, 0]
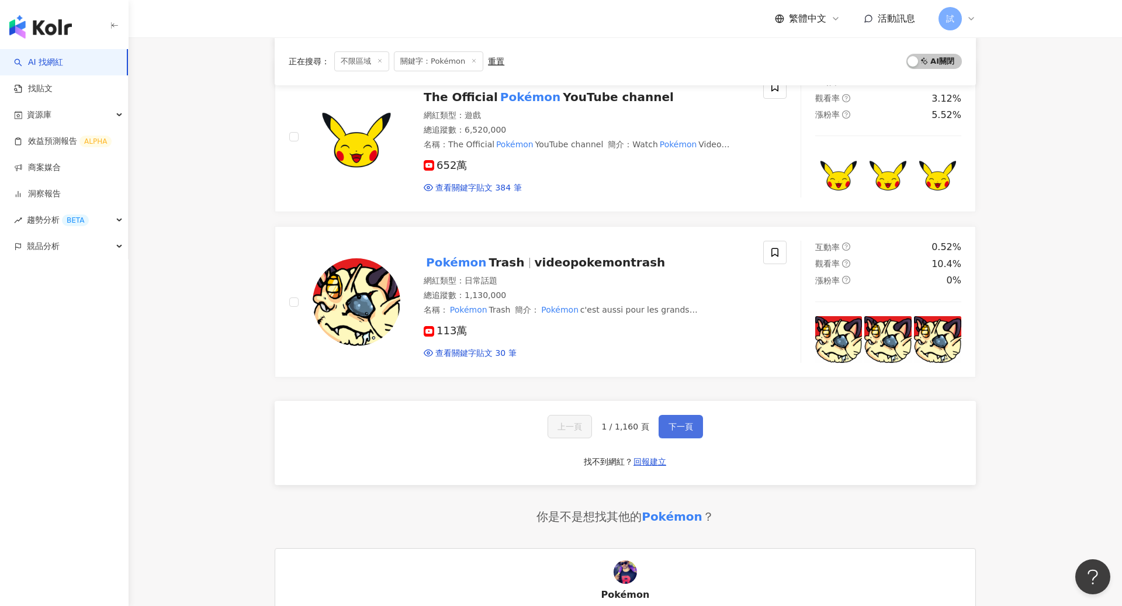
click at [675, 433] on button "下一頁" at bounding box center [680, 426] width 44 height 23
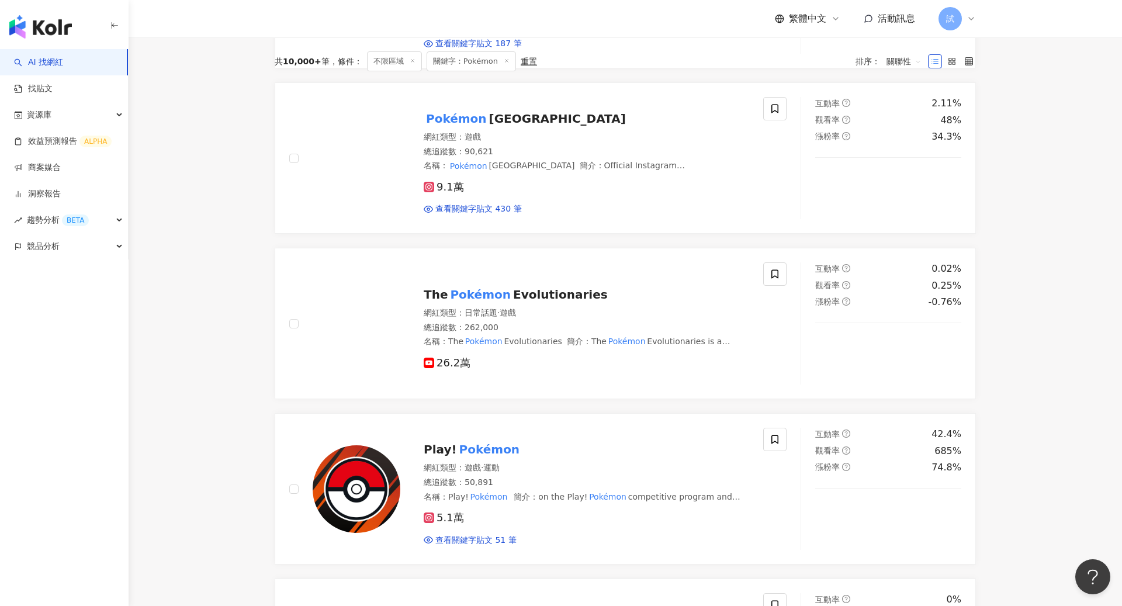
scroll to position [0, 0]
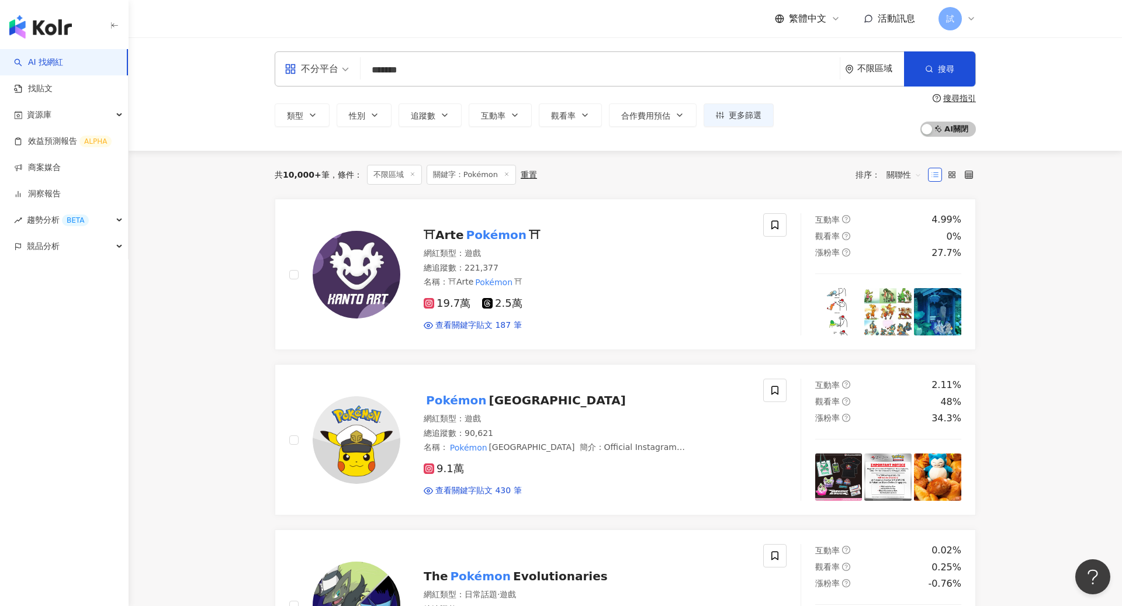
click at [874, 70] on div "不限區域" at bounding box center [880, 69] width 47 height 10
click at [838, 137] on div "澳洲" at bounding box center [839, 132] width 114 height 21
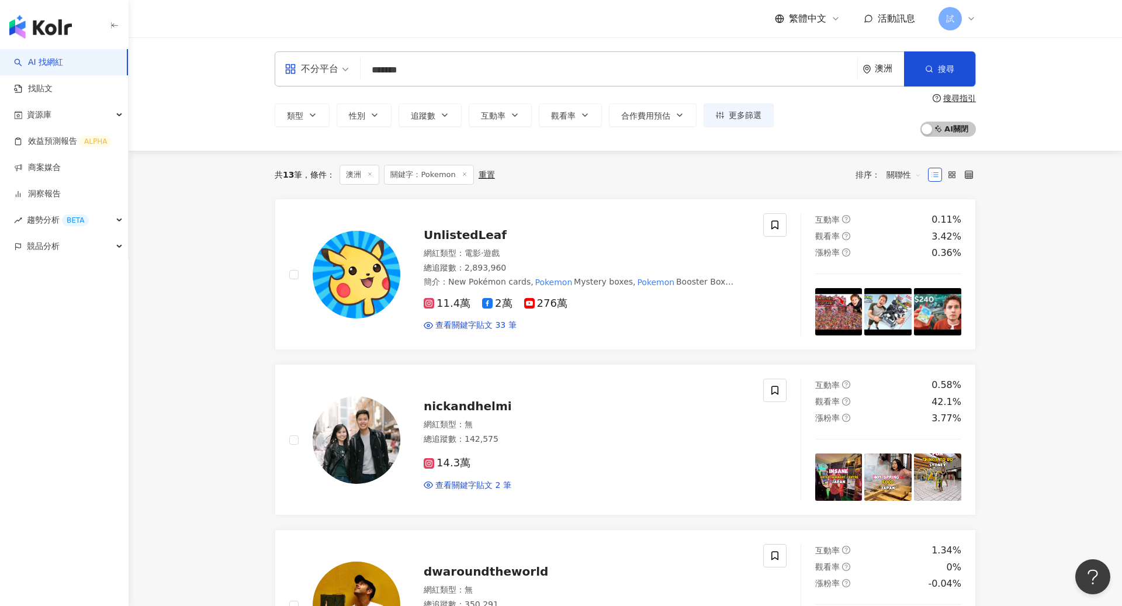
type input "*******"
click at [883, 79] on div "澳洲" at bounding box center [882, 69] width 41 height 34
click at [827, 144] on div "加拿大" at bounding box center [839, 141] width 114 height 21
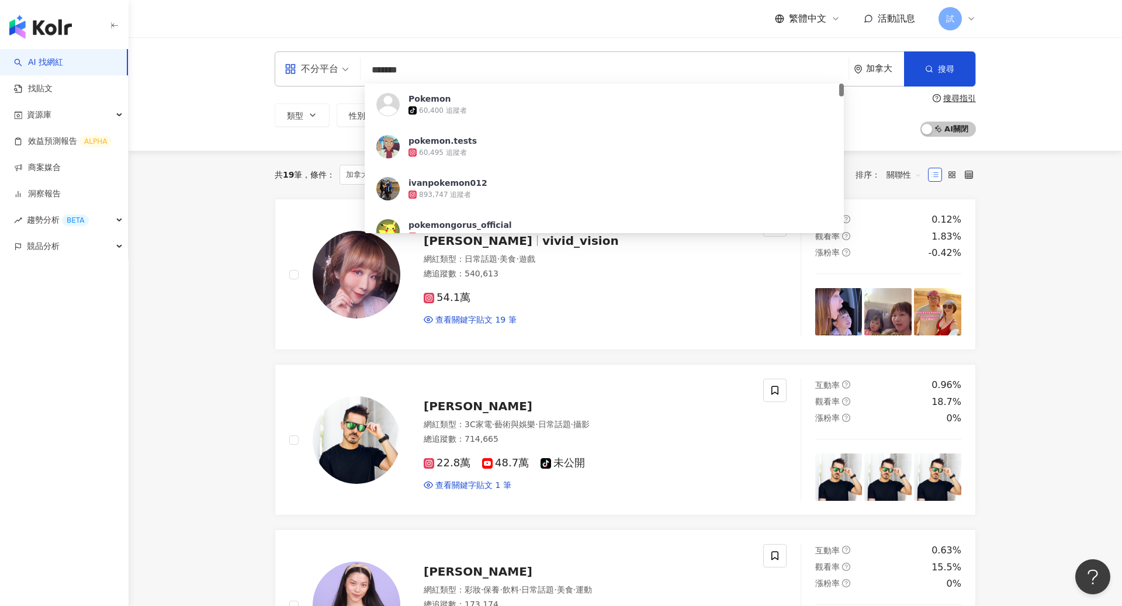
click at [874, 59] on div "加拿大" at bounding box center [878, 69] width 50 height 34
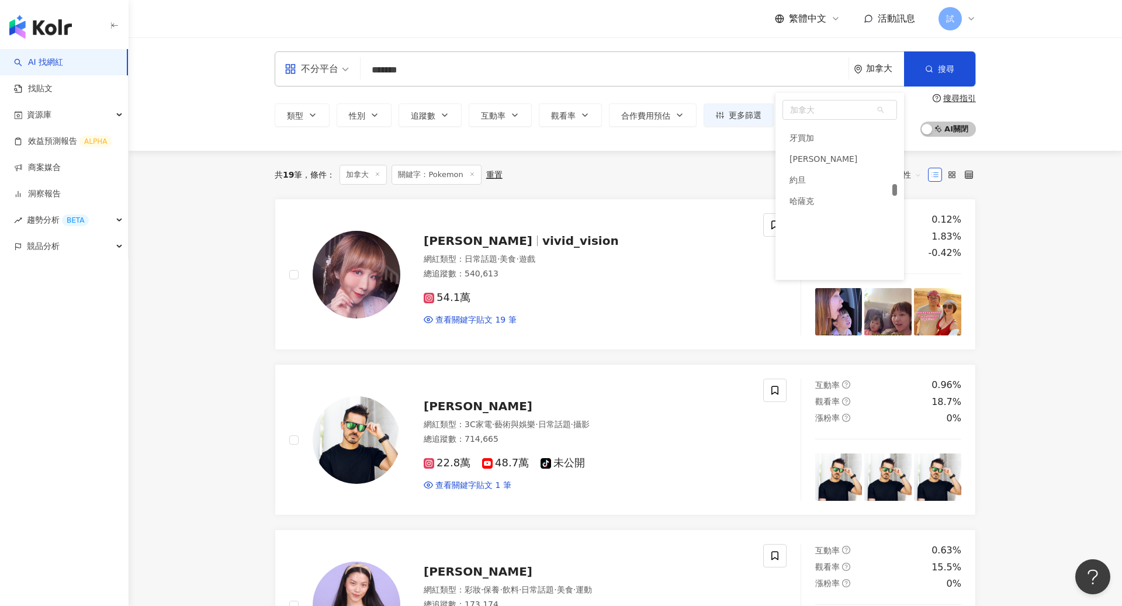
scroll to position [2502, 0]
click at [857, 182] on div "愛爾蘭" at bounding box center [839, 177] width 114 height 21
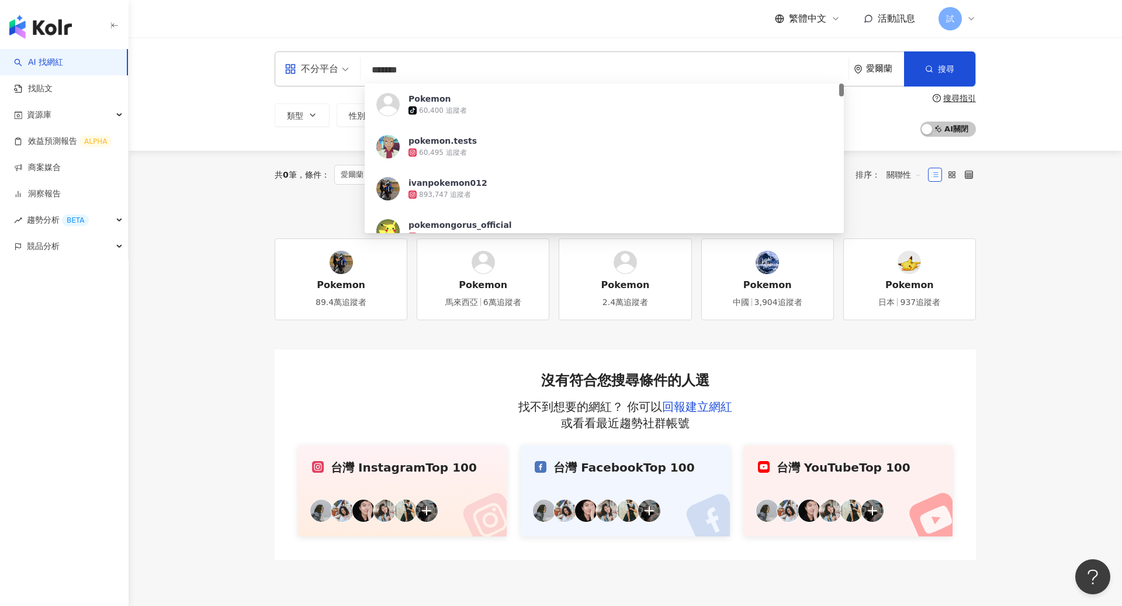
click at [875, 70] on div "愛爾蘭" at bounding box center [885, 69] width 38 height 10
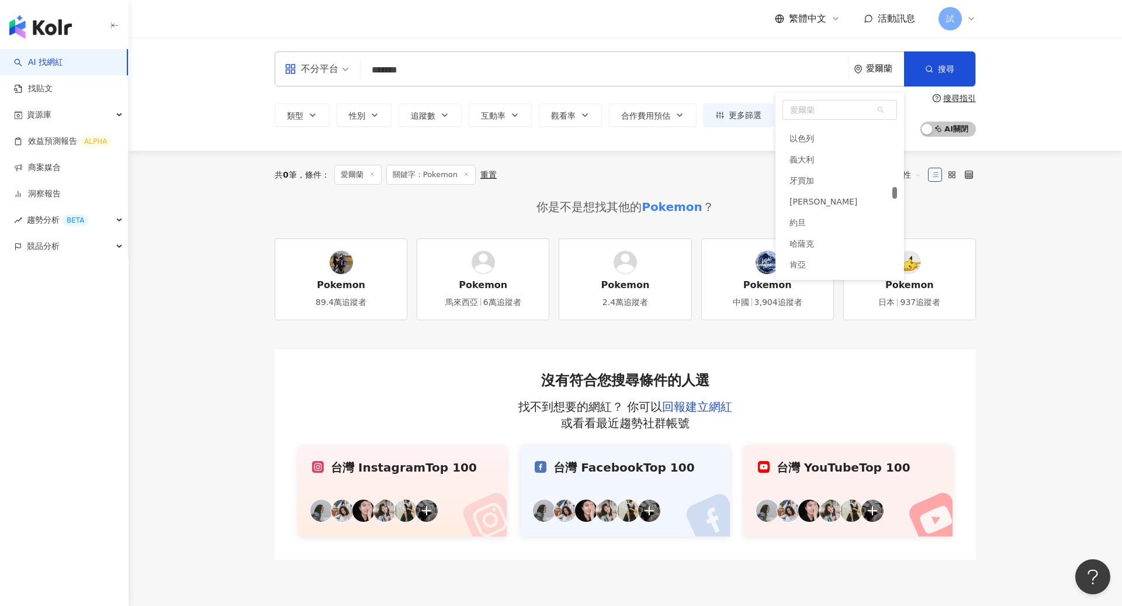
scroll to position [2729, 0]
click at [818, 147] on div "以色列" at bounding box center [839, 147] width 114 height 21
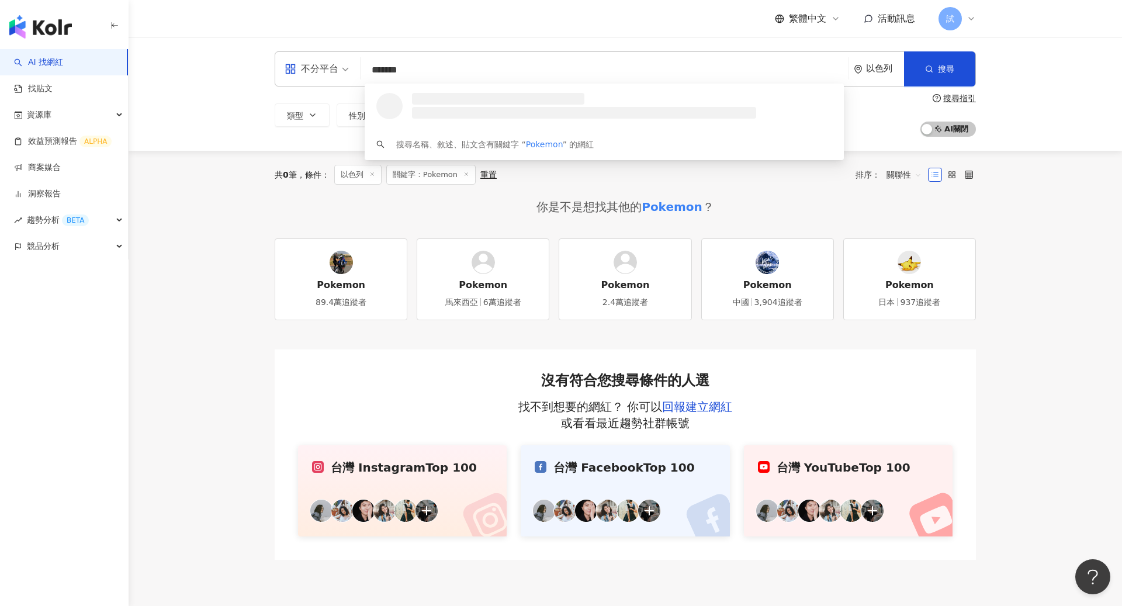
click at [882, 68] on div "以色列" at bounding box center [885, 69] width 38 height 10
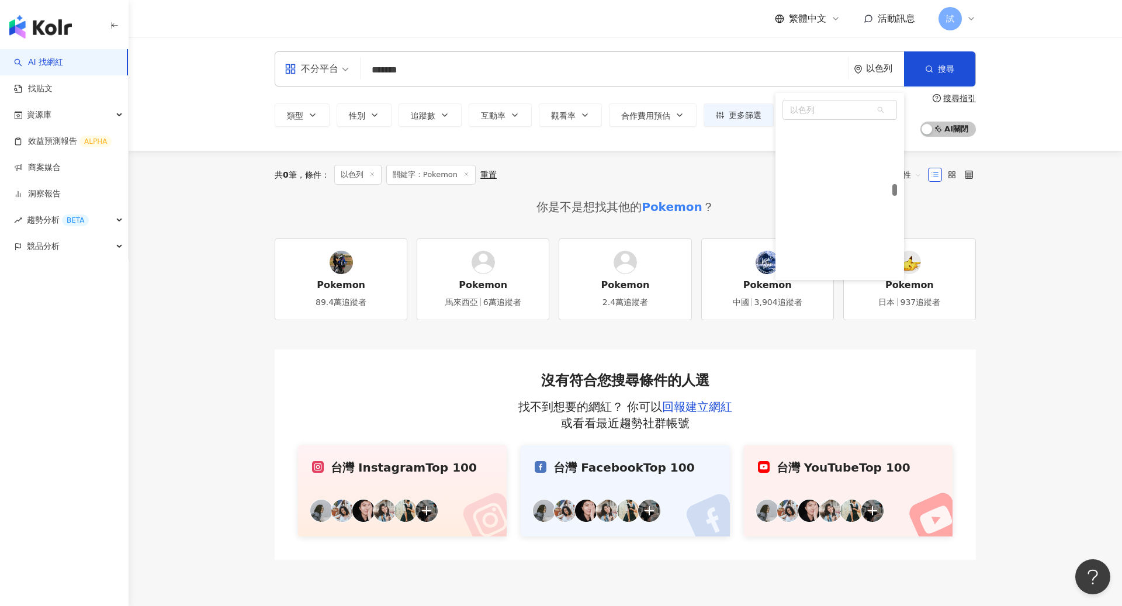
scroll to position [2623, 0]
click at [824, 218] on div "愛爾蘭" at bounding box center [839, 215] width 114 height 21
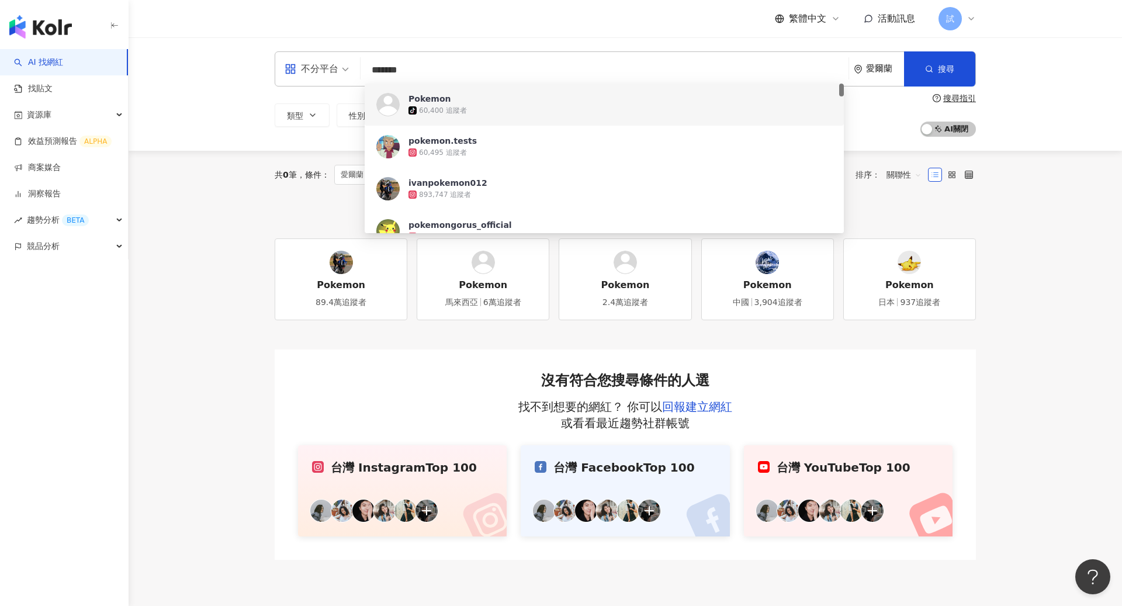
click at [637, 71] on input "*******" at bounding box center [604, 70] width 478 height 22
click at [876, 61] on div "愛爾蘭" at bounding box center [878, 69] width 50 height 34
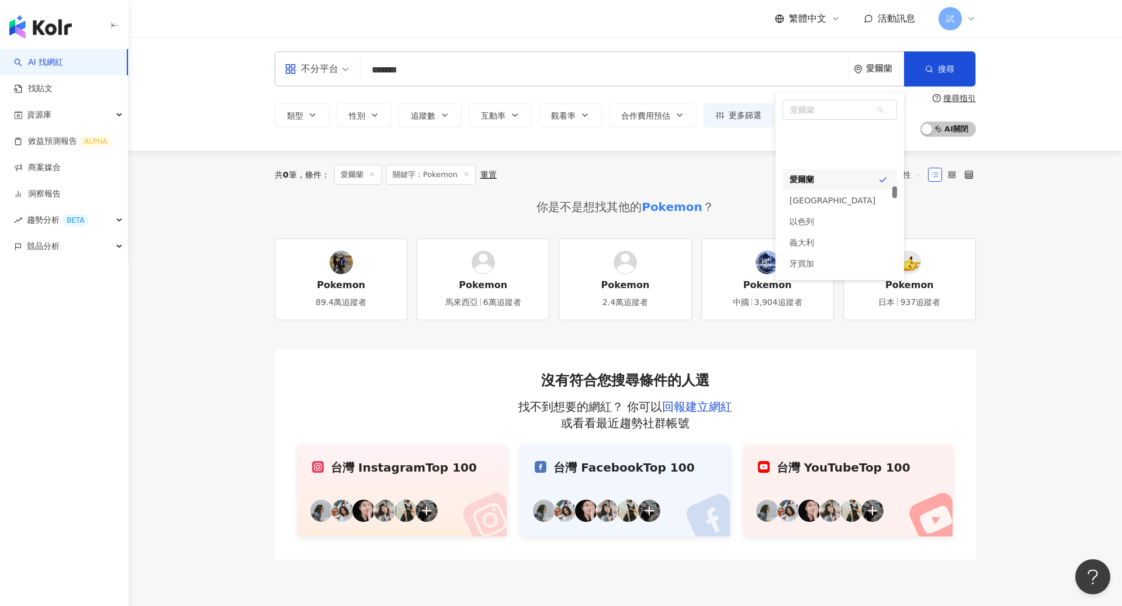
scroll to position [2710, 0]
click at [828, 177] on div "義大利" at bounding box center [839, 186] width 114 height 21
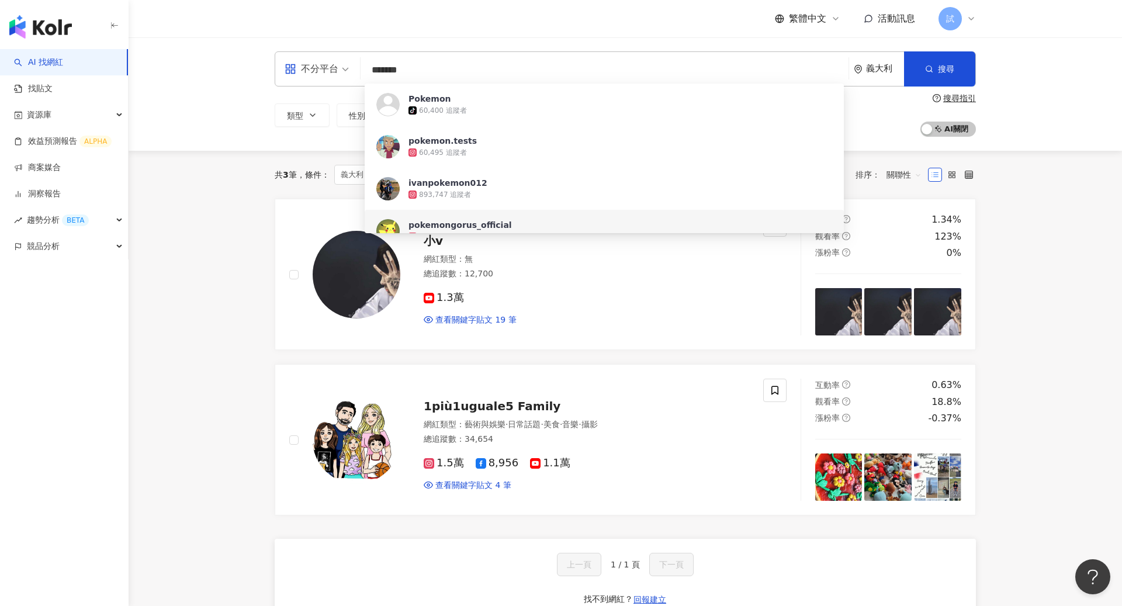
click at [879, 66] on div "義大利" at bounding box center [885, 69] width 38 height 10
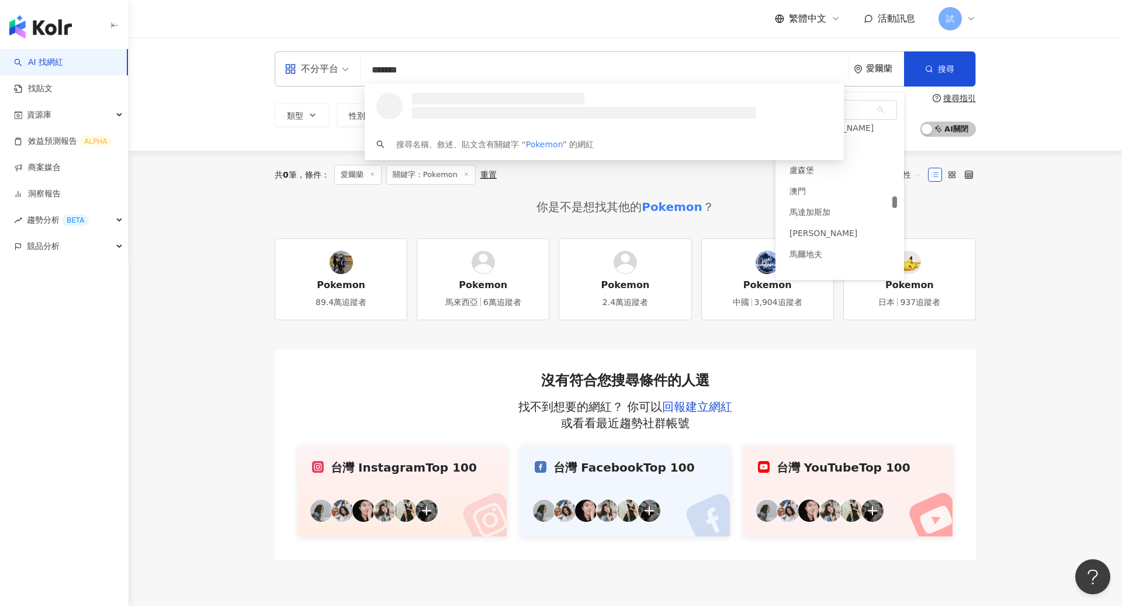
scroll to position [3103, 0]
click at [848, 203] on div "澳門" at bounding box center [839, 200] width 114 height 21
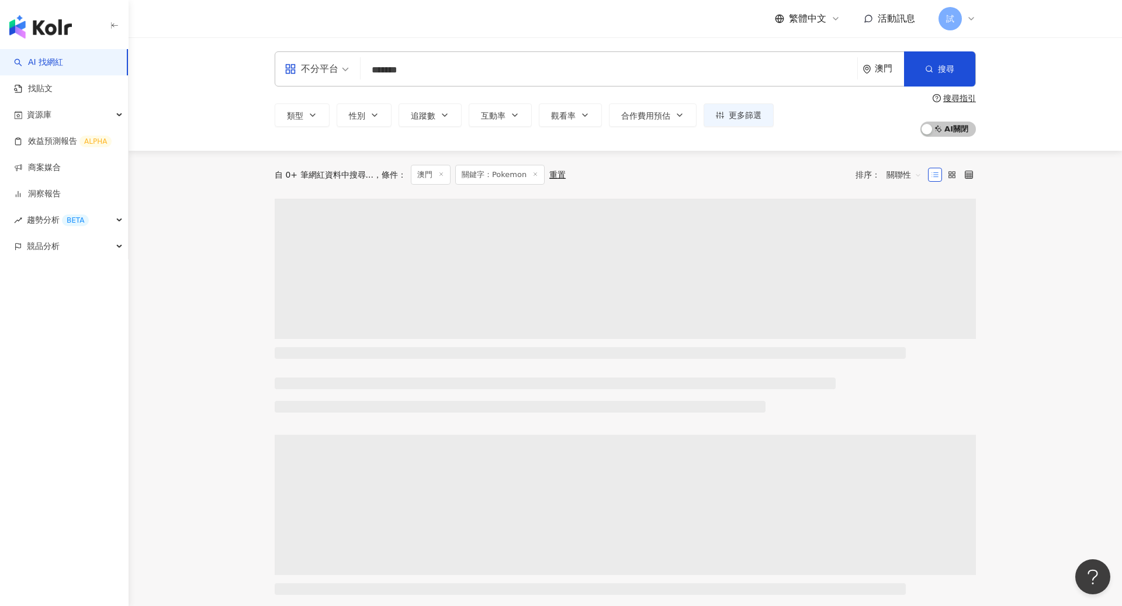
click at [811, 192] on div "自 0+ 筆網紅資料中搜尋... 條件 ： 澳門 關鍵字：Pokemon 重置 排序： 關聯性" at bounding box center [625, 175] width 701 height 48
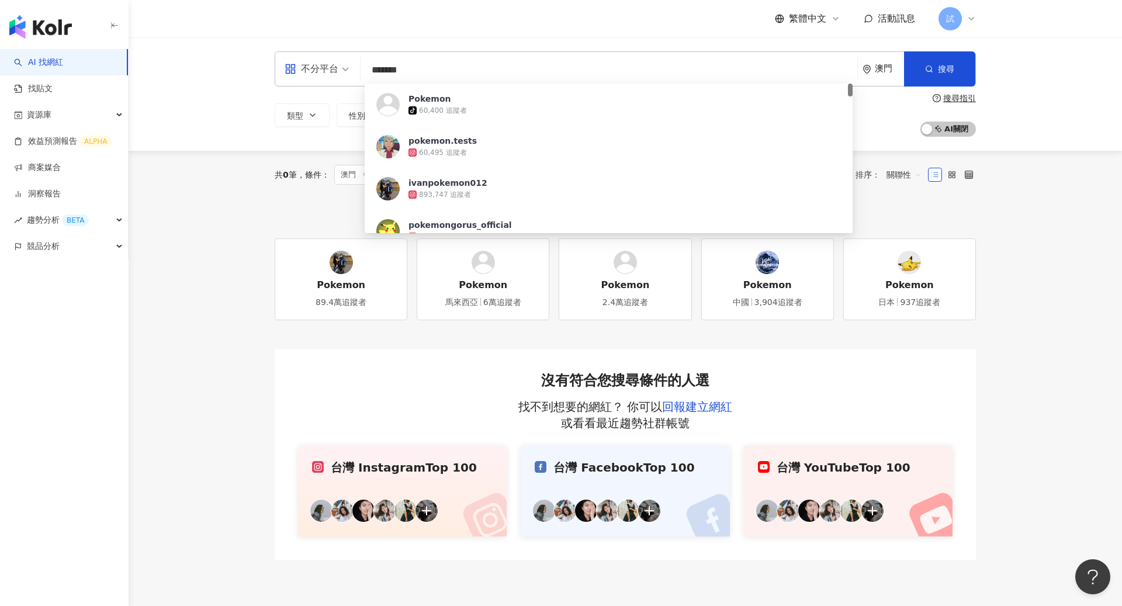
click at [1050, 113] on div "不分平台 ******* 澳門 搜尋 373ae5ca-dc8b-42eb-bb9d-b6084009fb9d Pokemon tiktok-icon 60,…" at bounding box center [625, 93] width 993 height 113
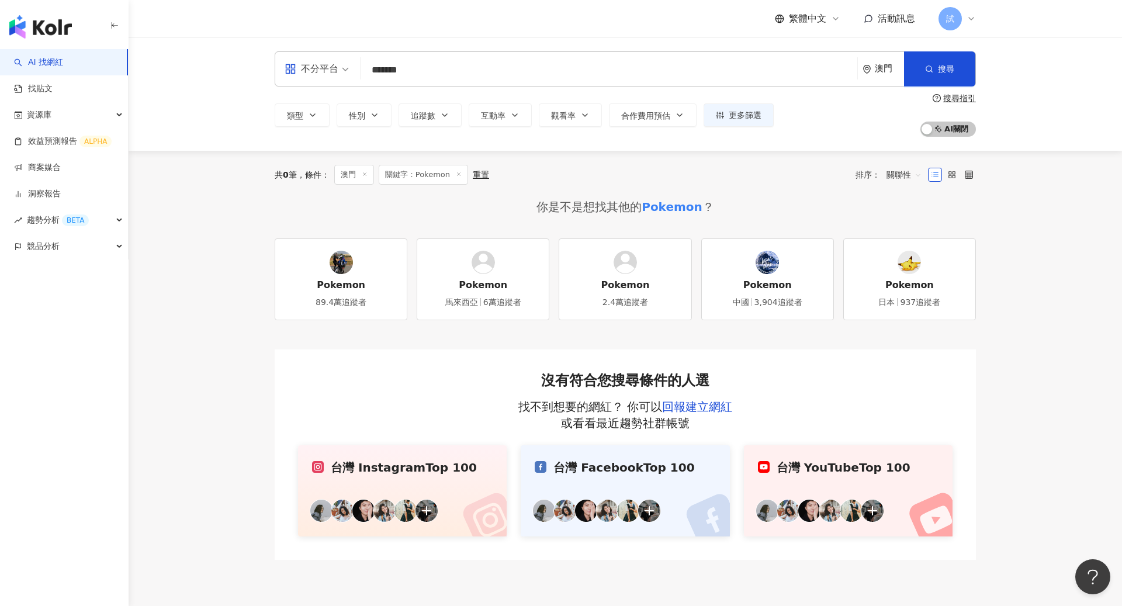
click at [950, 94] on div "搜尋指引" at bounding box center [959, 97] width 33 height 9
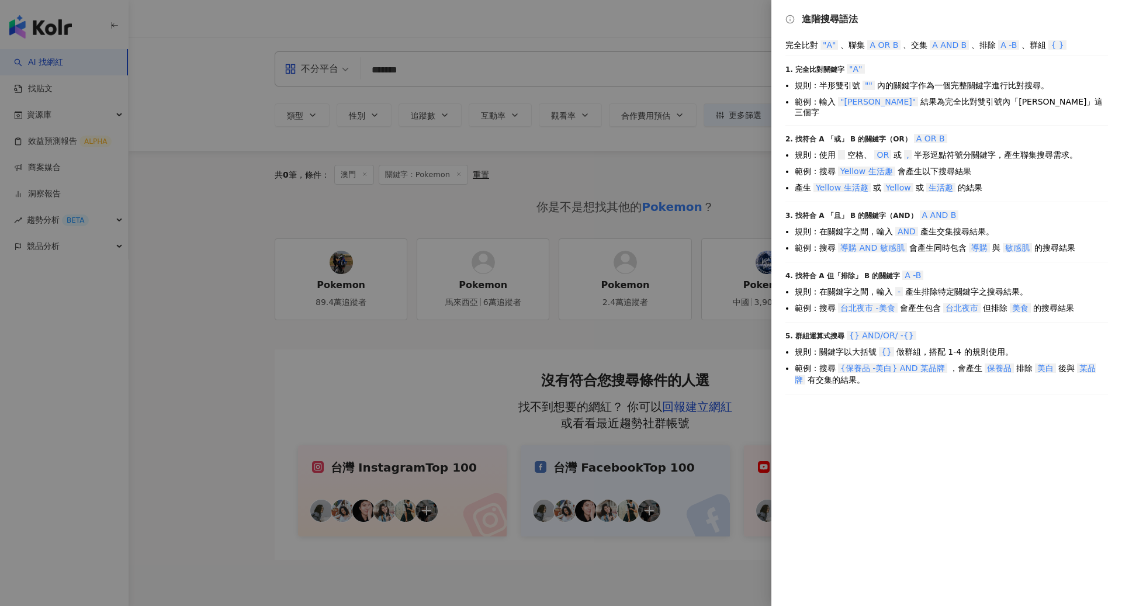
click at [746, 157] on div at bounding box center [561, 303] width 1122 height 606
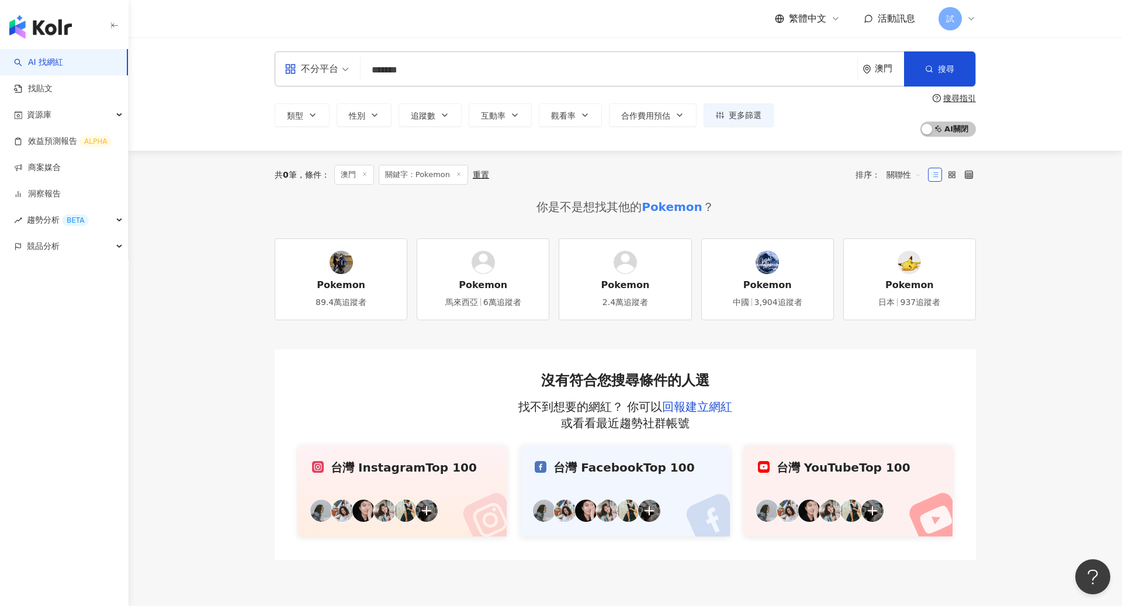
click at [886, 65] on div "澳門" at bounding box center [889, 69] width 29 height 10
click at [816, 201] on div "菲律賓" at bounding box center [839, 201] width 114 height 21
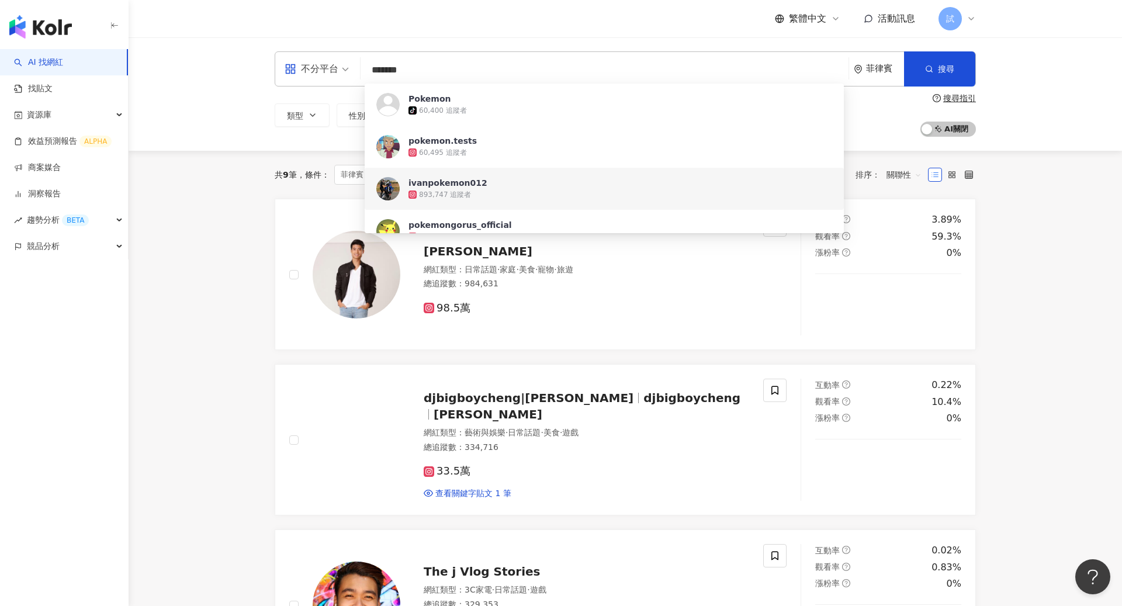
click at [872, 70] on div "菲律賓" at bounding box center [885, 69] width 38 height 10
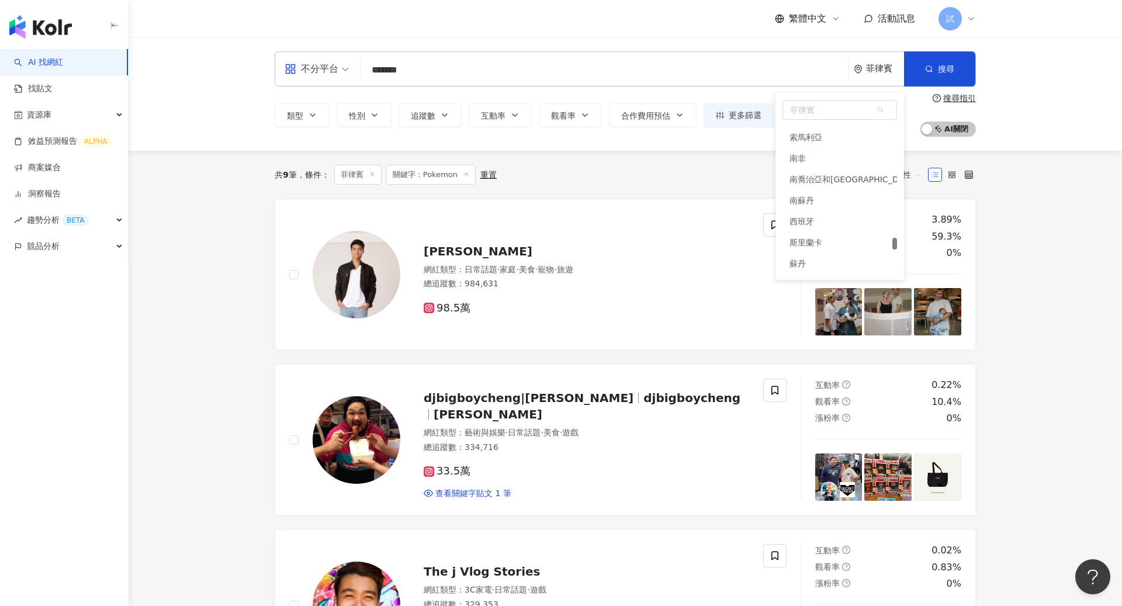
scroll to position [4829, 0]
click at [813, 155] on div "南非" at bounding box center [839, 154] width 114 height 21
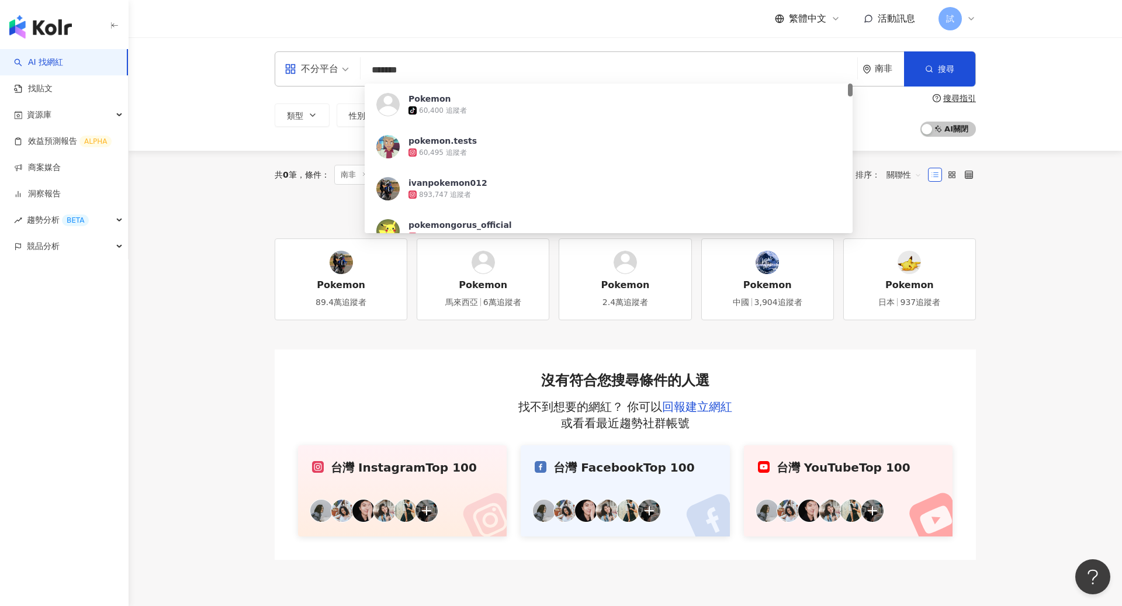
click at [1047, 84] on div "不分平台 ******* 南非 搜尋 373ae5ca-dc8b-42eb-bb9d-b6084009fb9d Pokemon tiktok-icon 60,…" at bounding box center [625, 93] width 993 height 113
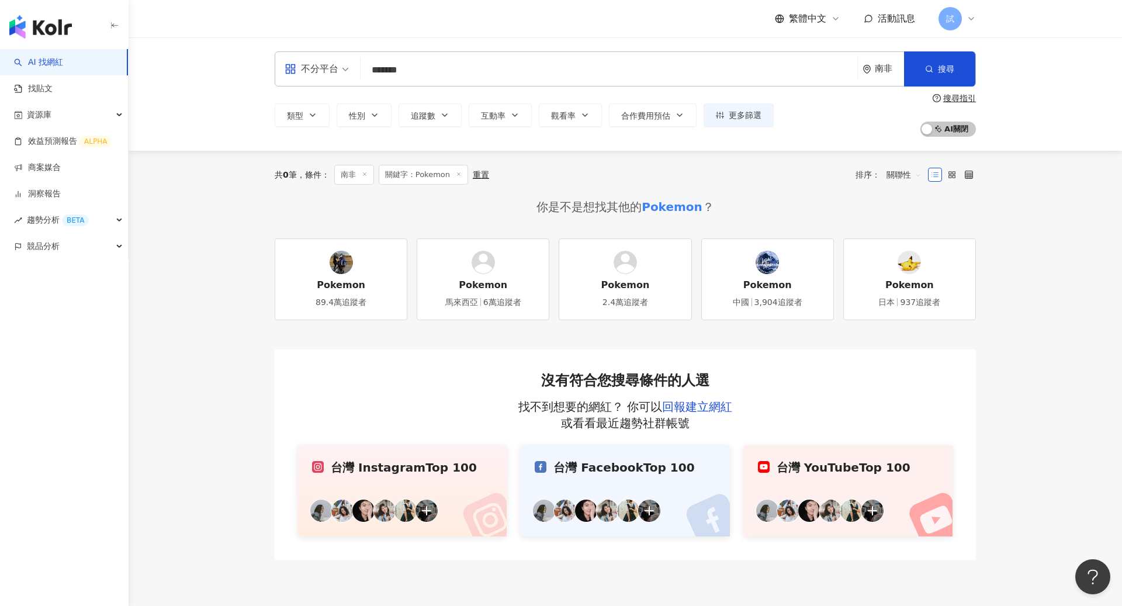
click at [874, 75] on div "南非" at bounding box center [882, 69] width 41 height 34
click at [816, 176] on div "英國" at bounding box center [839, 178] width 114 height 21
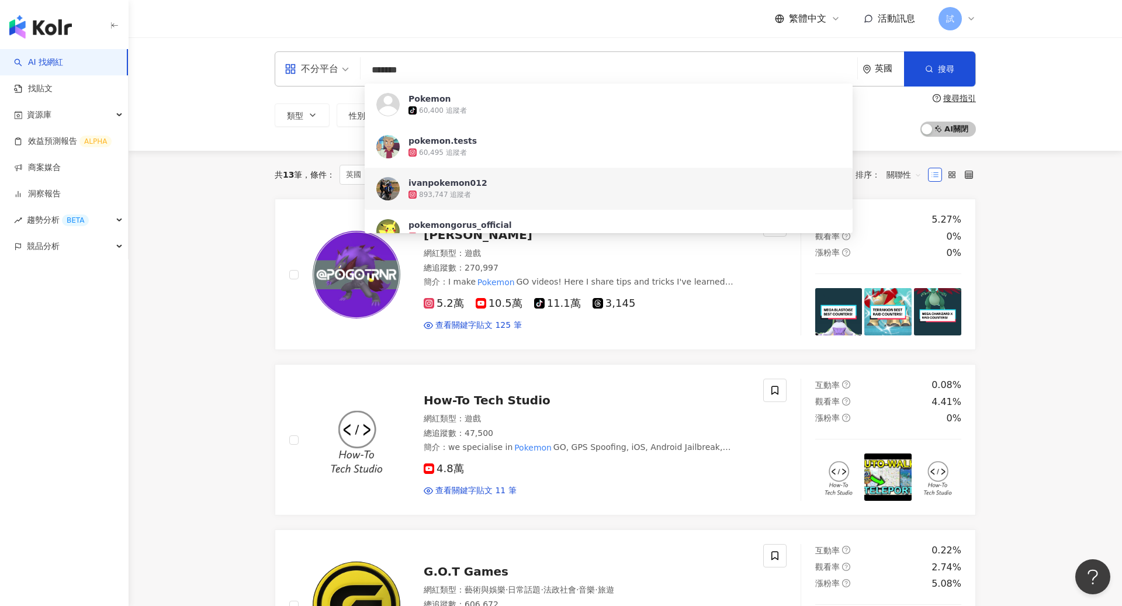
click at [1078, 126] on div "不分平台 ******* 英國 搜尋 3a262324-1cc6-4f43-a50f-b729e2d16cb0 505c91c7-aba5-4182-99e8…" at bounding box center [625, 93] width 993 height 113
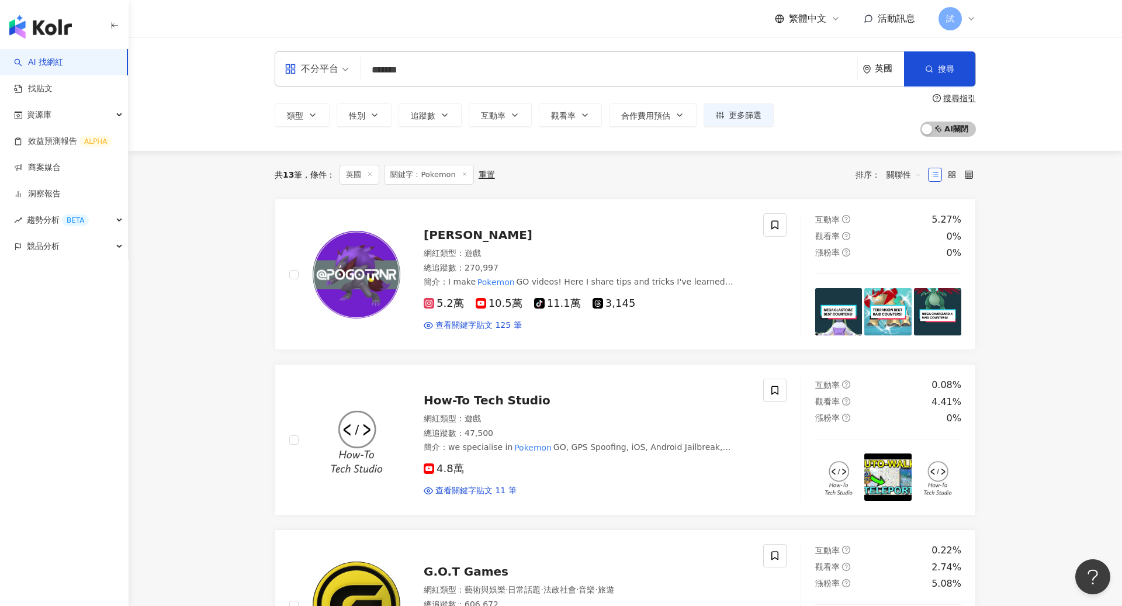
click at [886, 72] on div "英國" at bounding box center [889, 69] width 29 height 10
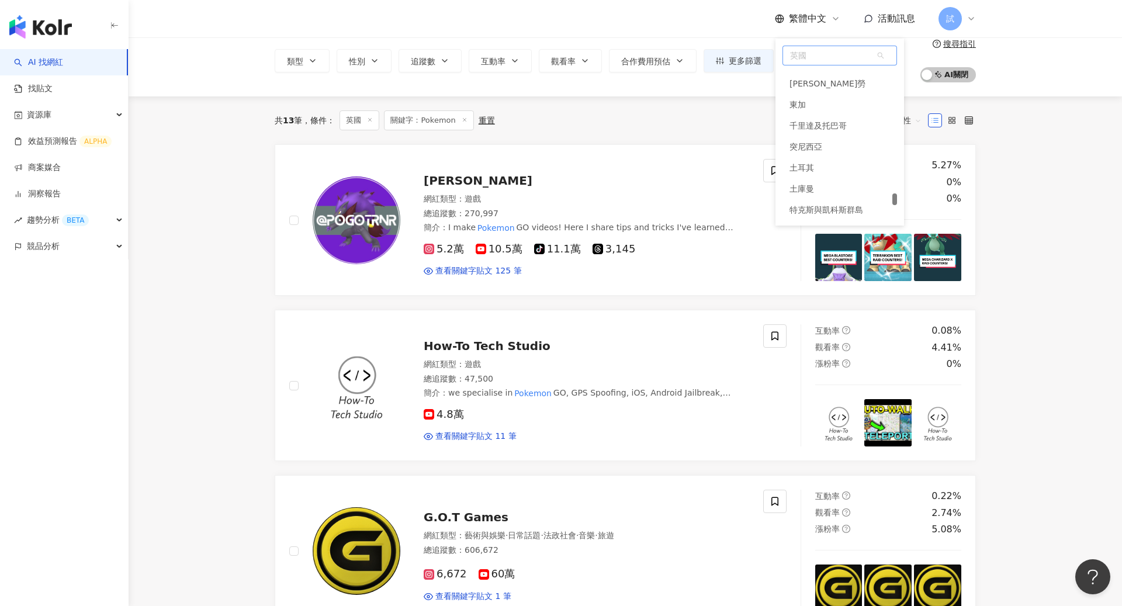
scroll to position [5267, 0]
click at [817, 53] on span "英國" at bounding box center [839, 55] width 113 height 19
type input "*"
type input "**"
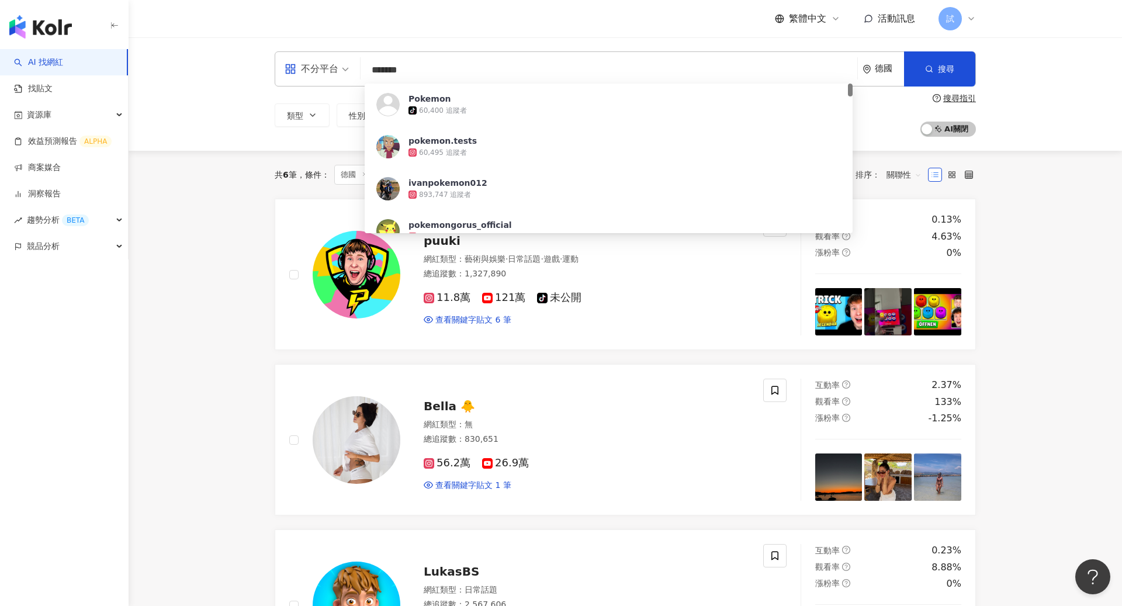
click at [882, 81] on div "德國" at bounding box center [882, 69] width 41 height 34
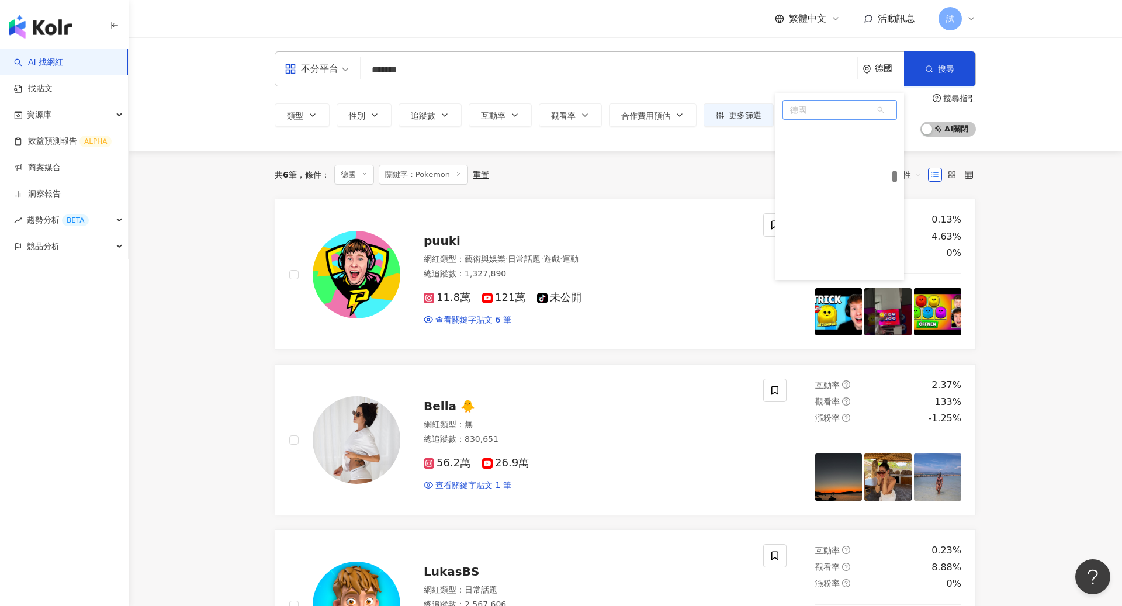
scroll to position [2039, 0]
click at [847, 114] on span "德國" at bounding box center [839, 109] width 113 height 19
type input "**"
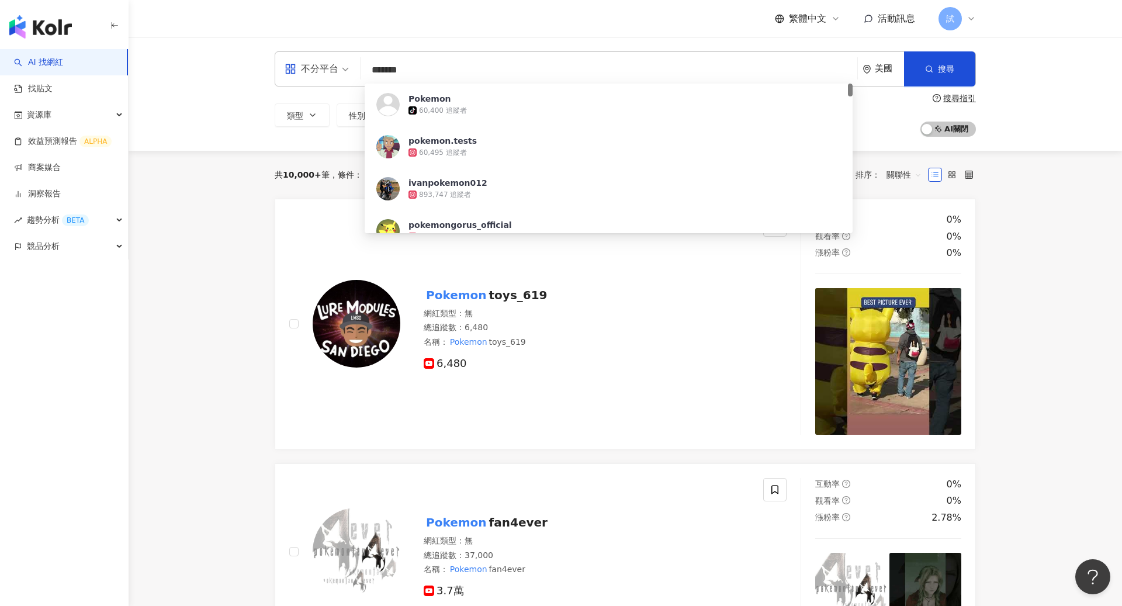
click at [1043, 107] on div "不分平台 ******* 美國 搜尋 373ae5ca-dc8b-42eb-bb9d-b6084009fb9d Pokemon tiktok-icon 60,…" at bounding box center [625, 93] width 993 height 113
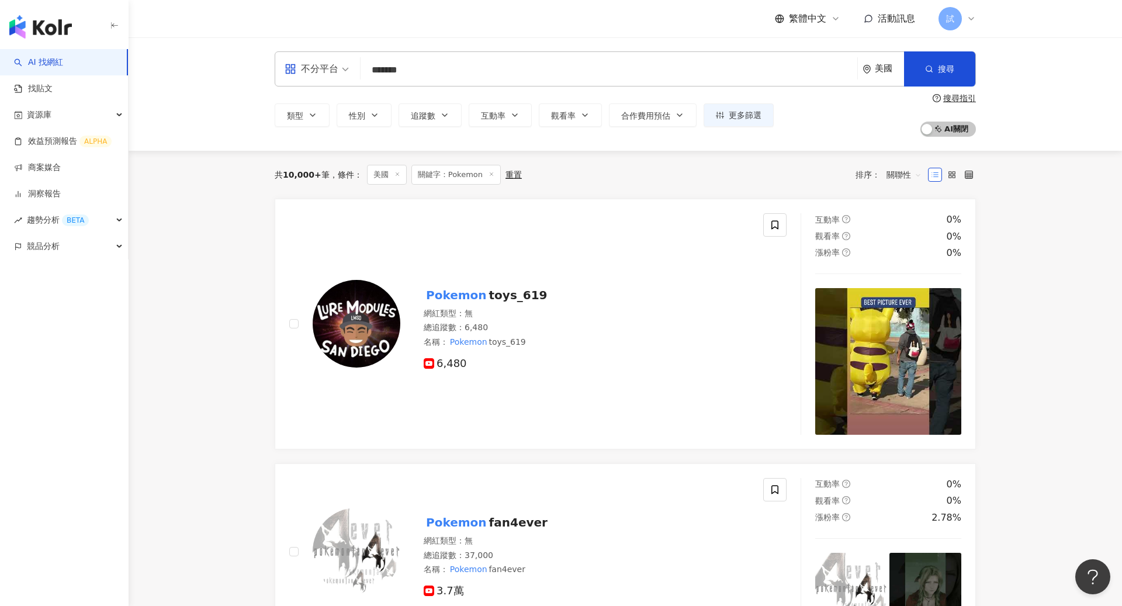
click at [891, 175] on span "關聯性" at bounding box center [903, 174] width 35 height 19
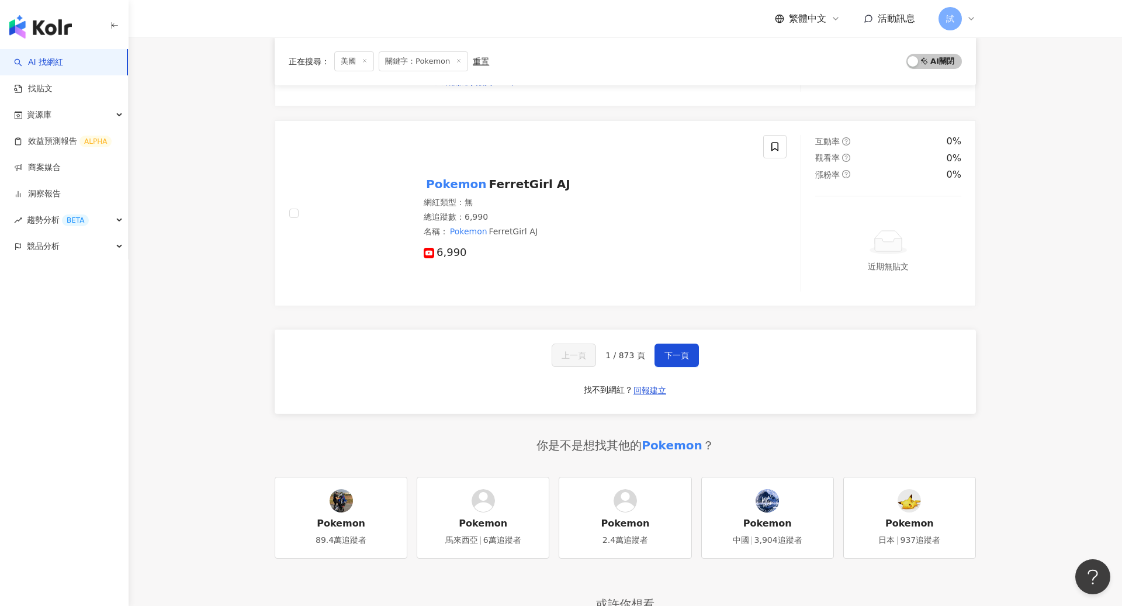
scroll to position [2140, 0]
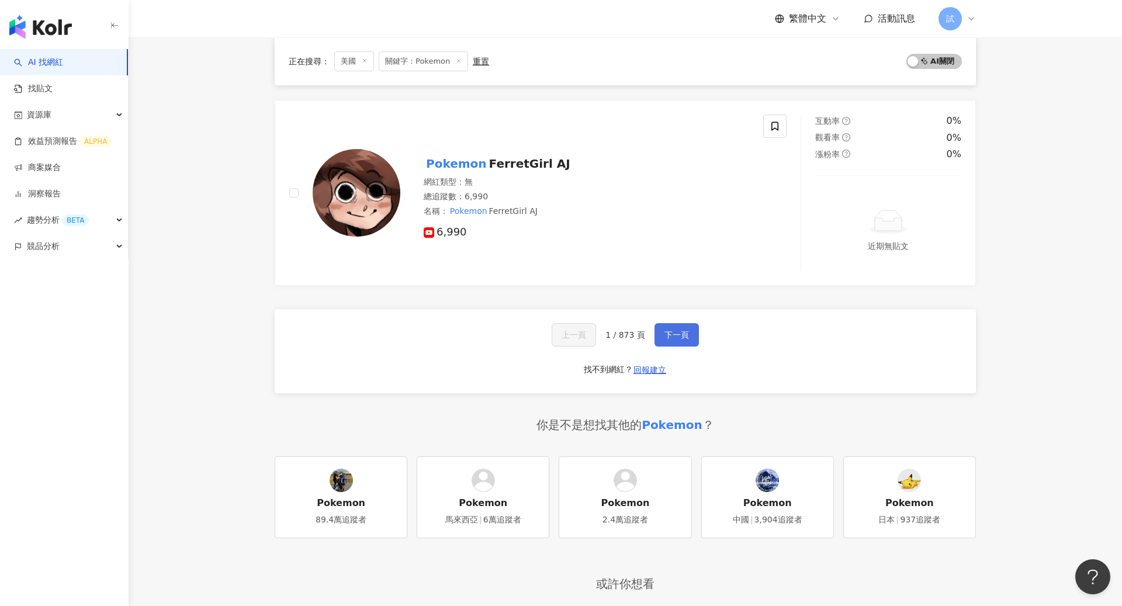
click at [684, 330] on span "下一頁" at bounding box center [676, 334] width 25 height 9
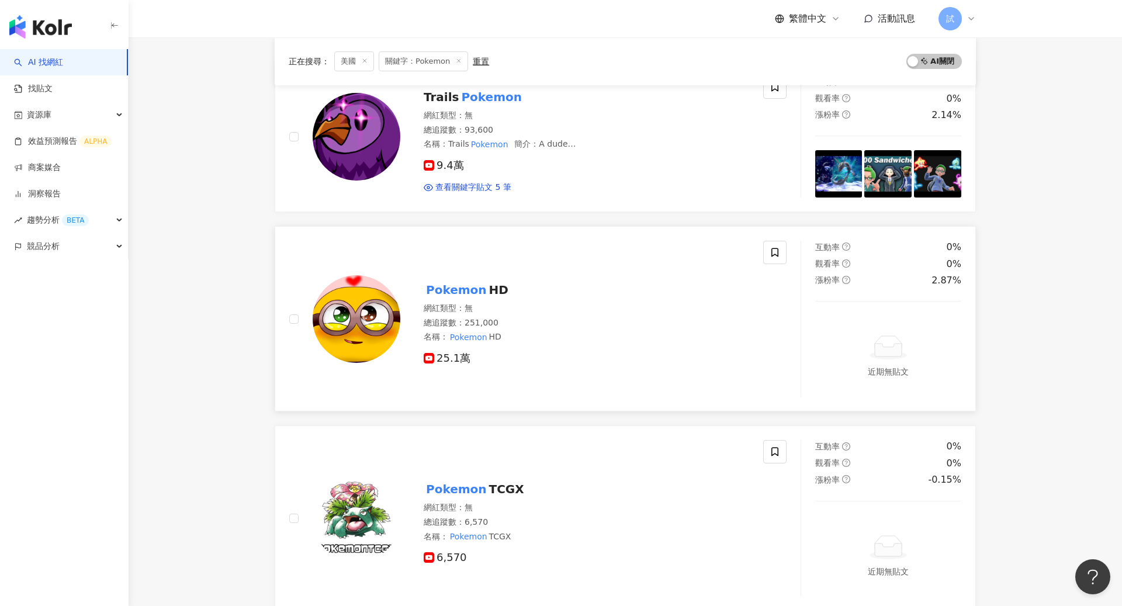
scroll to position [0, 0]
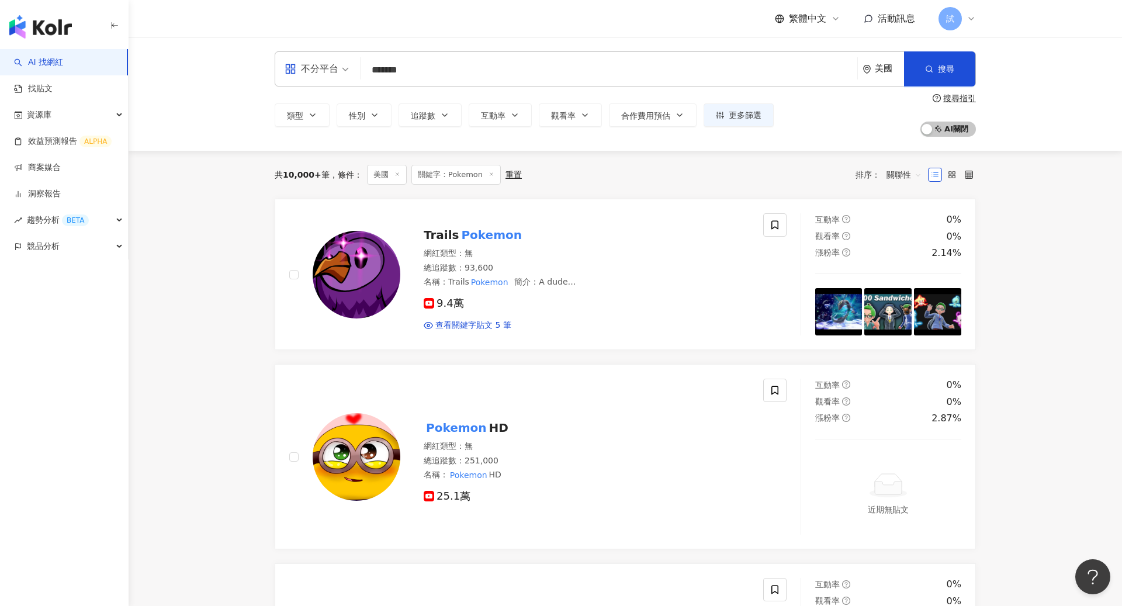
click at [898, 174] on span "關聯性" at bounding box center [903, 174] width 35 height 19
click at [895, 297] on div "關鍵字" at bounding box center [903, 298] width 29 height 13
